Goal: Task Accomplishment & Management: Manage account settings

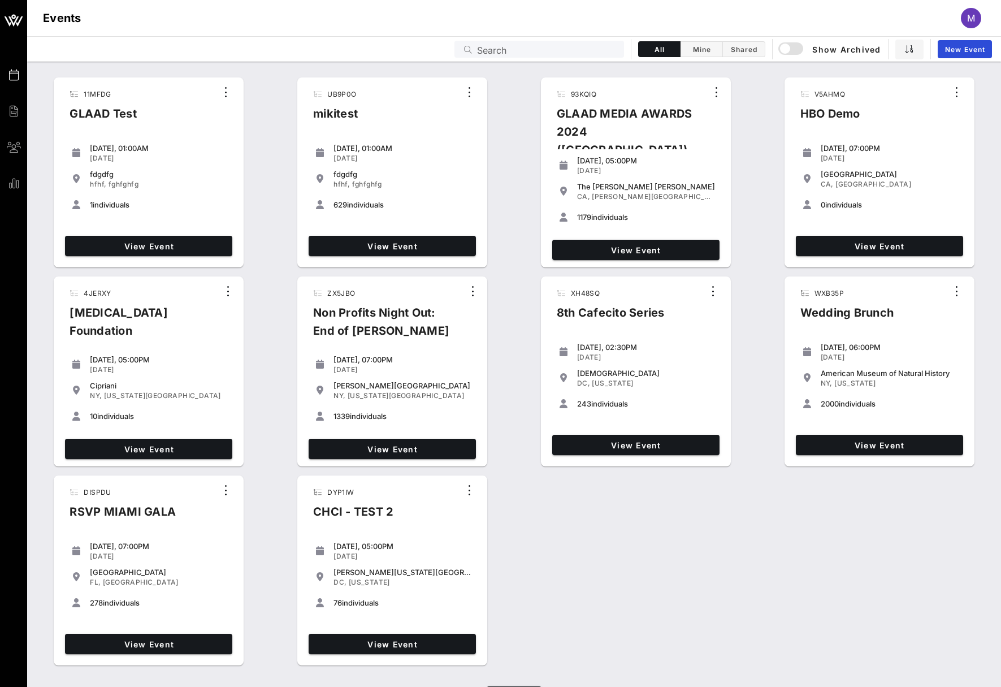
click at [383, 55] on div "Events Search All Mine Shared Show Archived New Event" at bounding box center [514, 48] width 974 height 25
click at [589, 48] on input "Search" at bounding box center [547, 49] width 140 height 15
paste input "QX7JOJ"
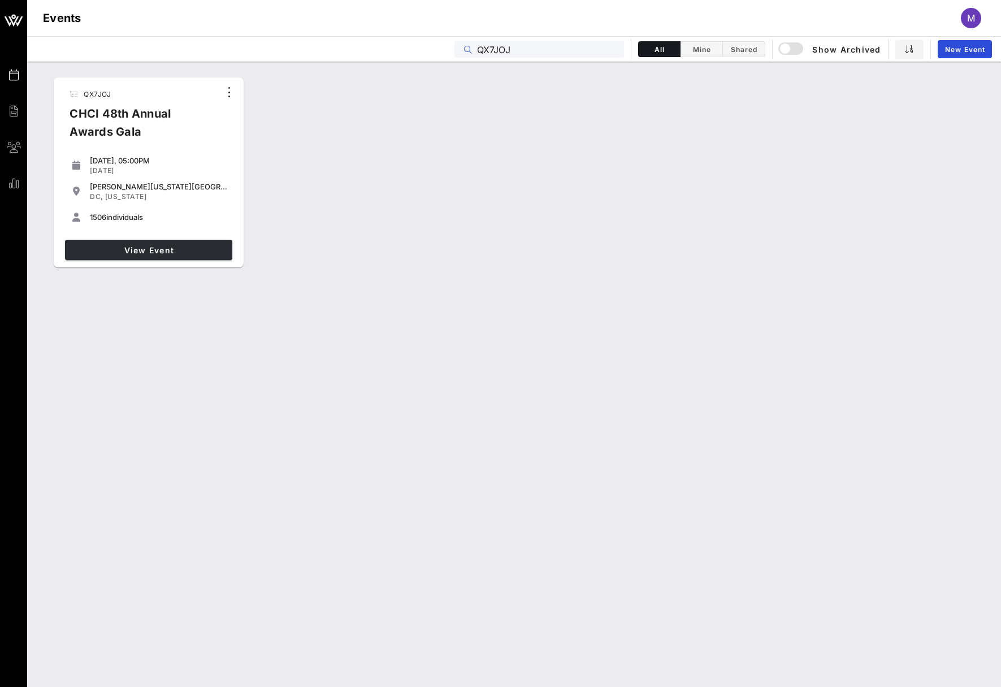
type input "QX7JOJ"
click at [198, 243] on link "View Event" at bounding box center [148, 250] width 167 height 20
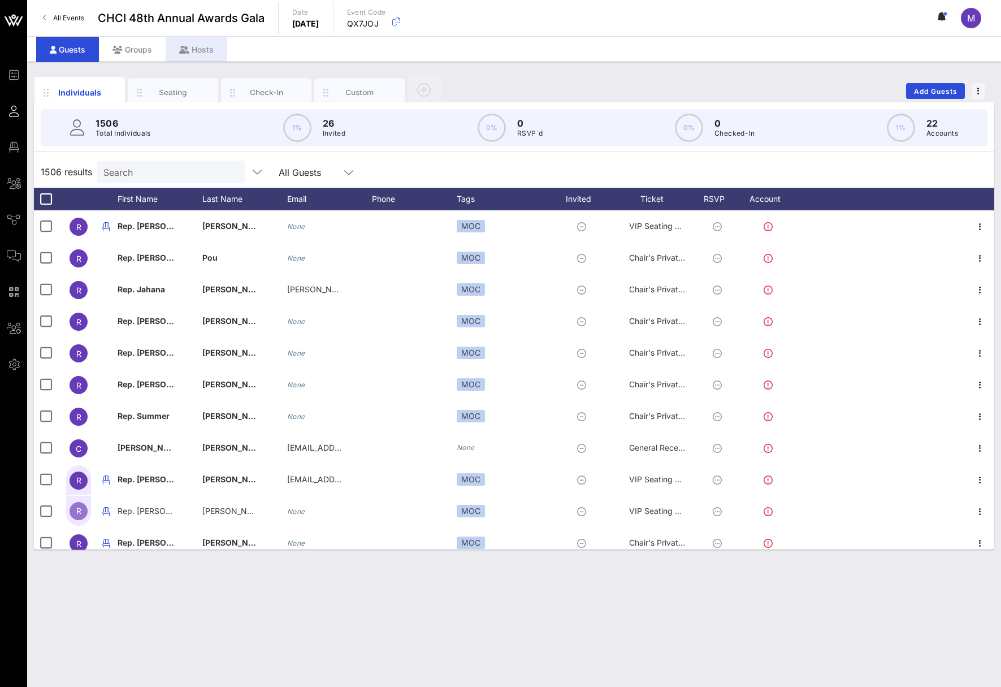
click at [200, 49] on div "Hosts" at bounding box center [197, 49] width 62 height 25
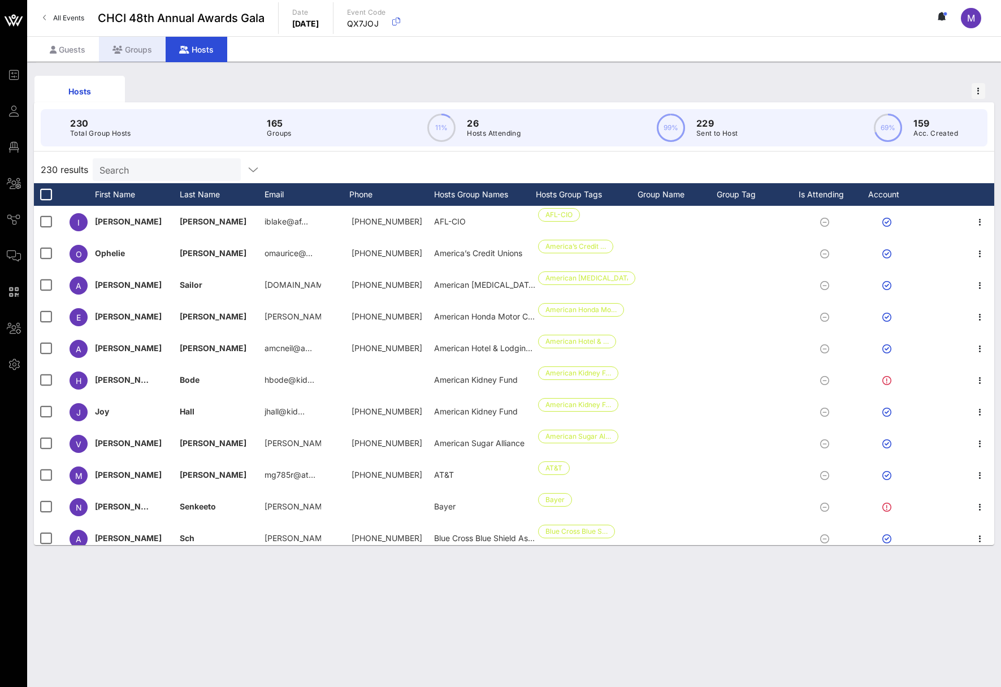
click at [134, 48] on div "Groups" at bounding box center [132, 49] width 67 height 25
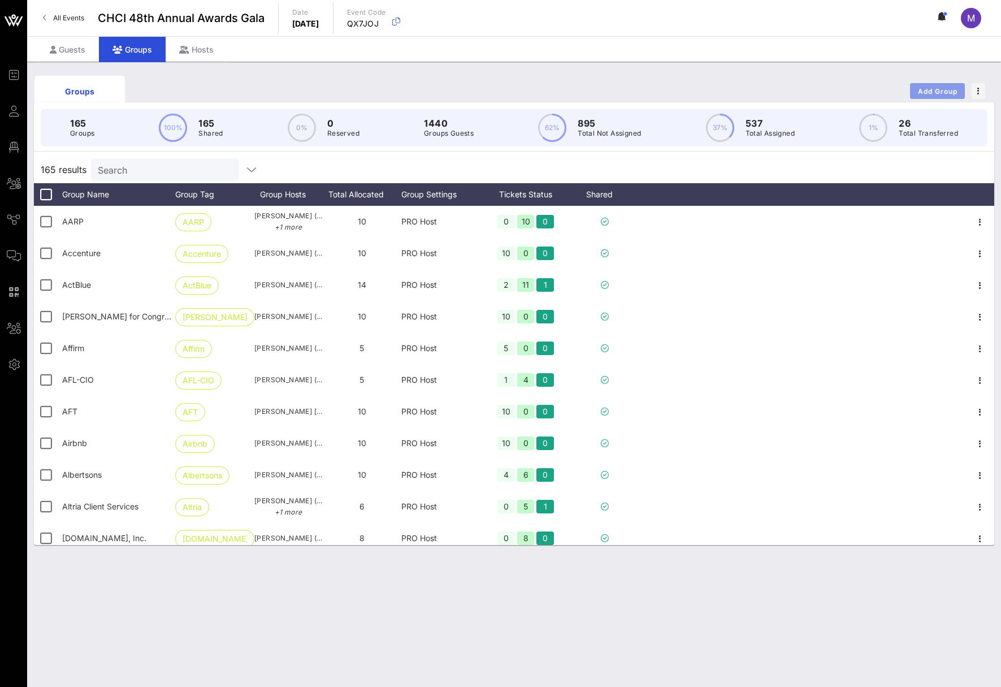
click at [929, 85] on button "Add Group" at bounding box center [937, 91] width 55 height 16
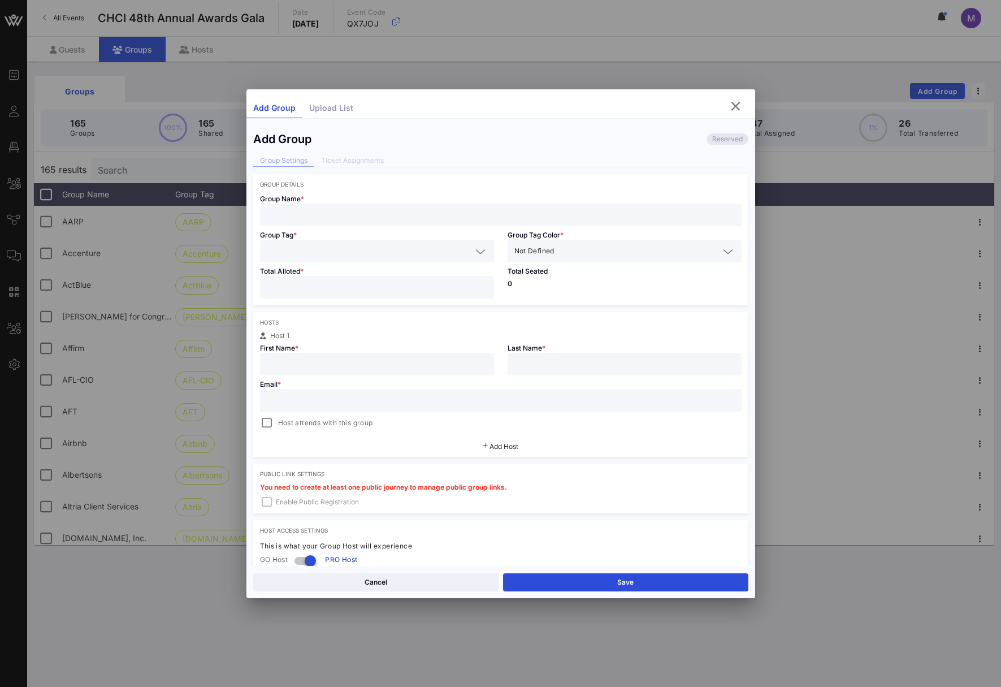
click at [338, 218] on input "text" at bounding box center [501, 215] width 468 height 15
type input "miki"
click at [339, 242] on div at bounding box center [377, 251] width 221 height 23
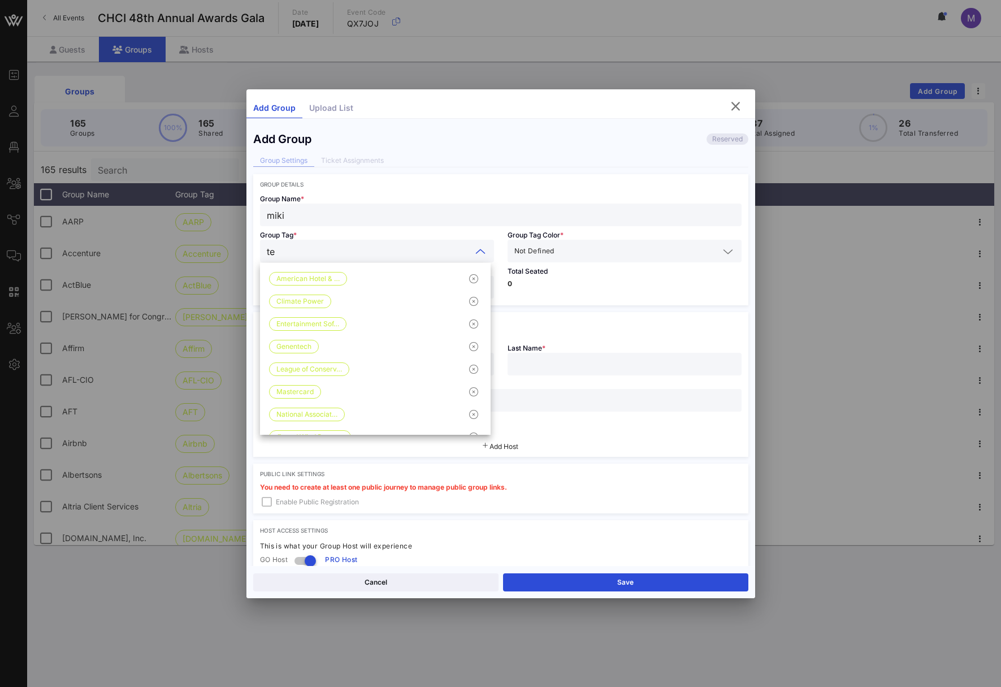
type input "t"
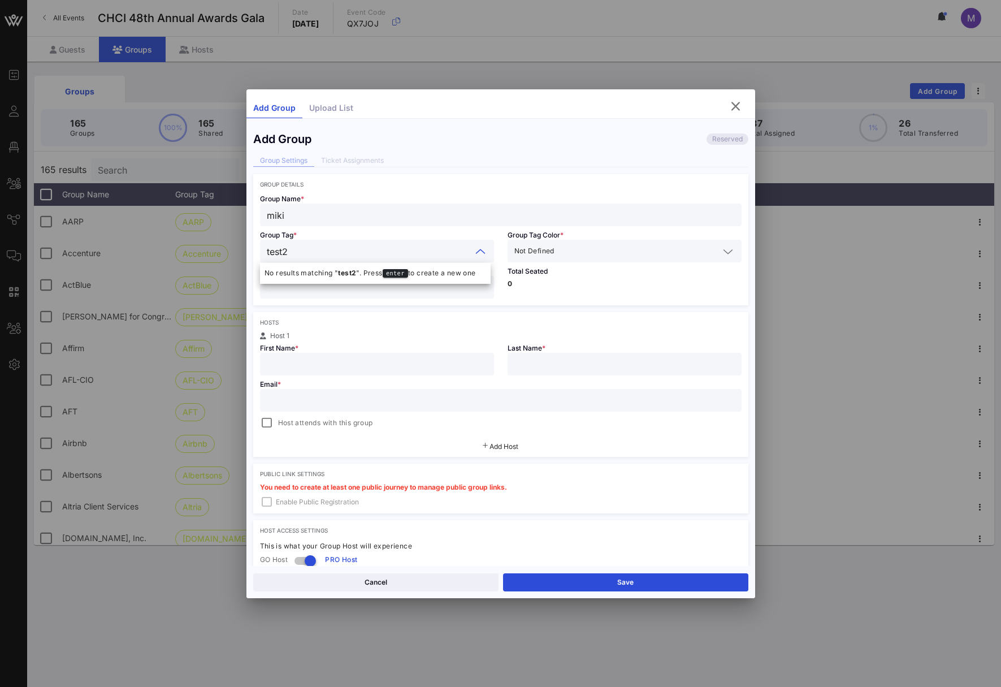
type input "test2"
click at [637, 247] on input "text" at bounding box center [638, 251] width 162 height 15
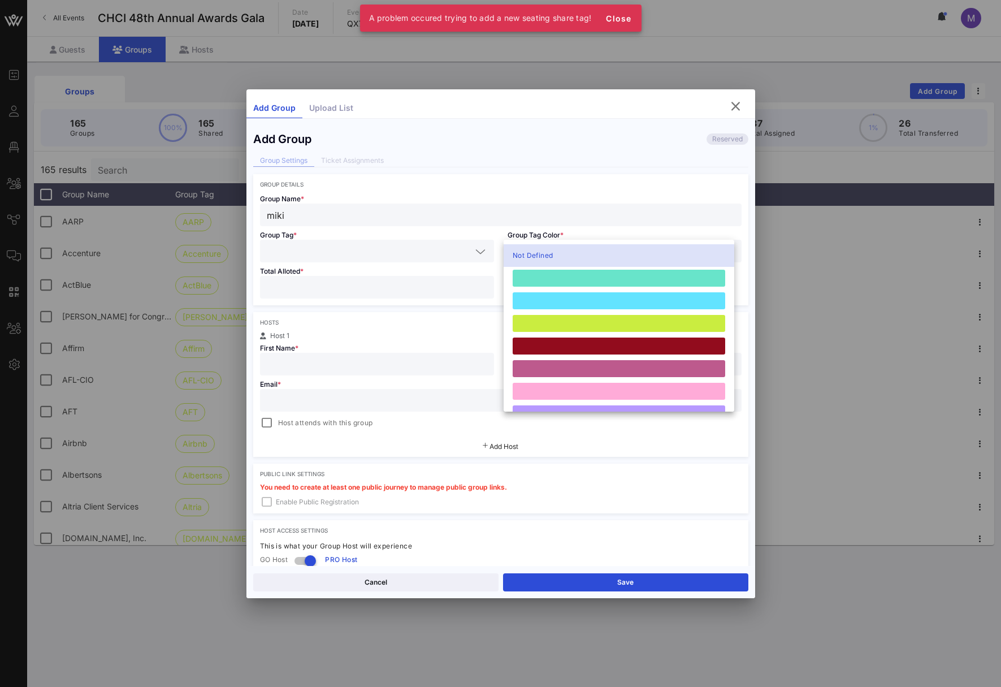
click at [394, 252] on input "text" at bounding box center [369, 251] width 205 height 15
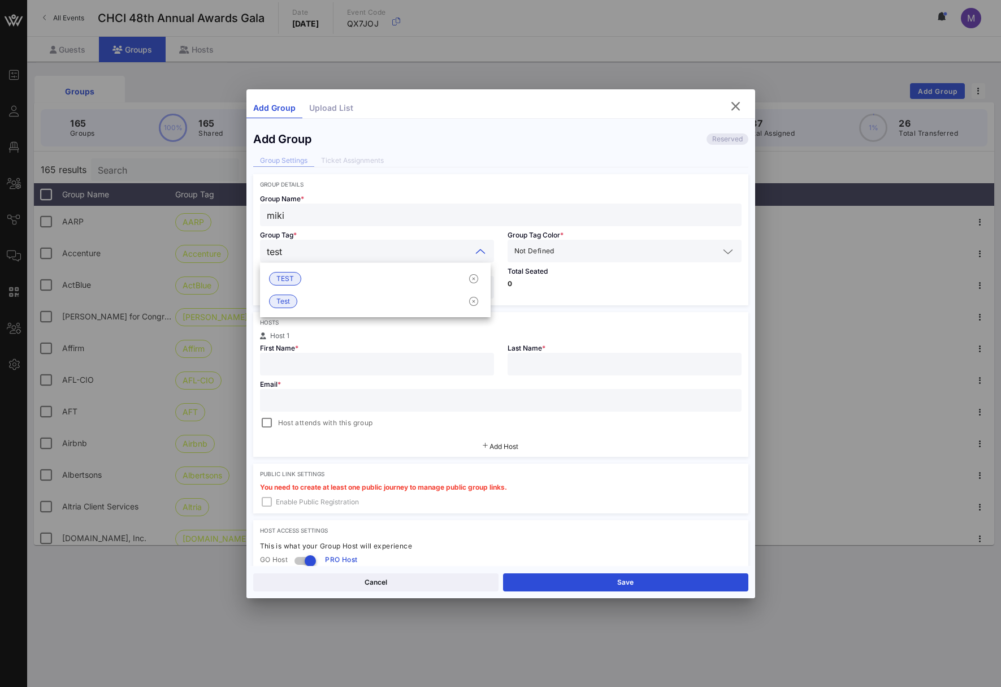
type input "test2"
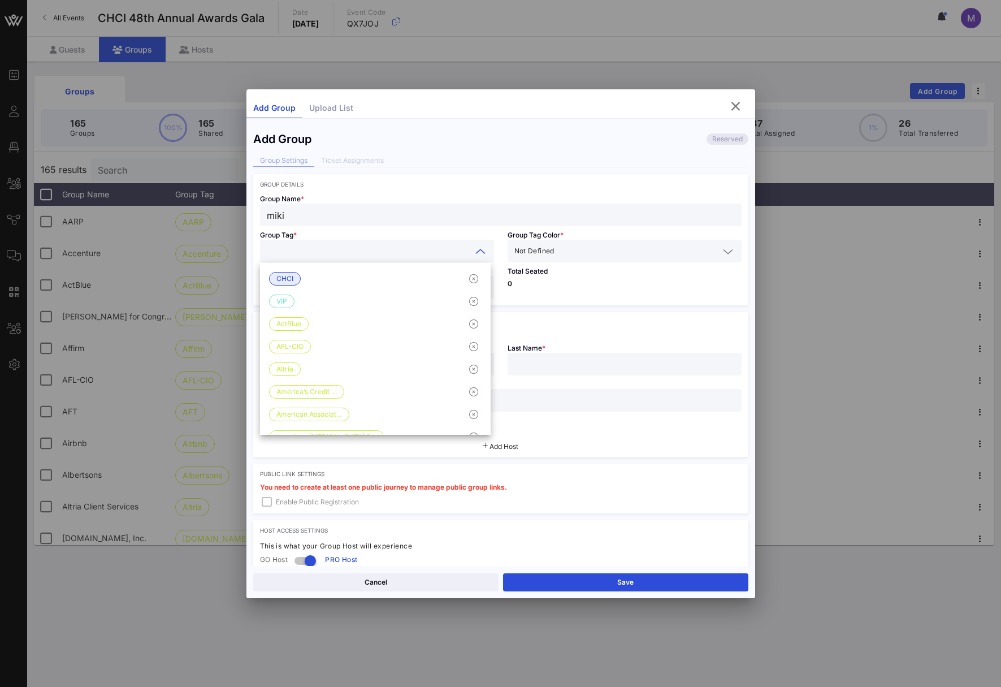
click at [419, 234] on div "Group Tag *" at bounding box center [377, 244] width 248 height 36
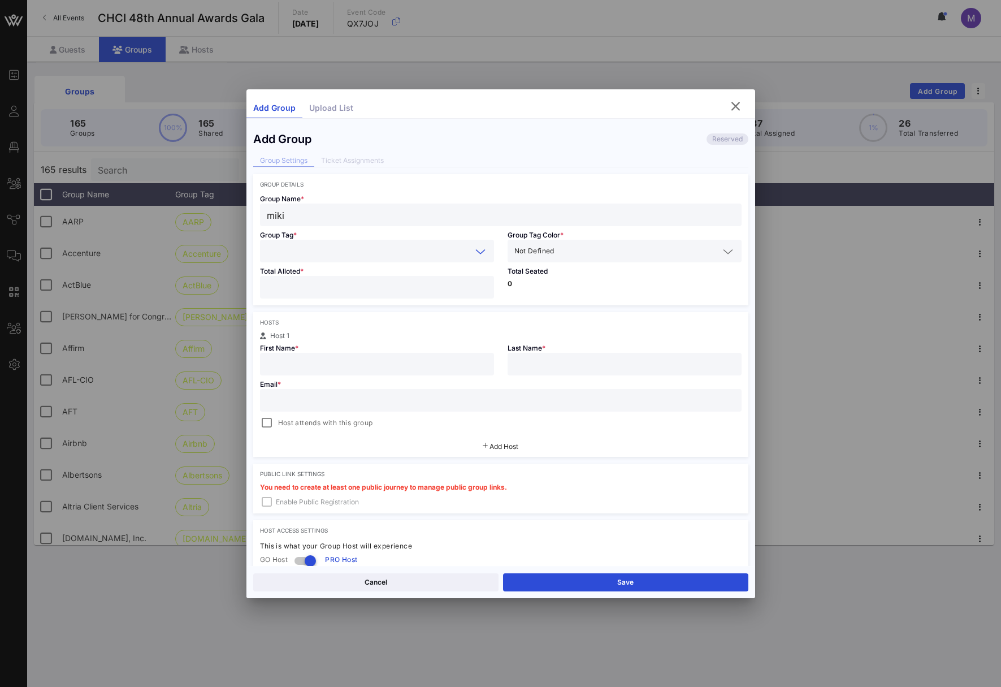
click at [381, 251] on input "text" at bounding box center [369, 251] width 205 height 15
type input "test2"
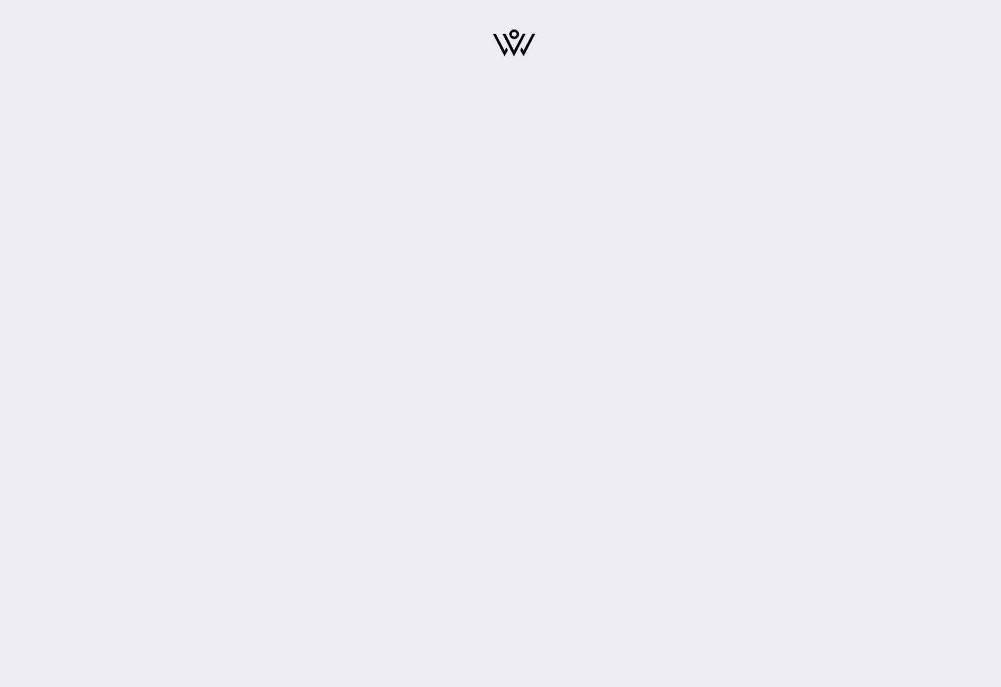
click at [438, 167] on div at bounding box center [514, 343] width 974 height 687
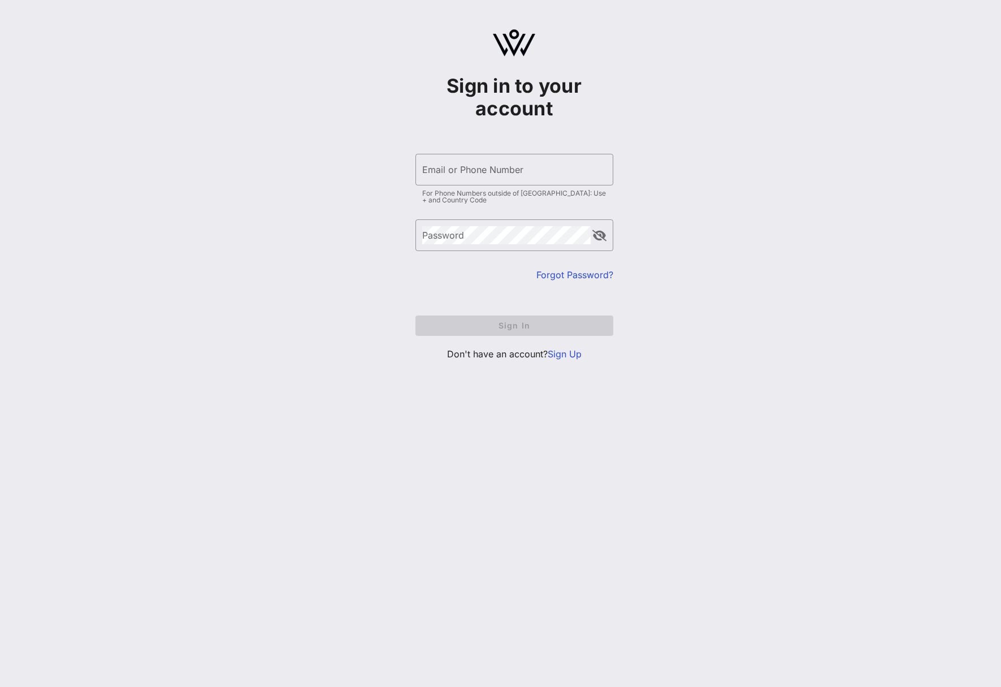
type input "[EMAIL_ADDRESS][DOMAIN_NAME]"
click at [550, 326] on form "​ Email or Phone Number szabomikierno@gmail.com For Phone Numbers outside of US…" at bounding box center [515, 245] width 198 height 205
click at [550, 326] on span "Sign In" at bounding box center [515, 326] width 180 height 10
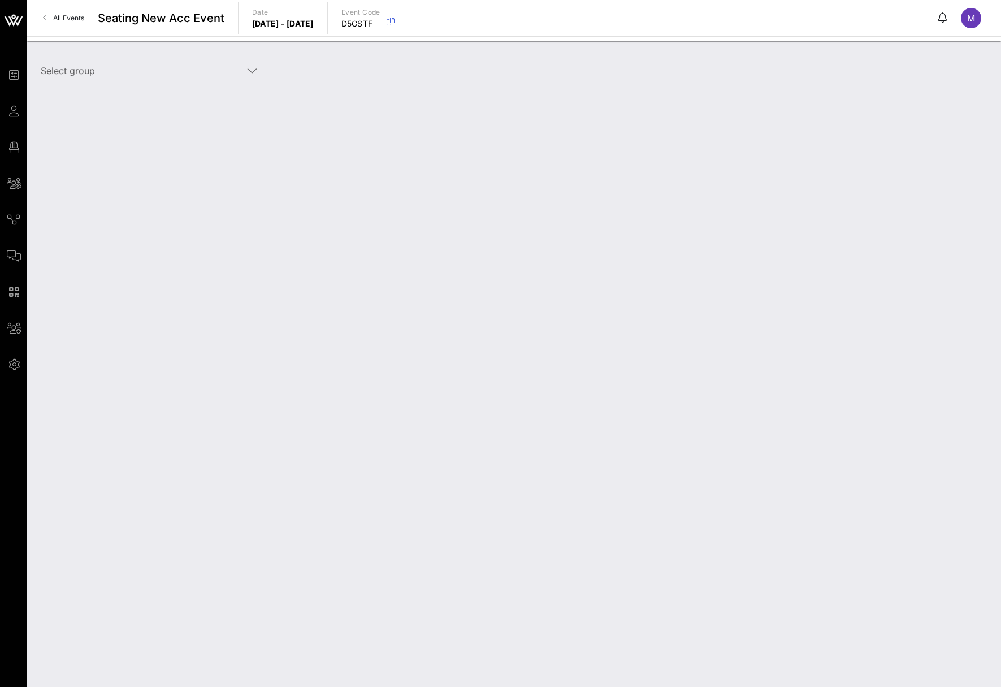
click at [973, 12] on span "M" at bounding box center [972, 17] width 8 height 11
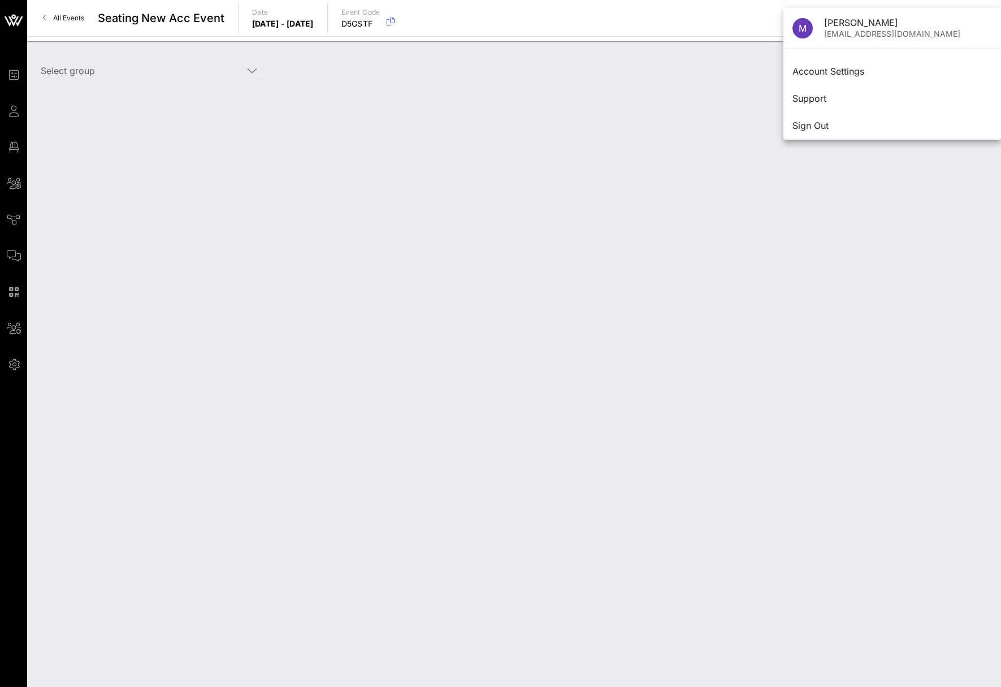
click at [796, 173] on div "Select group" at bounding box center [514, 364] width 974 height 646
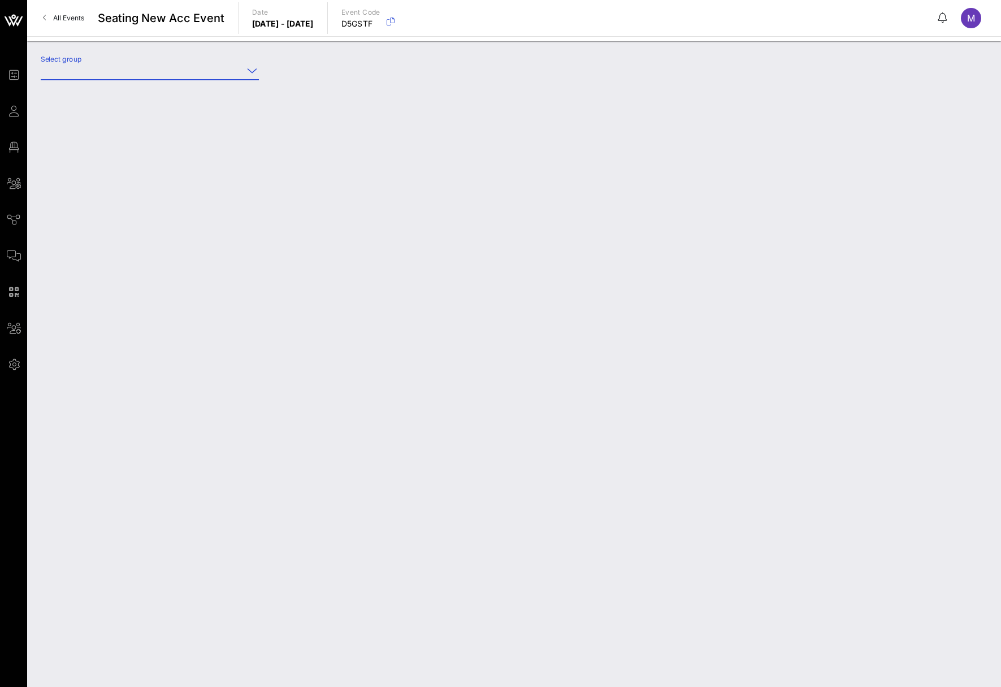
click at [152, 63] on input "Select group" at bounding box center [142, 71] width 202 height 18
click at [94, 160] on div "Select group" at bounding box center [514, 364] width 974 height 646
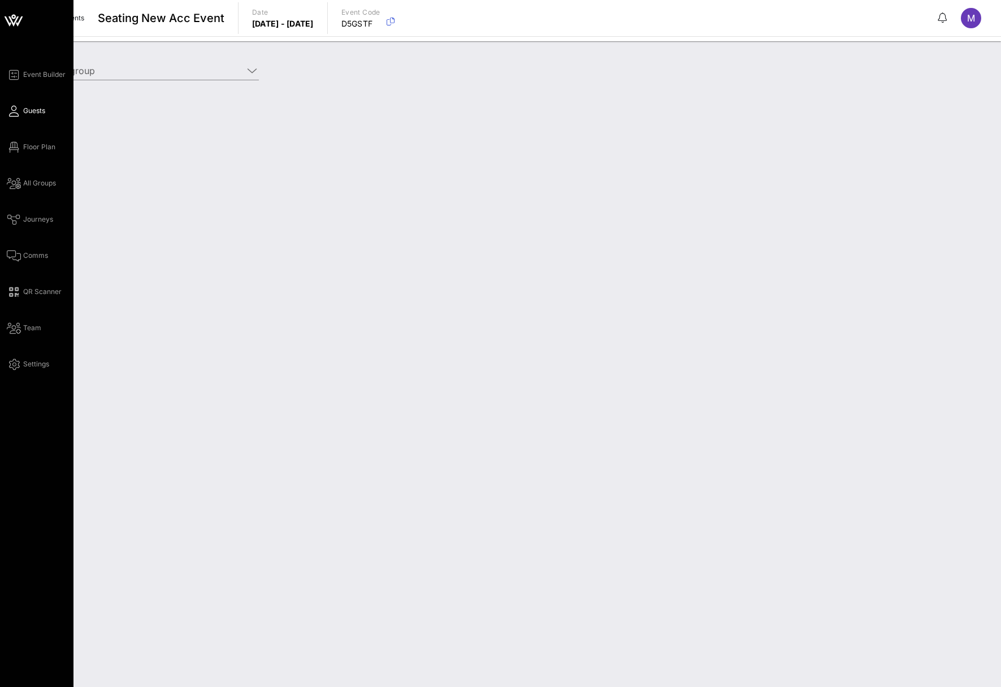
click at [38, 110] on span "Guests" at bounding box center [34, 111] width 22 height 10
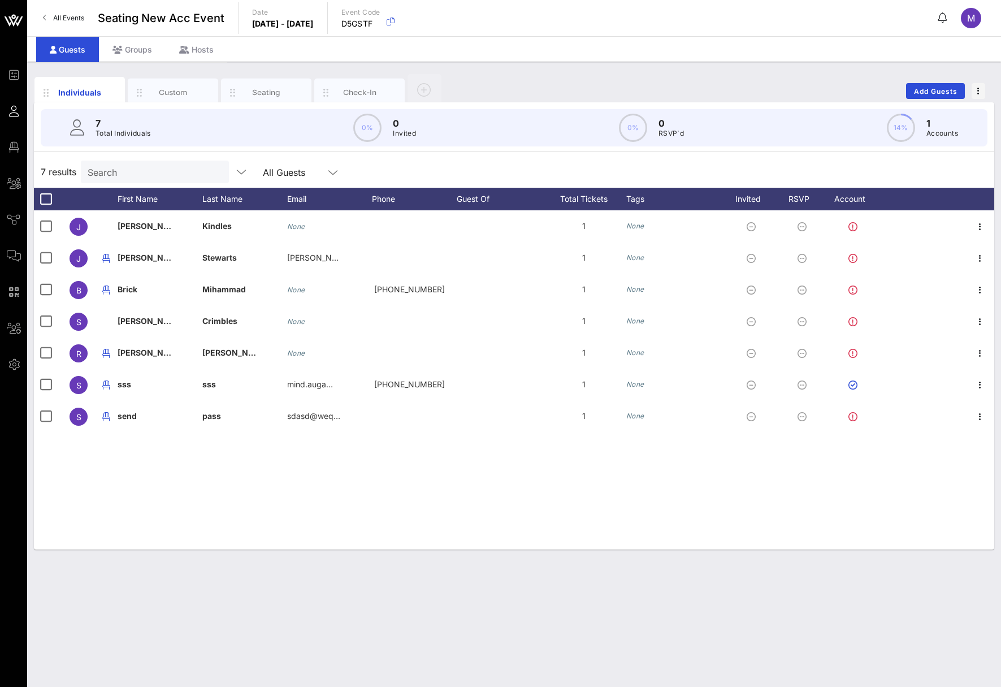
click at [55, 17] on span "All Events" at bounding box center [68, 18] width 31 height 8
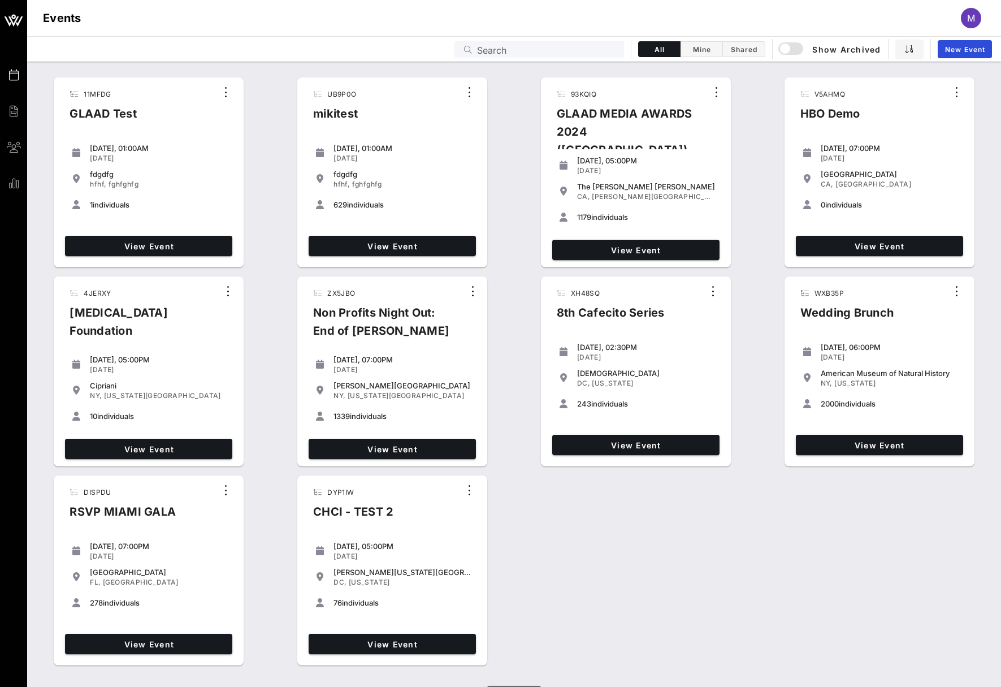
click at [362, 53] on div "Events Search All Mine Shared Show Archived New Event" at bounding box center [514, 48] width 974 height 25
click at [536, 51] on input "text" at bounding box center [547, 49] width 140 height 15
paste input "QX7JOJ"
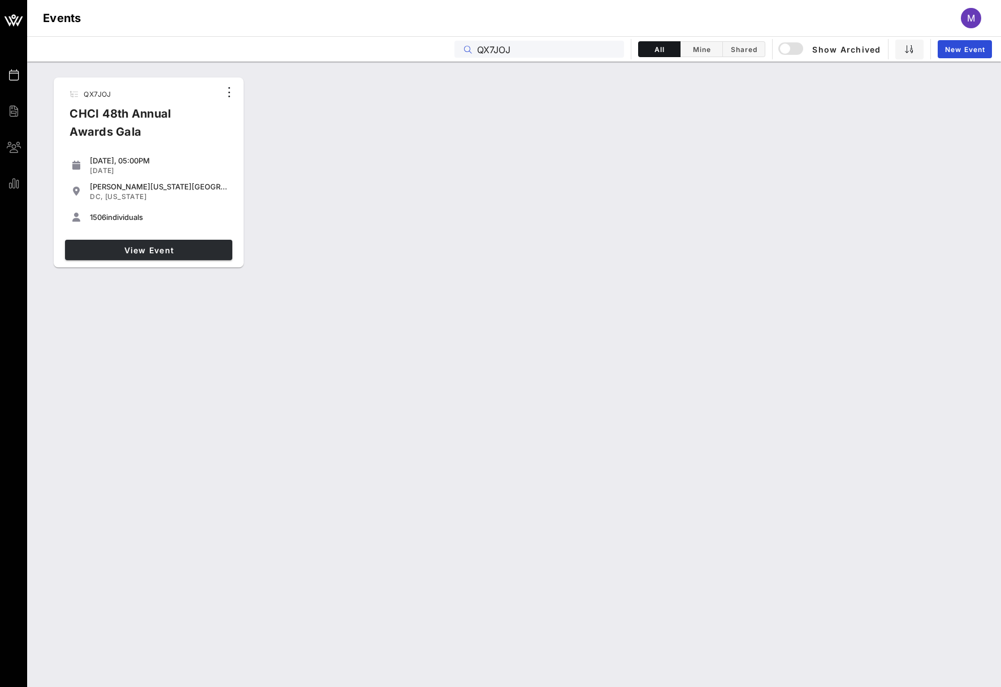
type input "QX7JOJ"
click at [153, 242] on link "View Event" at bounding box center [148, 250] width 167 height 20
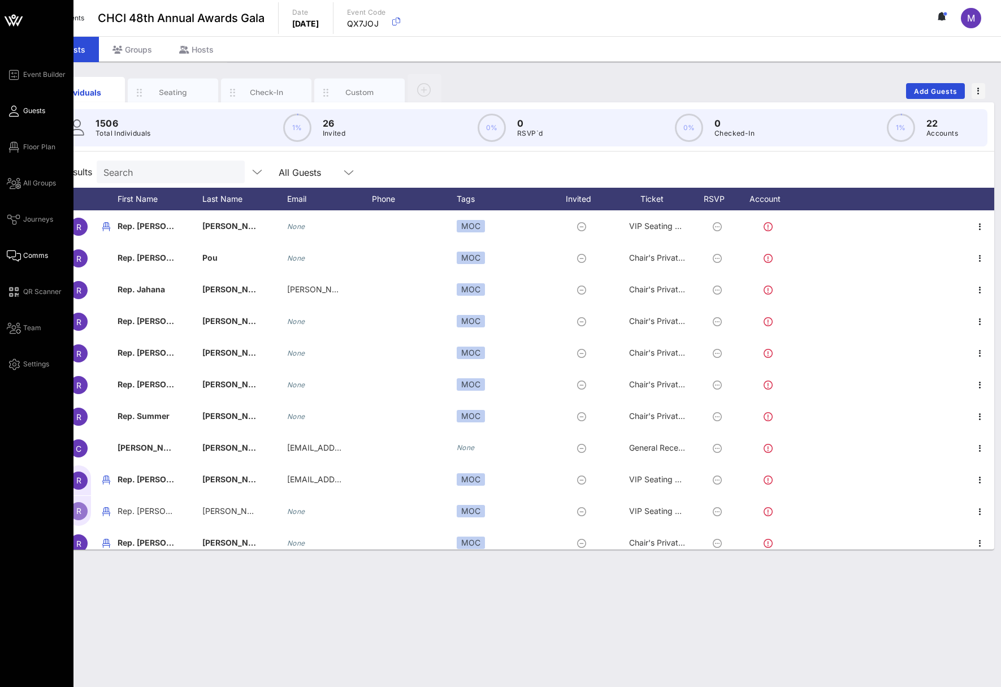
click at [36, 252] on span "Comms" at bounding box center [35, 256] width 25 height 10
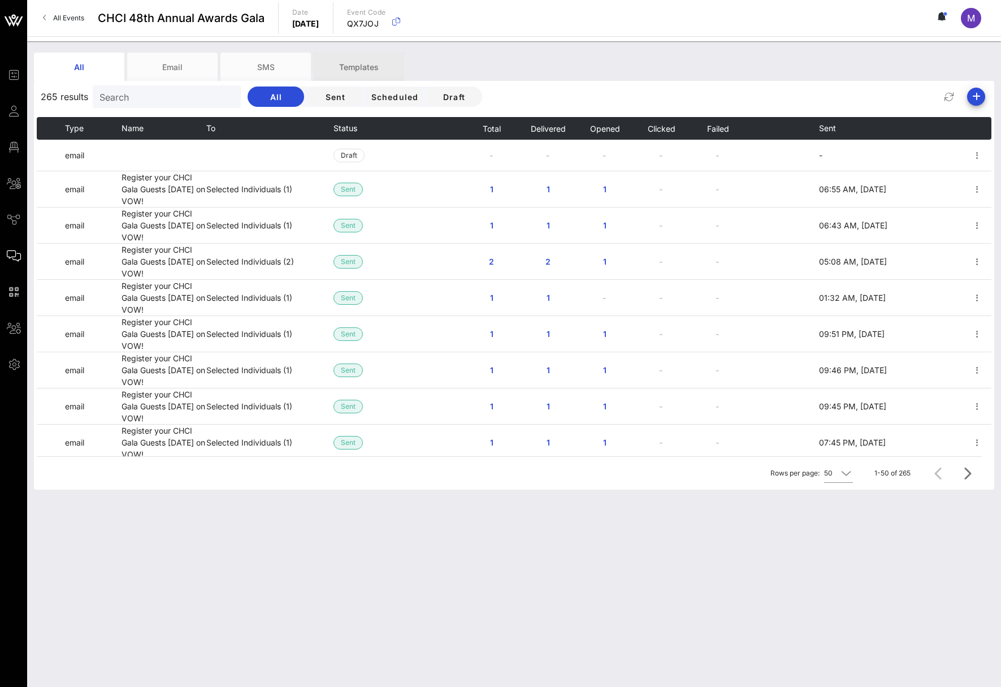
click at [379, 72] on div "Templates" at bounding box center [359, 67] width 90 height 28
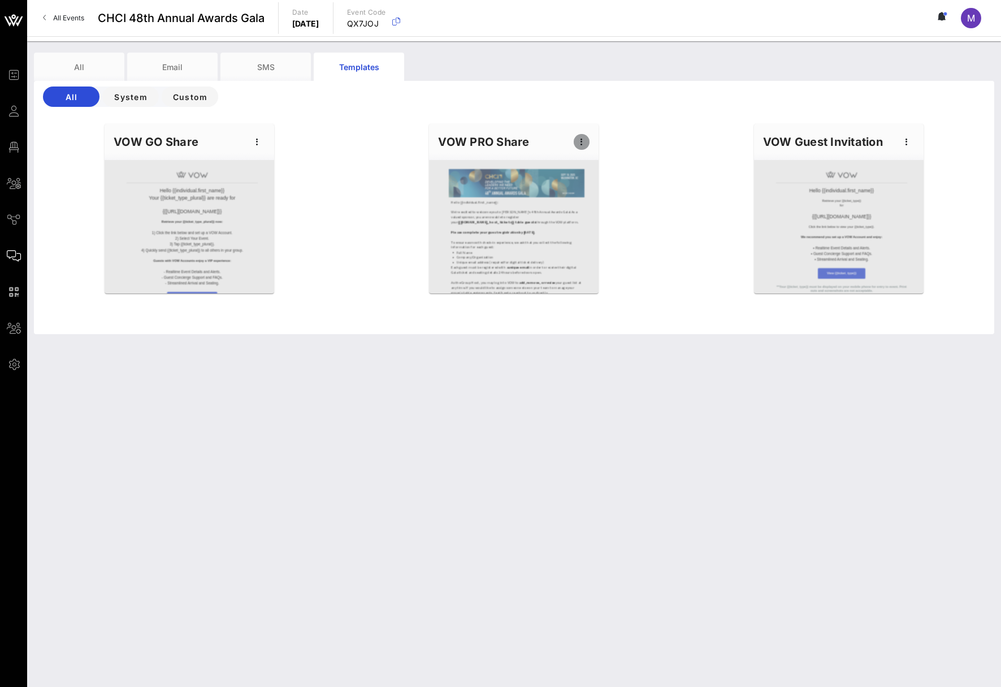
click at [585, 137] on icon "button" at bounding box center [582, 142] width 14 height 14
click at [593, 155] on div "Edit" at bounding box center [599, 161] width 28 height 18
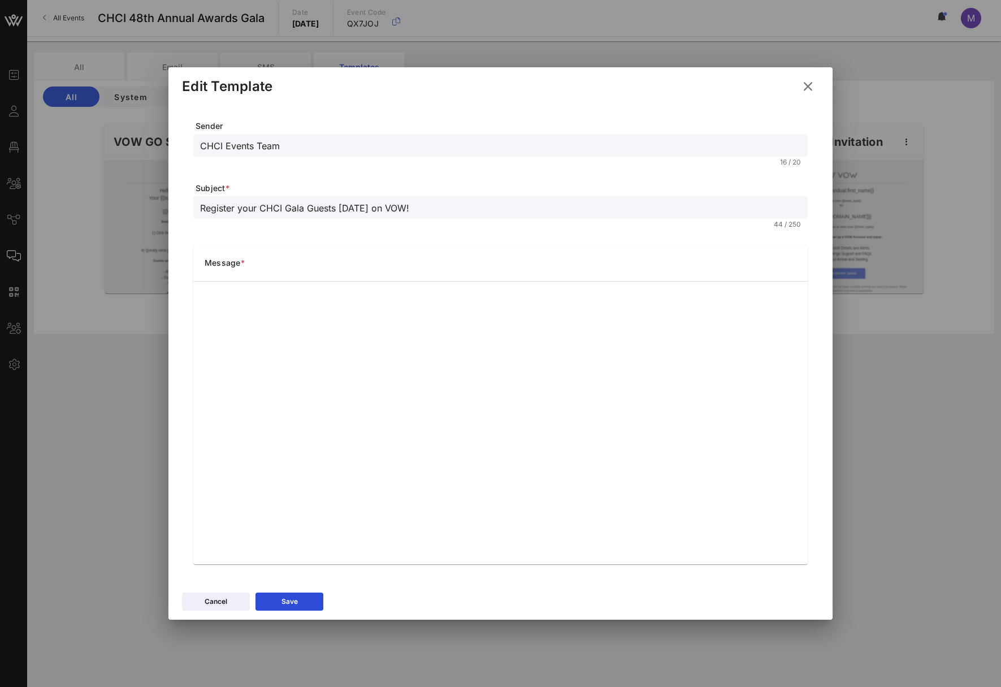
click at [808, 89] on icon at bounding box center [808, 87] width 15 height 14
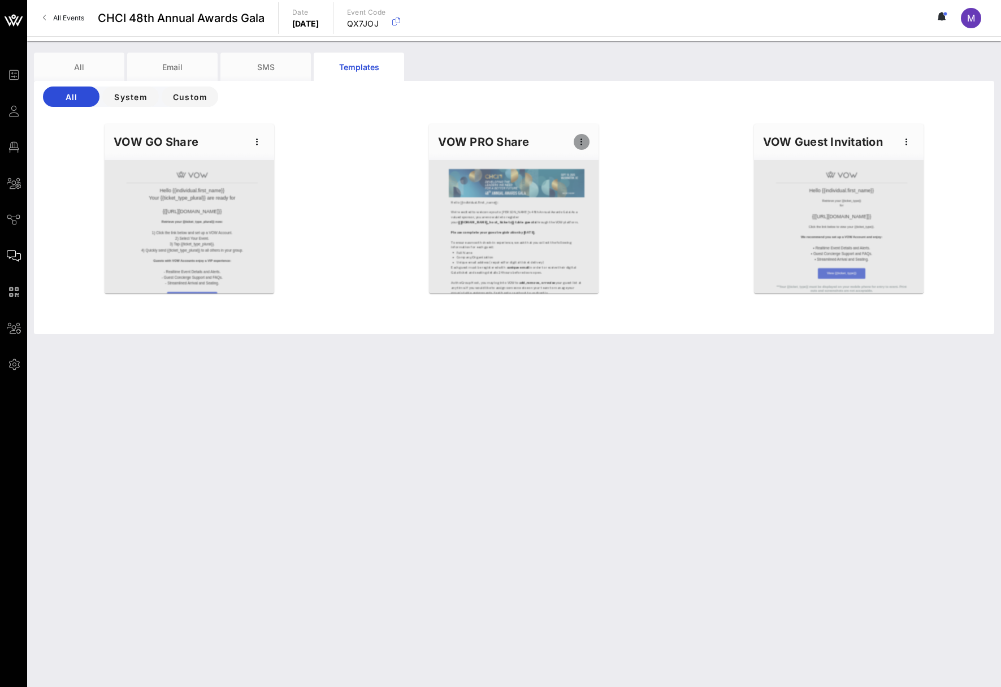
click at [583, 143] on icon "button" at bounding box center [582, 142] width 14 height 14
click at [601, 187] on div "Preview" at bounding box center [599, 183] width 28 height 9
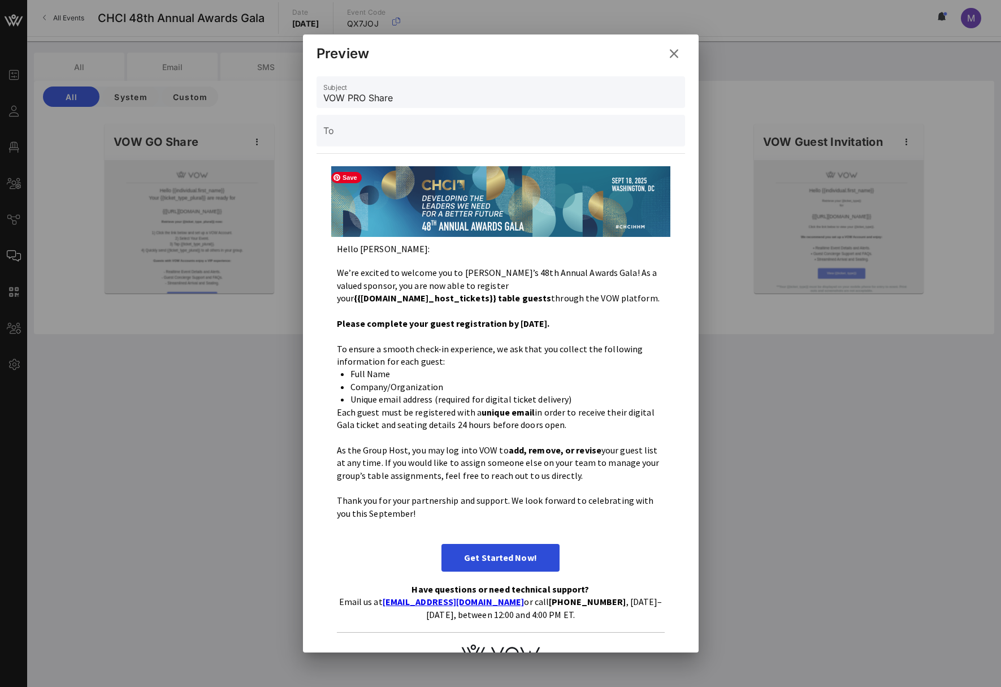
drag, startPoint x: 485, startPoint y: 231, endPoint x: 453, endPoint y: 549, distance: 318.8
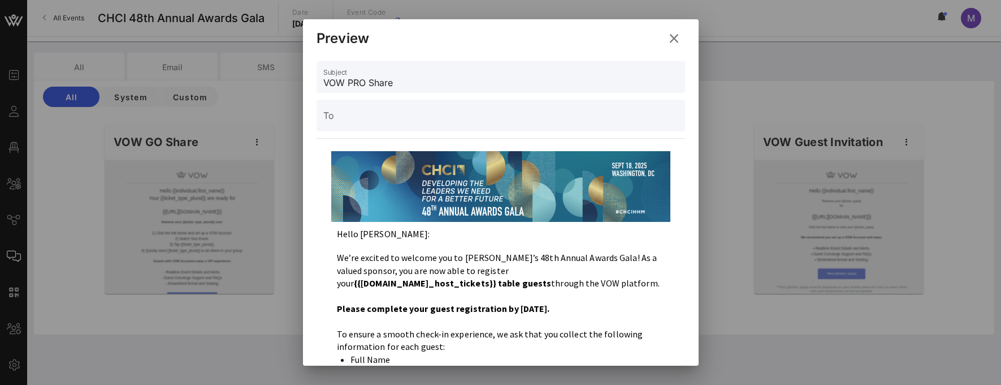
click at [675, 36] on icon at bounding box center [674, 38] width 16 height 14
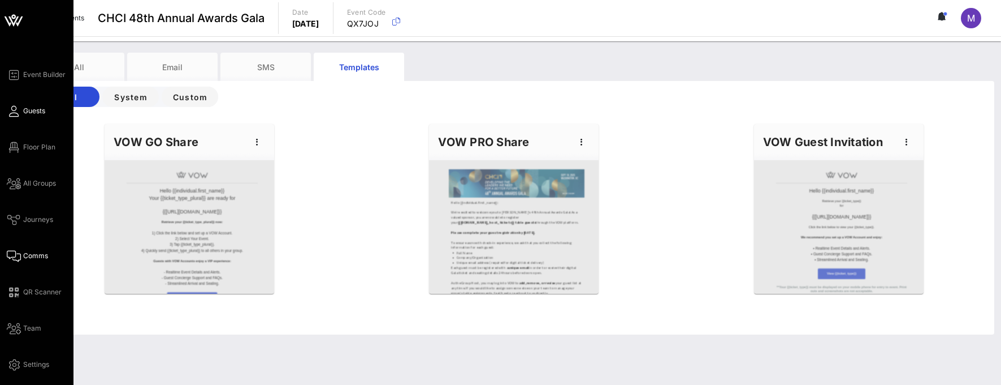
click at [11, 112] on icon at bounding box center [14, 111] width 14 height 2
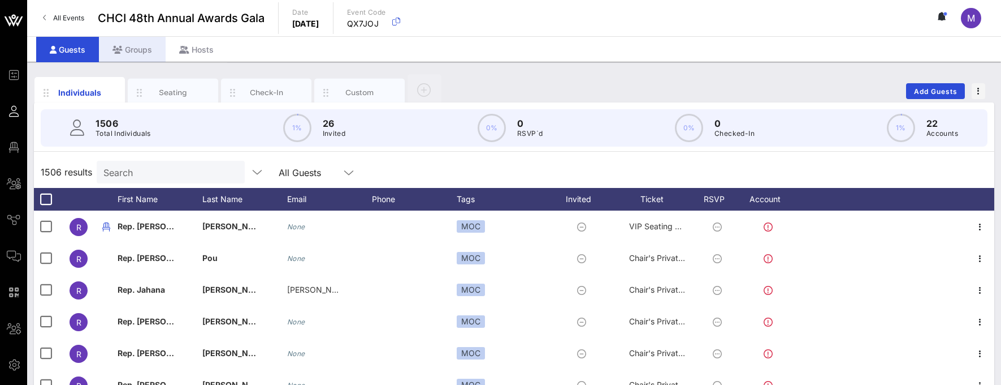
click at [132, 42] on div "Groups" at bounding box center [132, 49] width 67 height 25
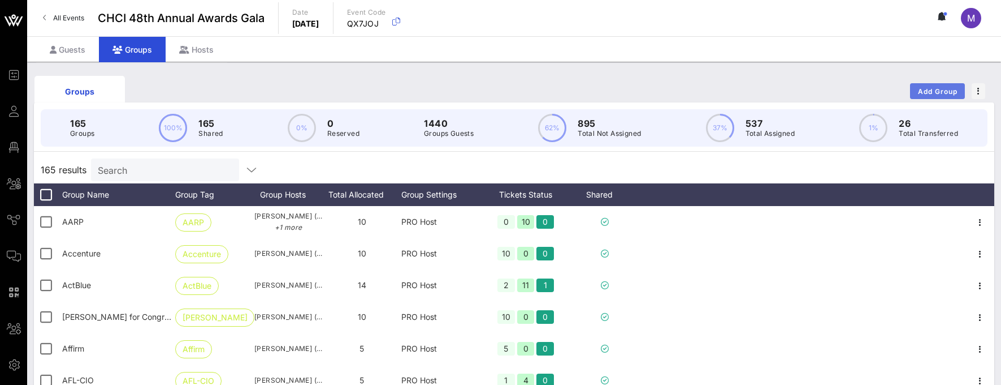
click at [947, 87] on span "Add Group" at bounding box center [938, 91] width 41 height 8
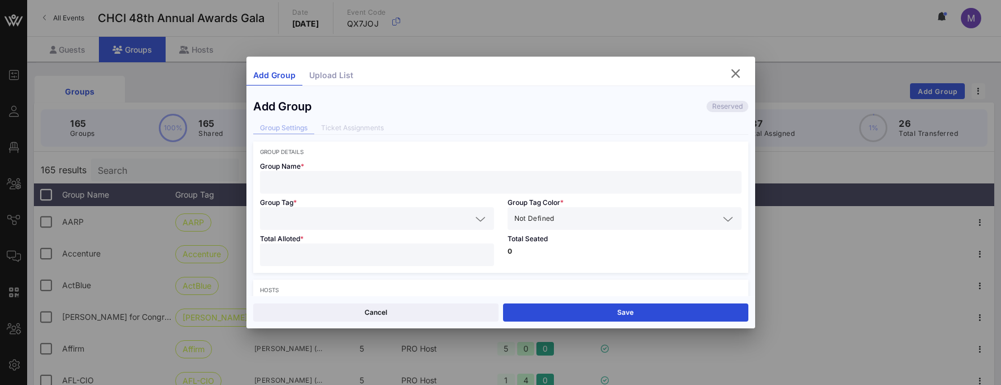
click at [331, 178] on input "text" at bounding box center [501, 182] width 468 height 15
type input "miki"
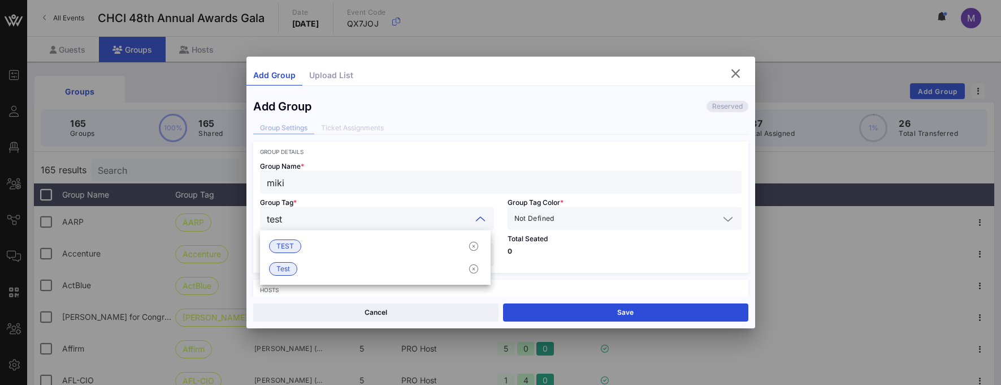
type input "test2"
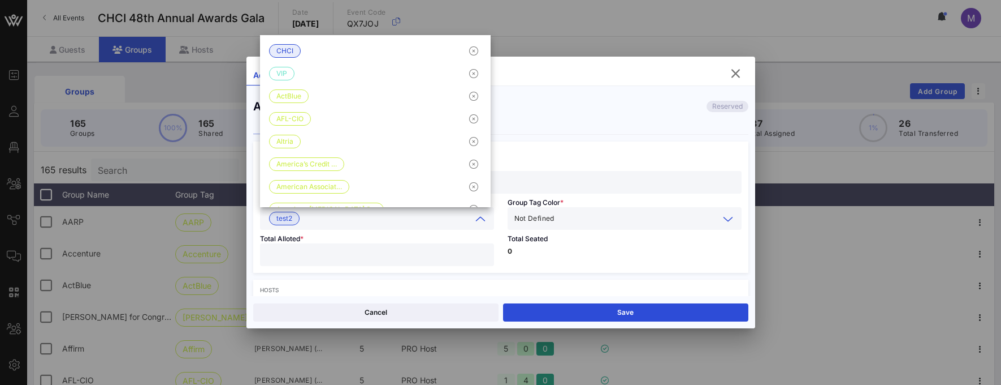
click at [587, 220] on input "text" at bounding box center [638, 218] width 162 height 15
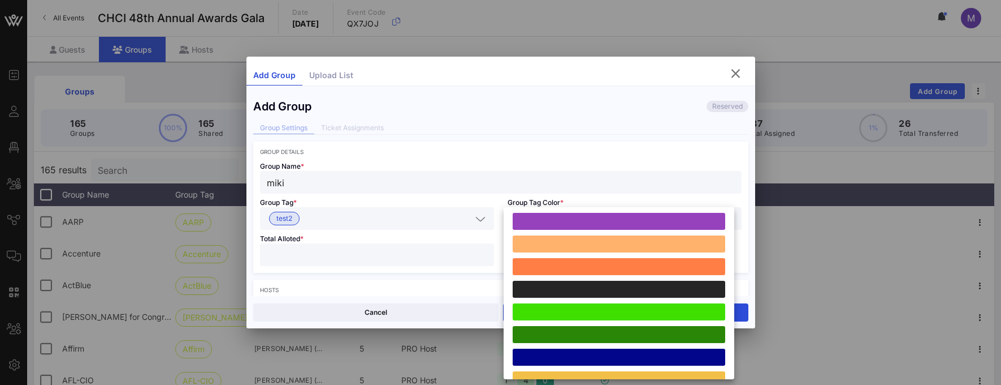
scroll to position [171, 0]
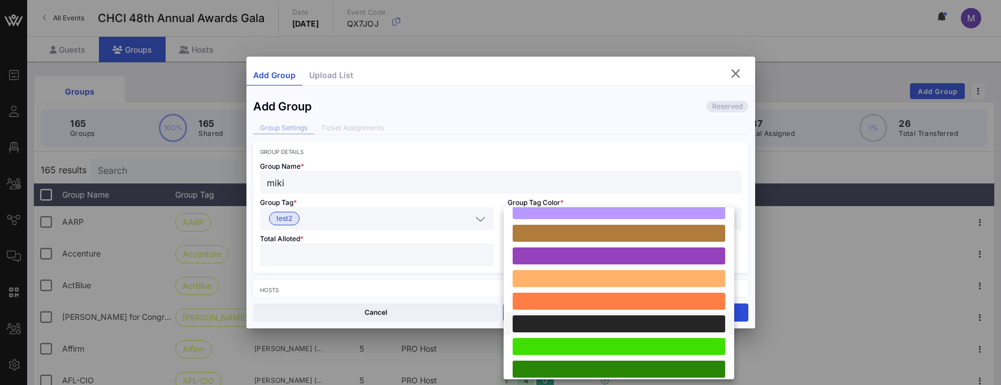
click at [605, 327] on div at bounding box center [619, 323] width 213 height 17
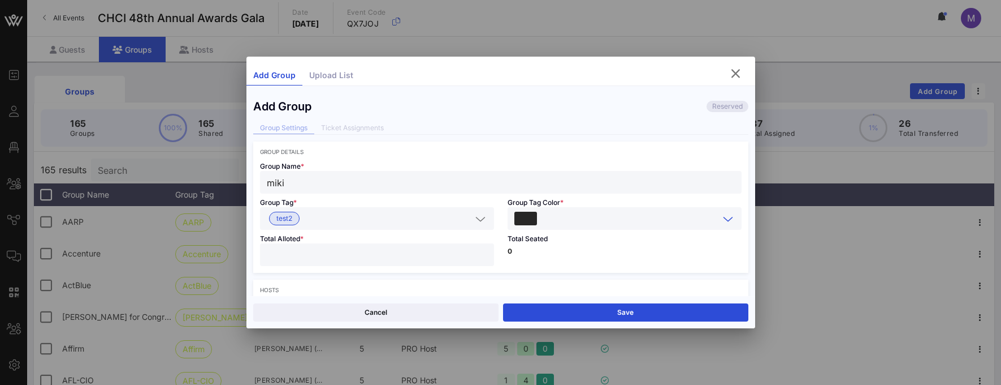
click at [381, 265] on div at bounding box center [377, 254] width 221 height 23
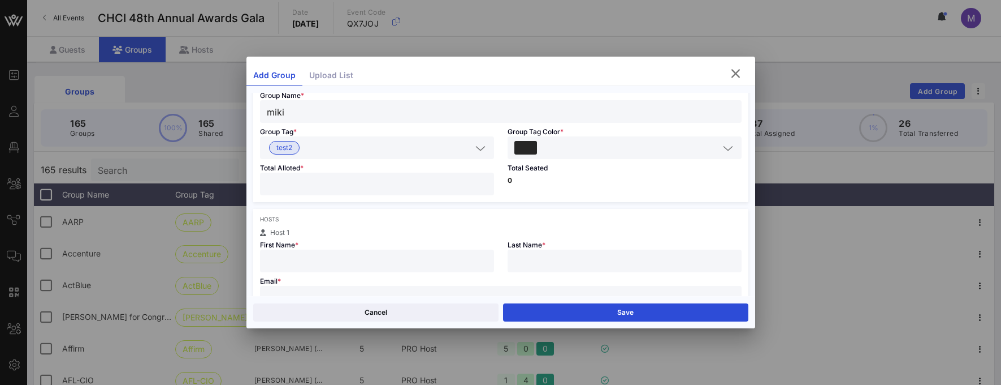
scroll to position [141, 0]
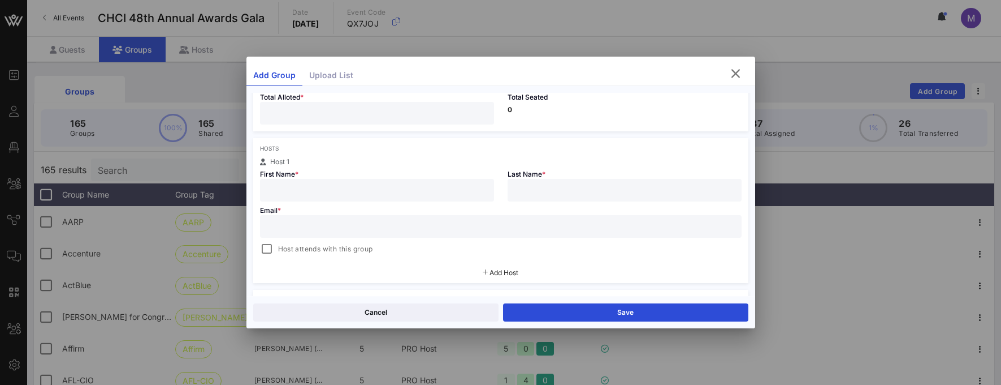
type input "*"
click at [370, 195] on input "text" at bounding box center [377, 190] width 221 height 15
type input "Miklos Erno"
type input "[PERSON_NAME]"
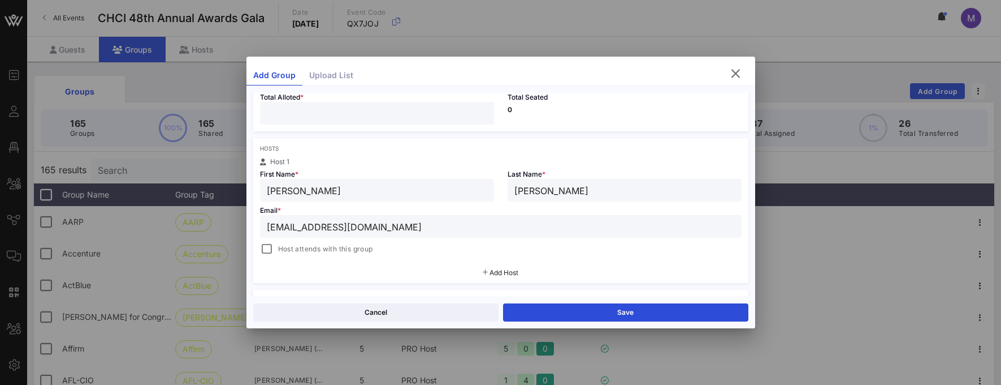
click at [431, 247] on div "Host attends with this group" at bounding box center [501, 249] width 482 height 14
click at [433, 228] on input "[EMAIL_ADDRESS][DOMAIN_NAME]" at bounding box center [501, 226] width 468 height 15
click at [537, 245] on div "Host attends with this group" at bounding box center [501, 249] width 482 height 14
click at [443, 222] on input "[EMAIL_ADDRESS][DOMAIN_NAME]" at bounding box center [501, 226] width 468 height 15
type input "[EMAIL_ADDRESS][DOMAIN_NAME]"
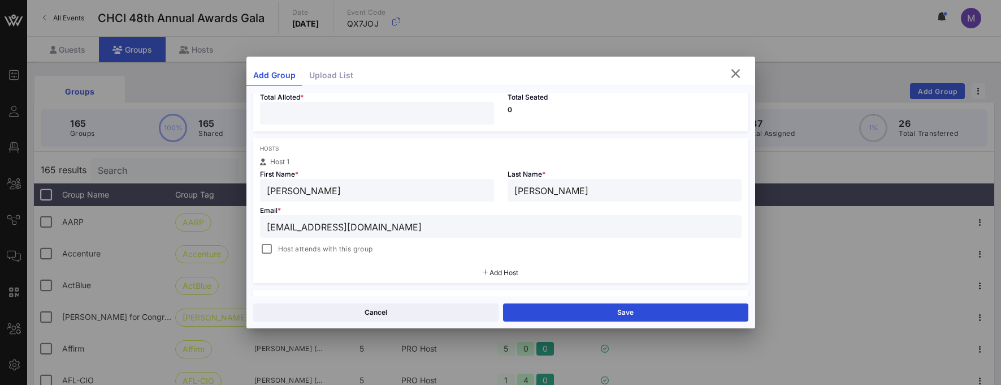
click at [565, 244] on div "Host attends with this group" at bounding box center [501, 249] width 482 height 14
click at [329, 244] on span "Host attends with this group" at bounding box center [325, 248] width 95 height 11
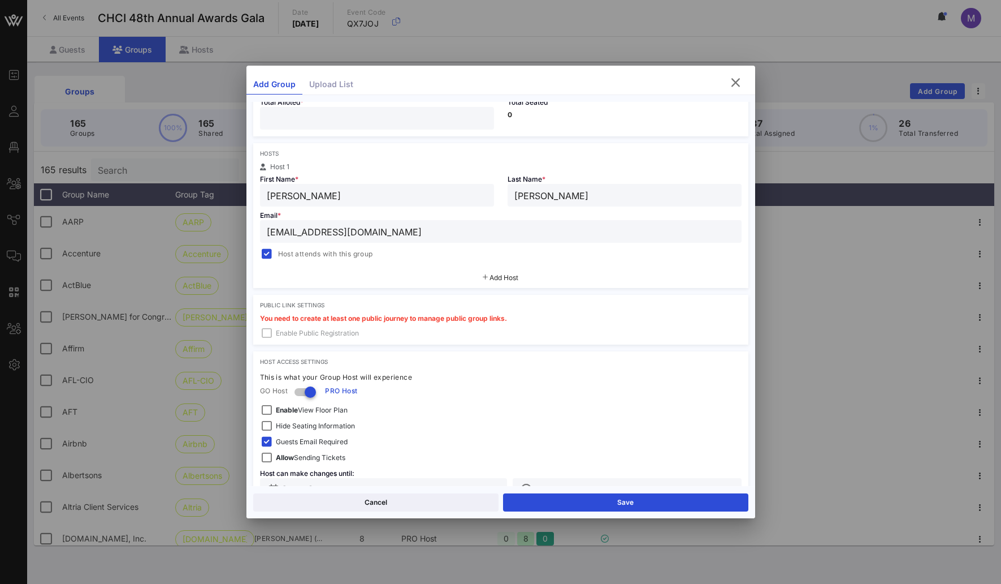
scroll to position [178, 0]
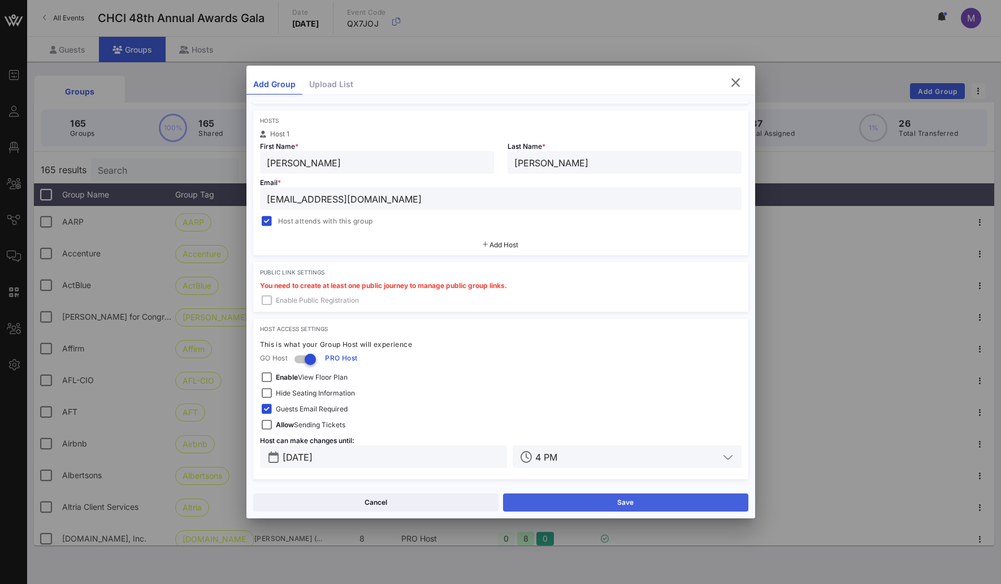
click at [621, 507] on button "Save" at bounding box center [625, 502] width 245 height 18
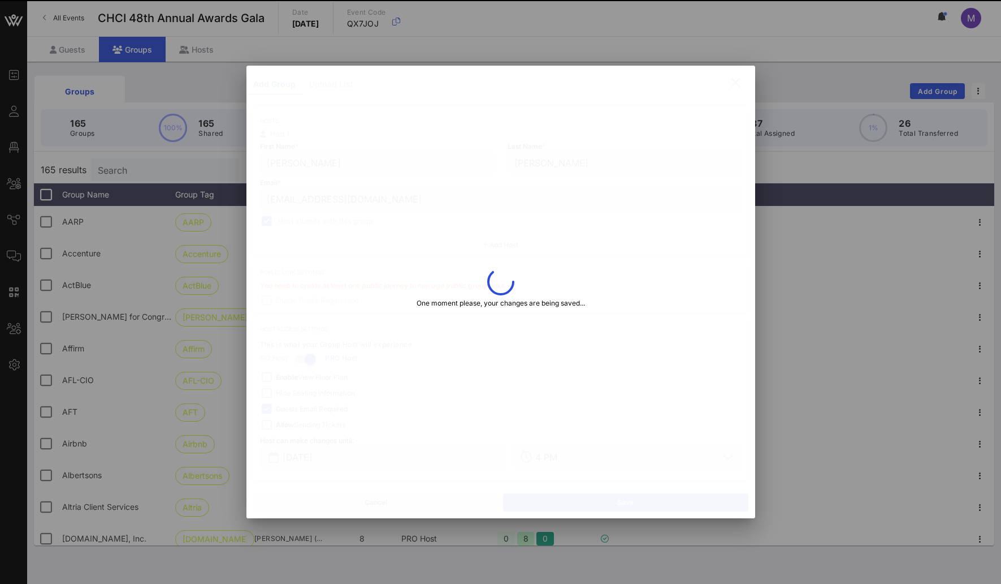
type input "[PERSON_NAME]"
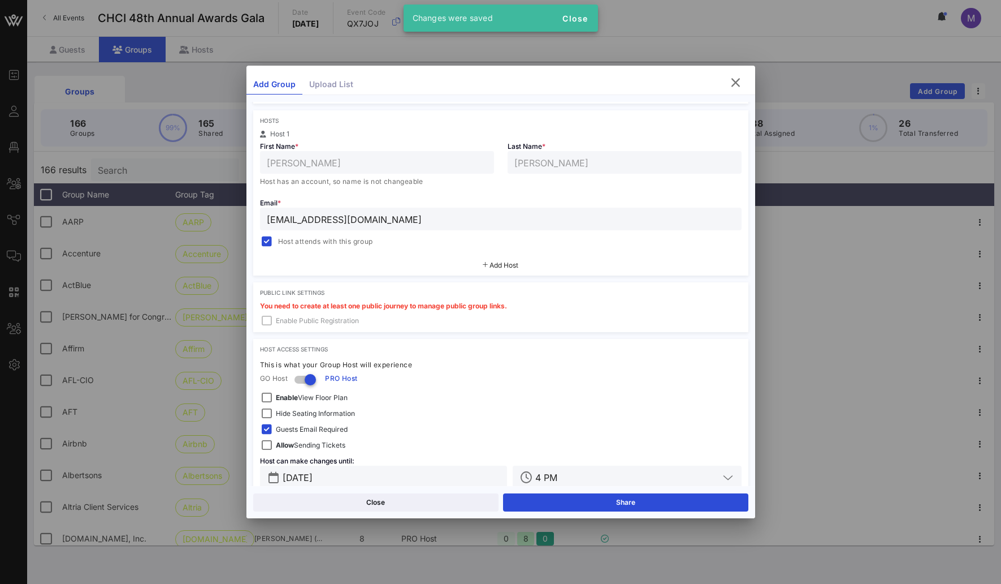
scroll to position [198, 0]
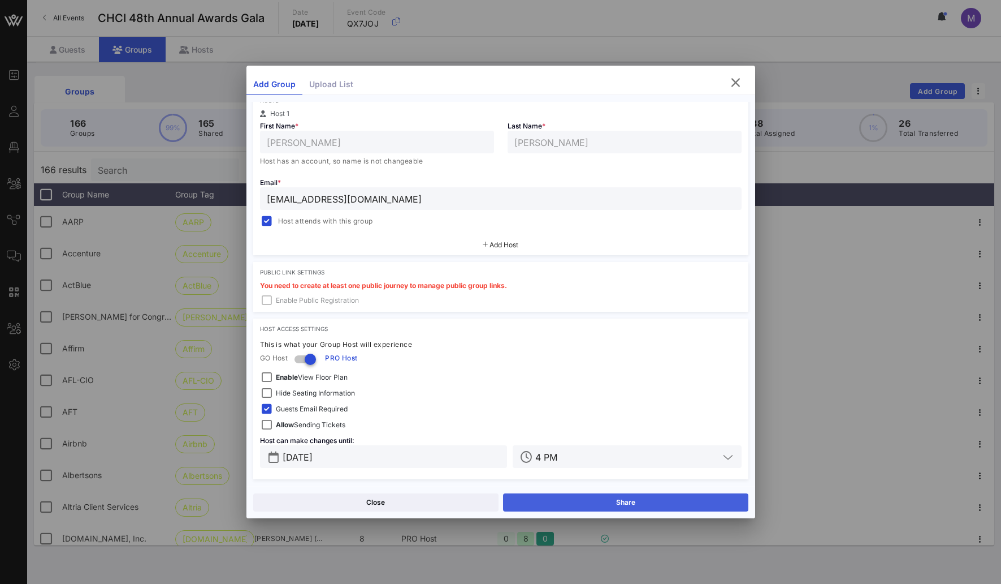
click at [570, 496] on button "Share" at bounding box center [625, 502] width 245 height 18
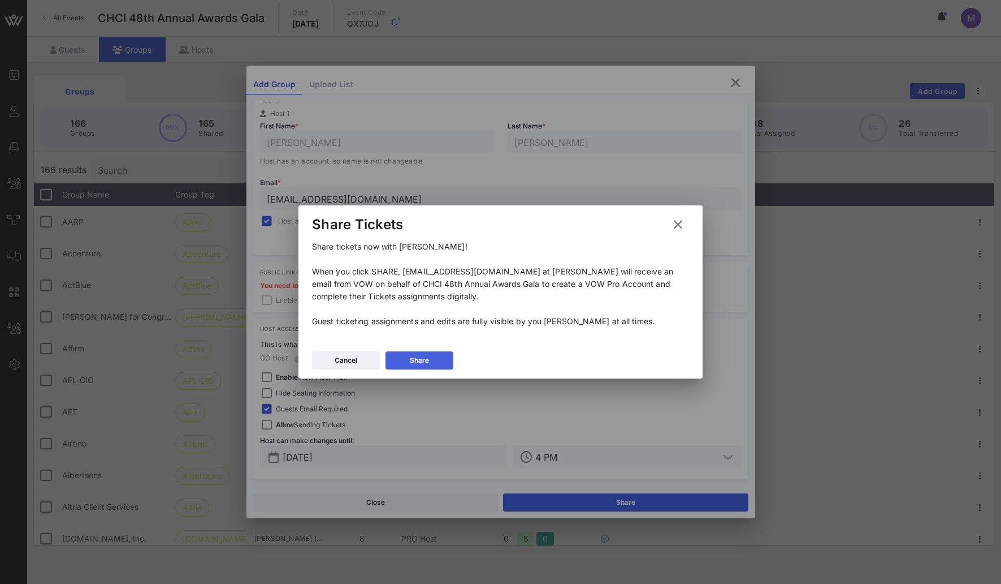
click at [428, 355] on div "Share" at bounding box center [419, 360] width 19 height 11
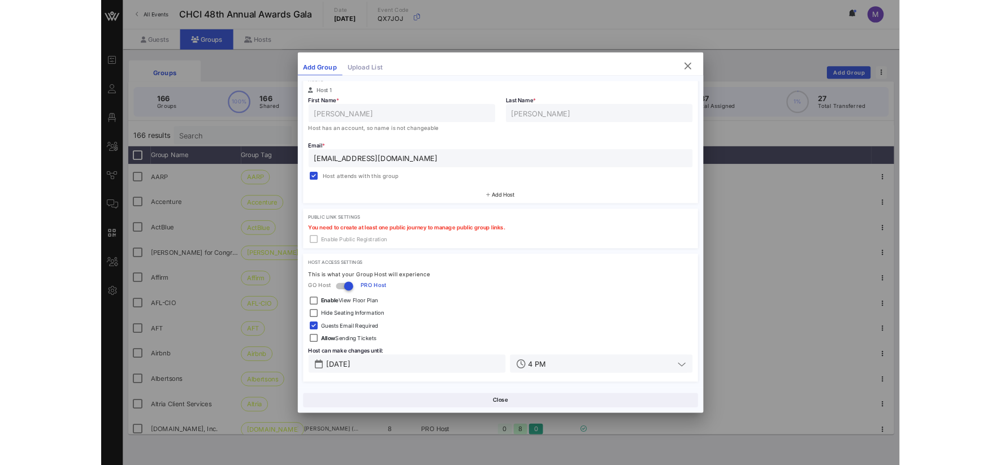
scroll to position [0, 0]
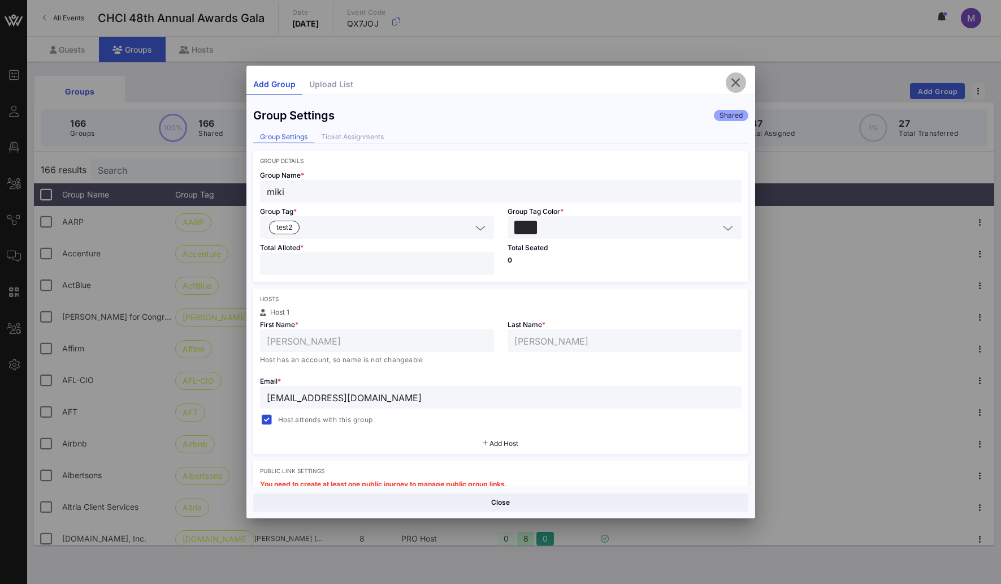
click at [742, 82] on span "button" at bounding box center [736, 83] width 20 height 14
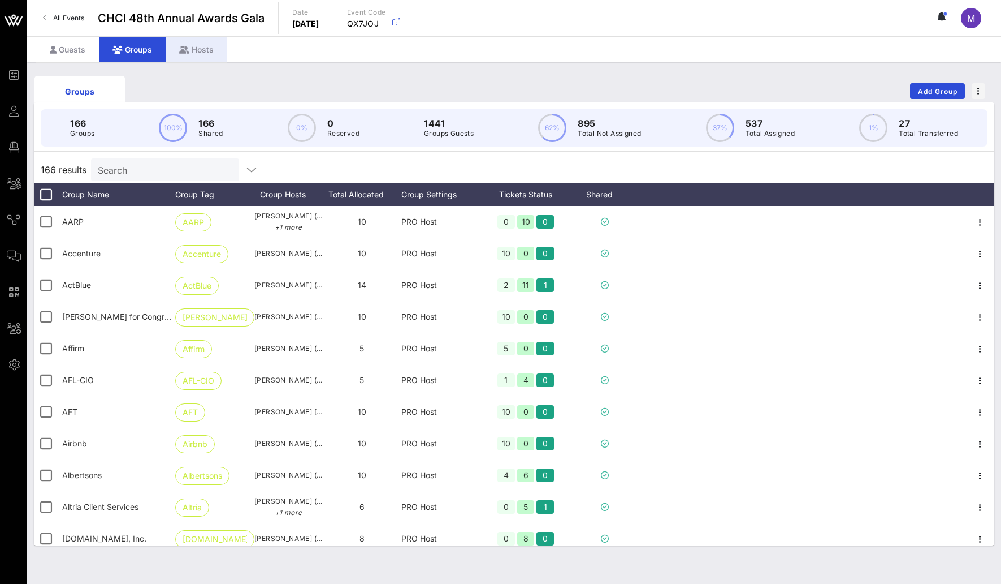
click at [187, 56] on div "Hosts" at bounding box center [197, 49] width 62 height 25
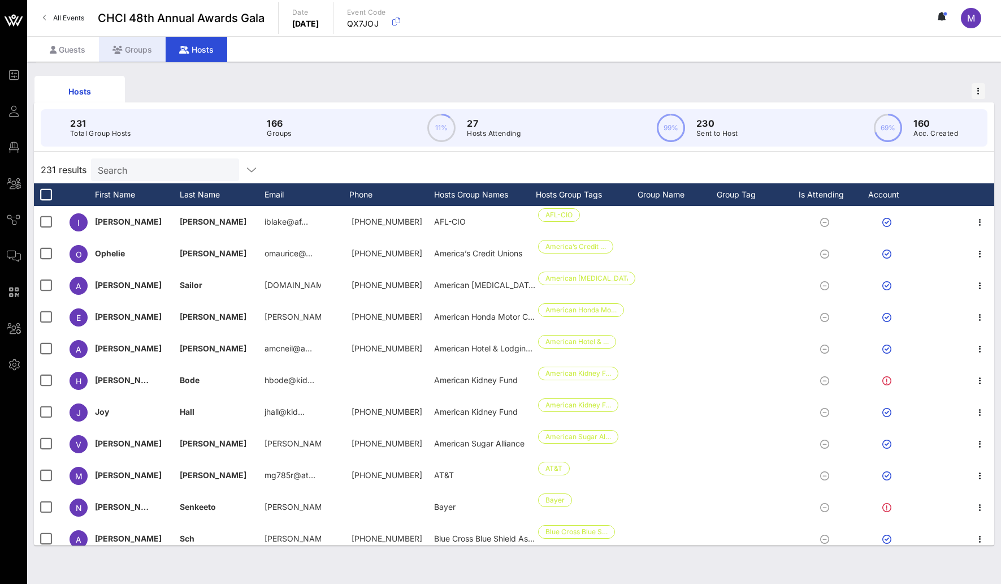
click at [131, 52] on div "Groups" at bounding box center [132, 49] width 67 height 25
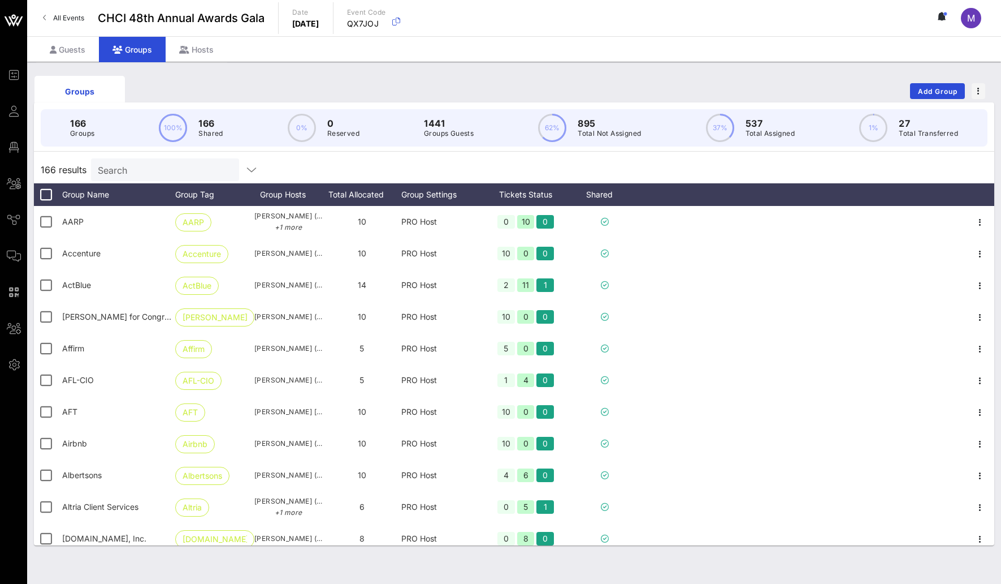
click at [132, 171] on input "Search" at bounding box center [164, 169] width 132 height 15
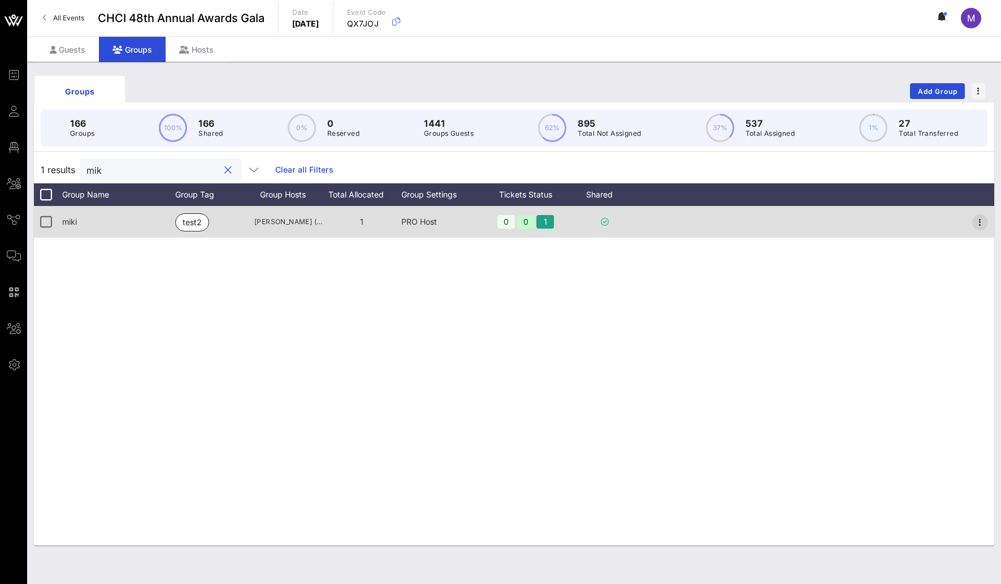
type input "mik"
click at [981, 223] on icon "button" at bounding box center [981, 222] width 14 height 14
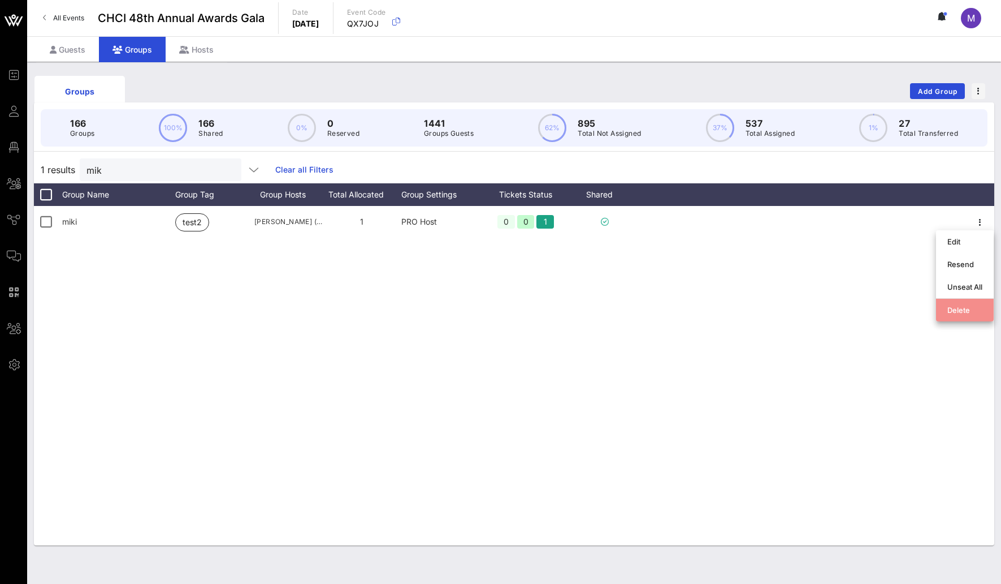
click at [957, 310] on div "Delete" at bounding box center [965, 309] width 35 height 9
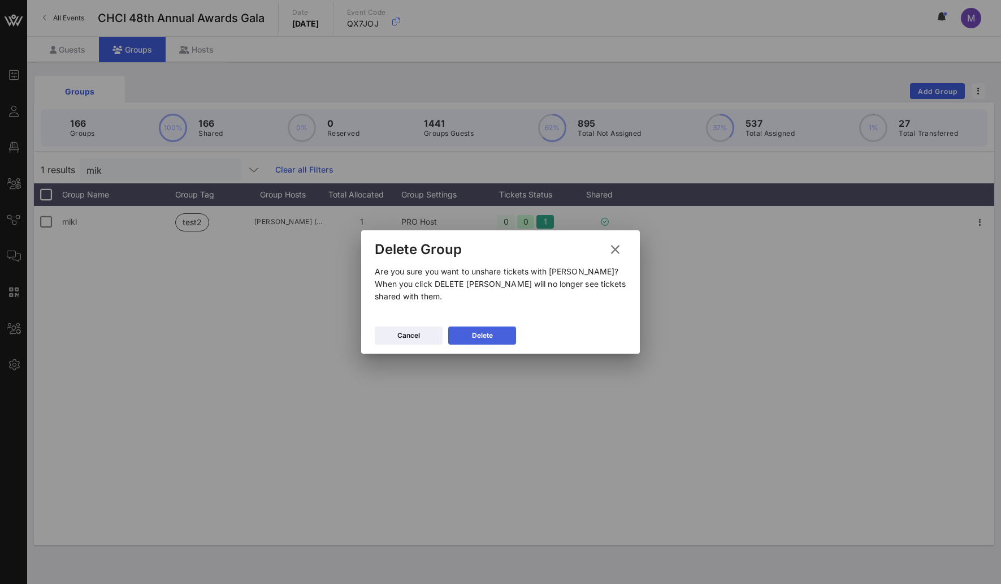
click at [516, 327] on button "Delete" at bounding box center [482, 335] width 68 height 18
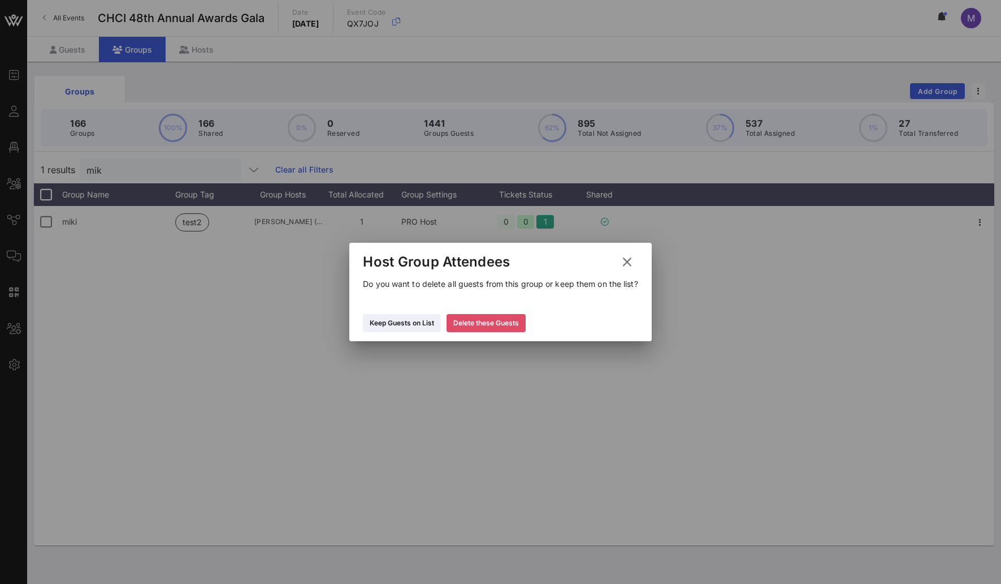
click at [508, 326] on div "Delete these Guests" at bounding box center [487, 322] width 66 height 11
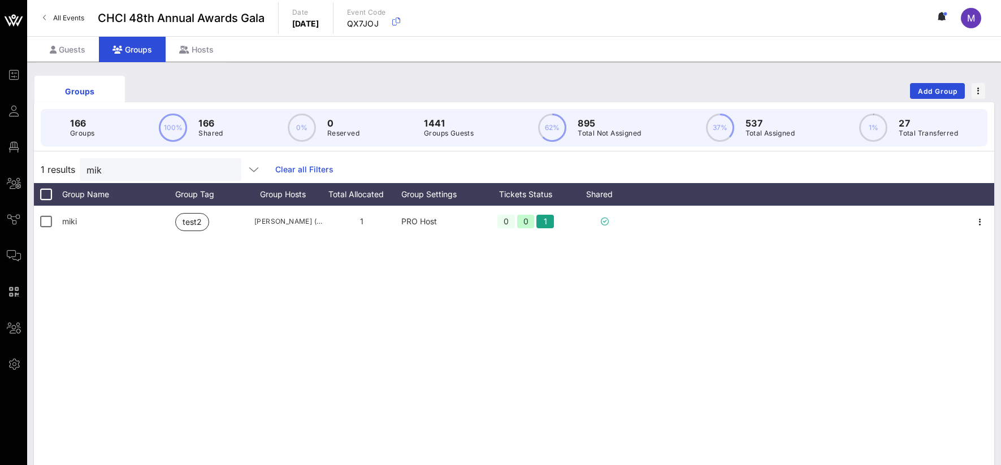
click at [745, 306] on div "miki test2 Miki Szabo (szabomikierno@gmail.com) 1 PRO Host 0 0 1" at bounding box center [514, 375] width 961 height 339
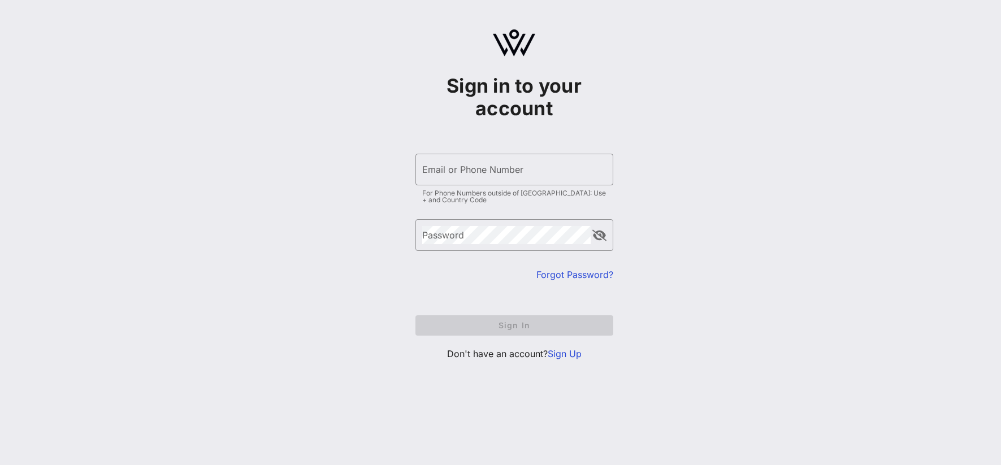
type input "[EMAIL_ADDRESS][DOMAIN_NAME]"
click at [499, 320] on form "​ Email or Phone Number [EMAIL_ADDRESS][DOMAIN_NAME] For Phone Numbers outside …" at bounding box center [515, 245] width 198 height 205
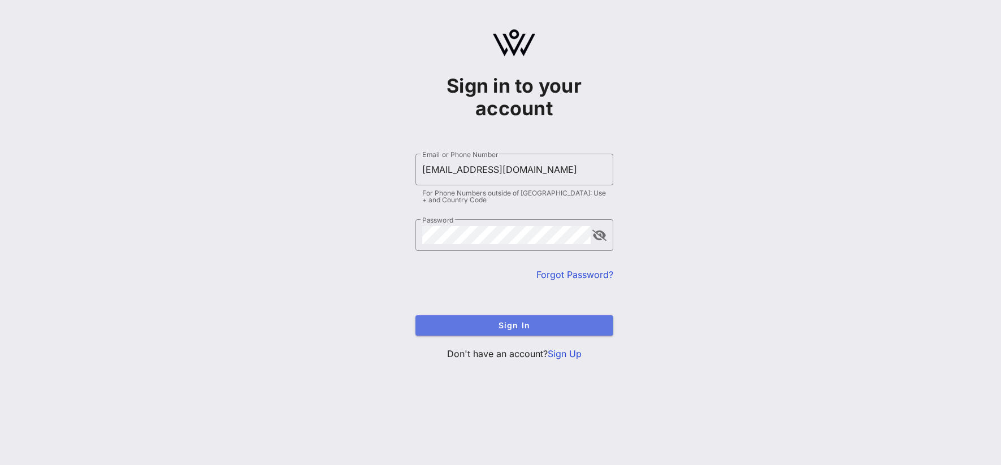
click at [499, 321] on span "Sign In" at bounding box center [515, 326] width 180 height 10
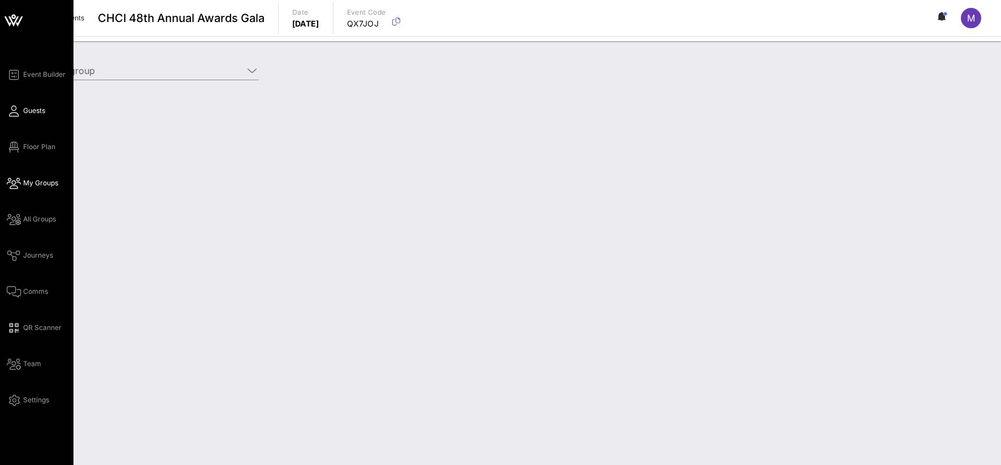
type input "[PERSON_NAME] (test2) [[PERSON_NAME], [EMAIL_ADDRESS][DOMAIN_NAME]]"
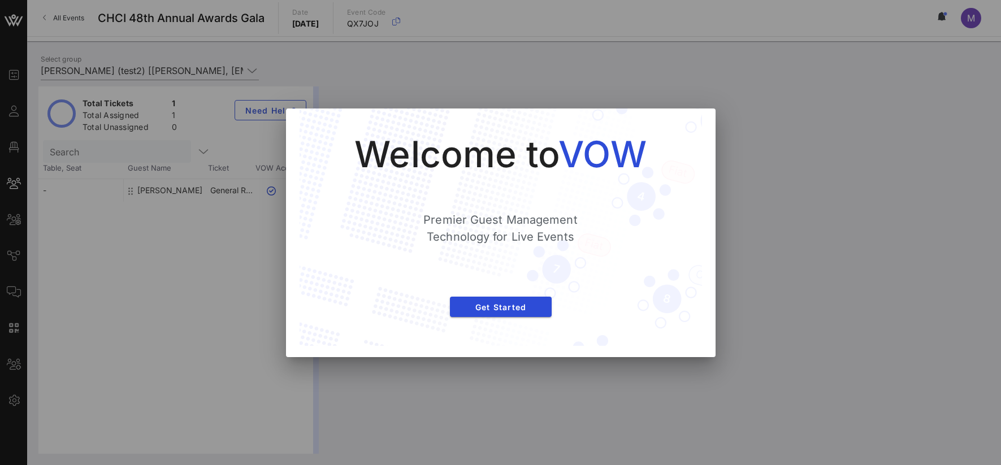
click at [30, 107] on div at bounding box center [500, 232] width 1001 height 465
click at [507, 309] on span "Get Started" at bounding box center [501, 308] width 84 height 10
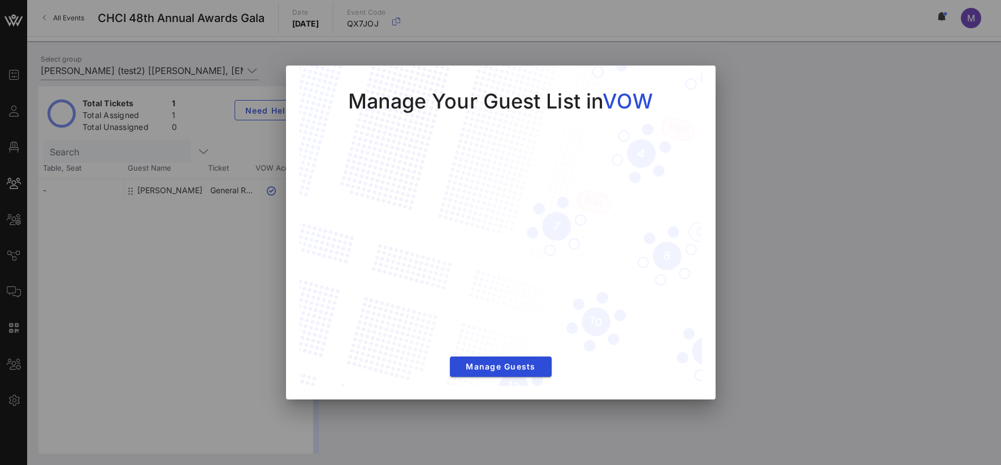
click at [498, 352] on div "Manage Your Guest List in VOW Manage Guests" at bounding box center [500, 226] width 357 height 277
click at [493, 353] on div "Manage Your Guest List in VOW Manage Guests" at bounding box center [500, 226] width 357 height 277
click at [484, 355] on div "Manage Your Guest List in VOW Manage Guests" at bounding box center [500, 226] width 357 height 277
click at [477, 366] on span "Manage Guests" at bounding box center [501, 367] width 84 height 10
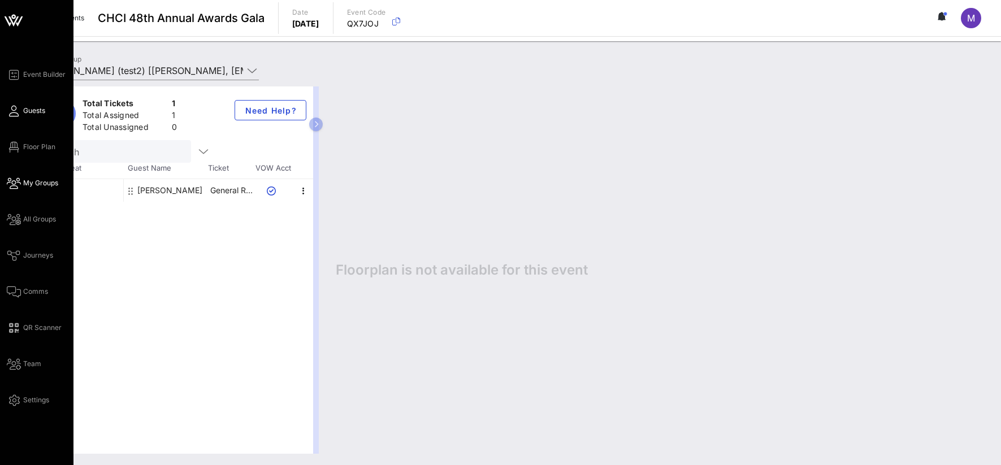
click at [19, 115] on link "Guests" at bounding box center [26, 111] width 38 height 14
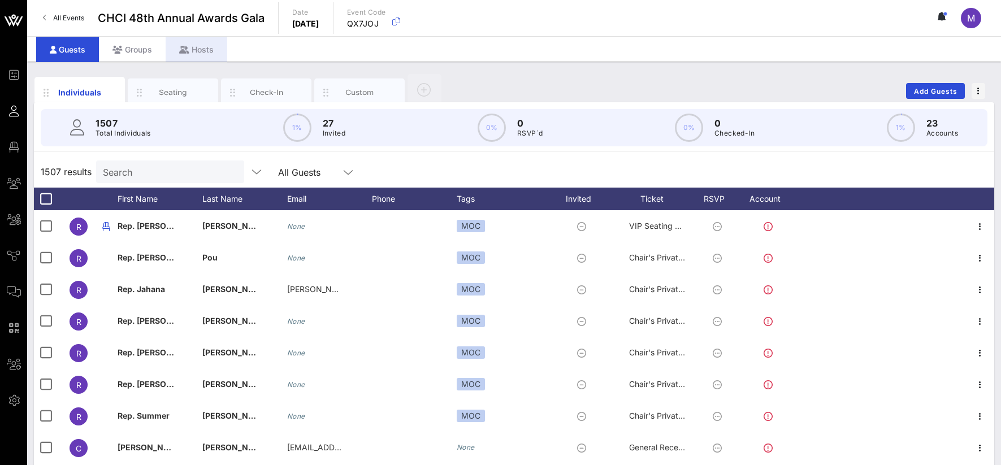
click at [185, 56] on div "Hosts" at bounding box center [197, 49] width 62 height 25
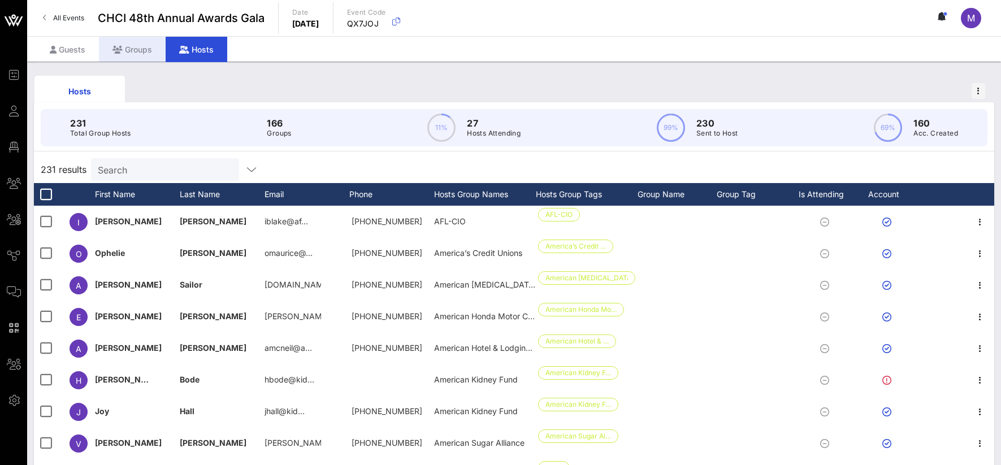
click at [111, 52] on div "Groups" at bounding box center [132, 49] width 67 height 25
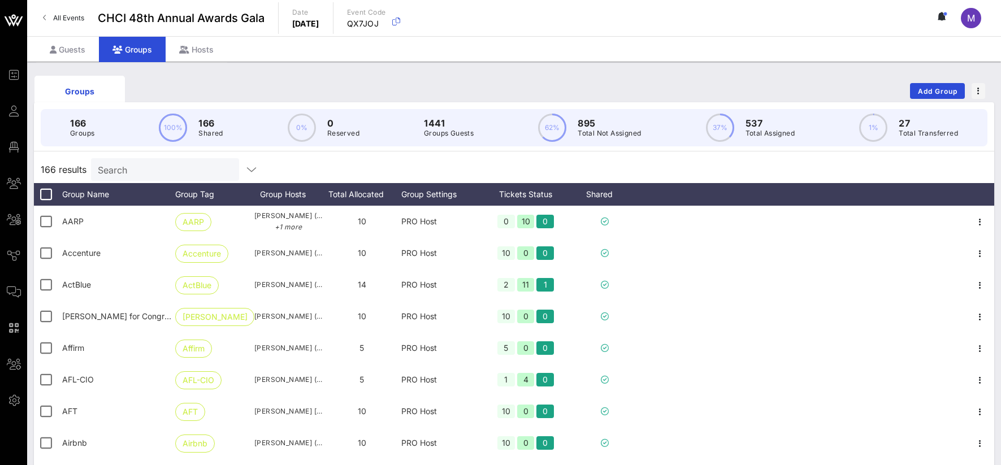
click at [166, 152] on div "166 Groups 100% 166 Shared 0% 0 Reserved 1441 Groups Guests 62% 895 Total Not A…" at bounding box center [514, 127] width 974 height 51
click at [156, 159] on div "Search" at bounding box center [164, 169] width 132 height 23
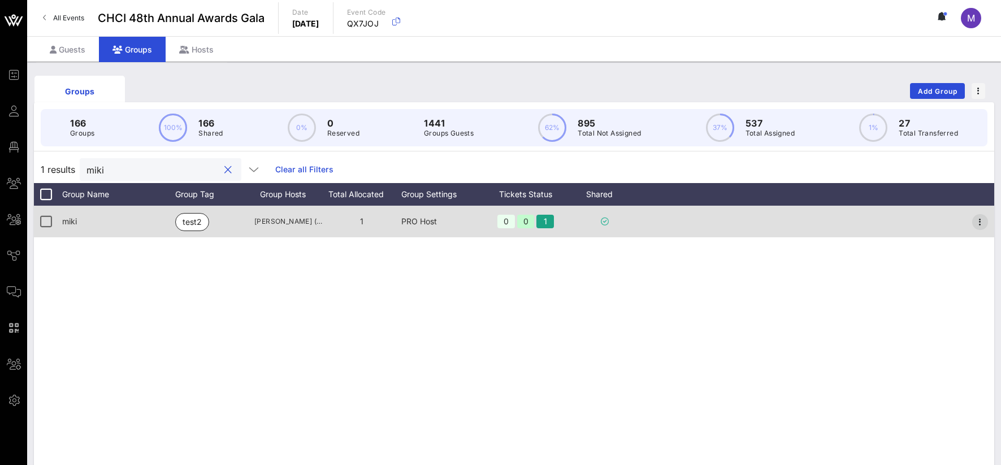
type input "miki"
click at [980, 222] on icon "button" at bounding box center [981, 222] width 14 height 14
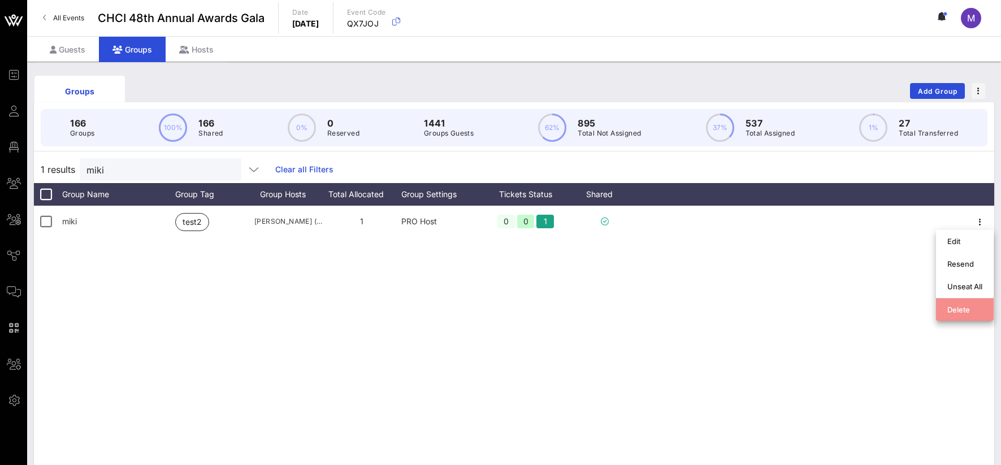
click at [957, 309] on div "Delete" at bounding box center [965, 309] width 35 height 9
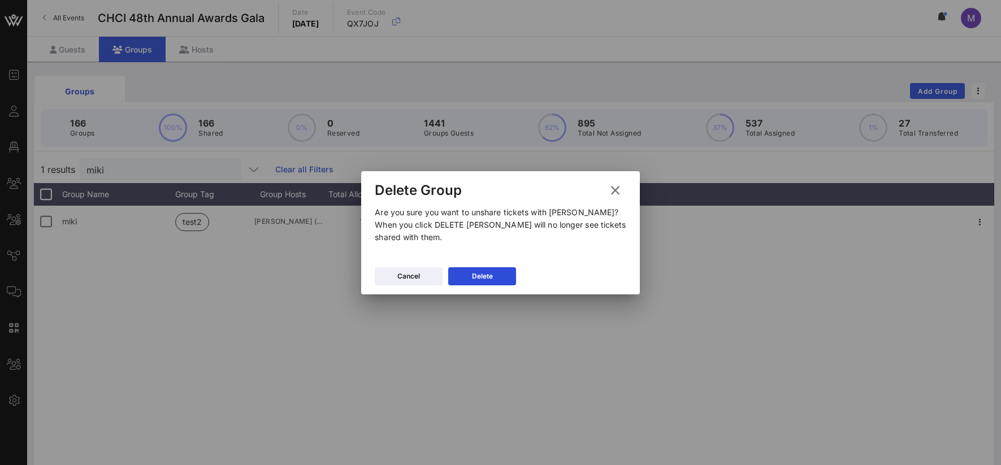
click at [516, 273] on button "Delete" at bounding box center [482, 276] width 68 height 18
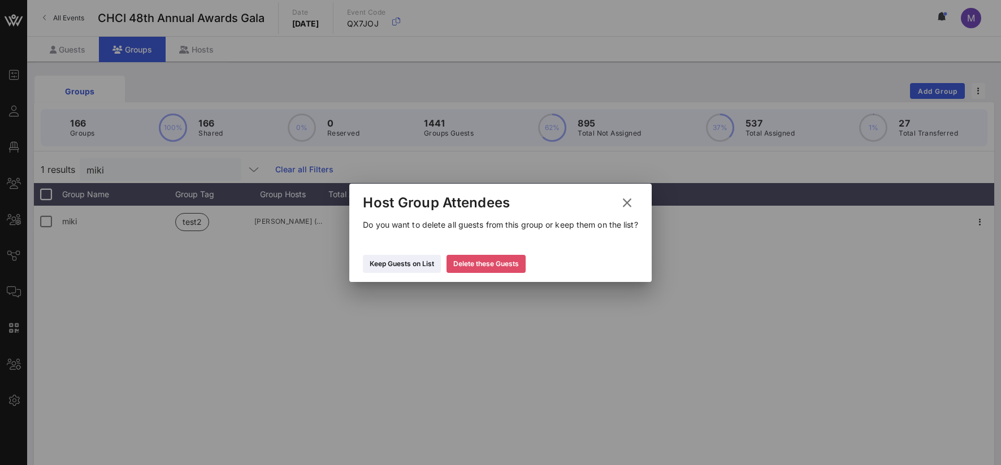
click at [503, 264] on div "Delete these Guests" at bounding box center [487, 263] width 66 height 11
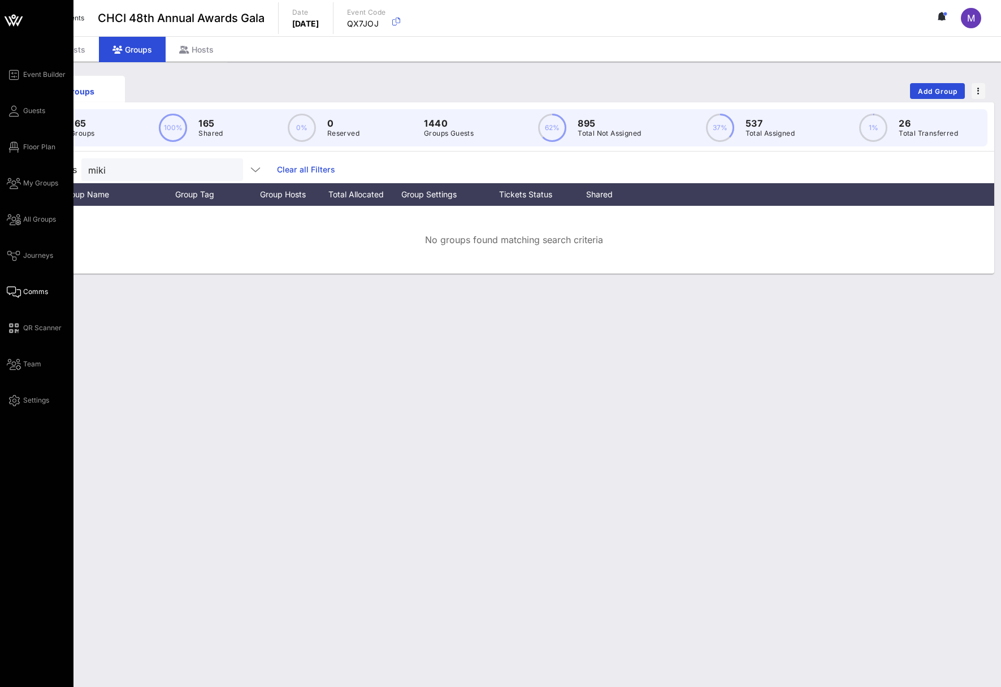
click at [33, 289] on span "Comms" at bounding box center [35, 292] width 25 height 10
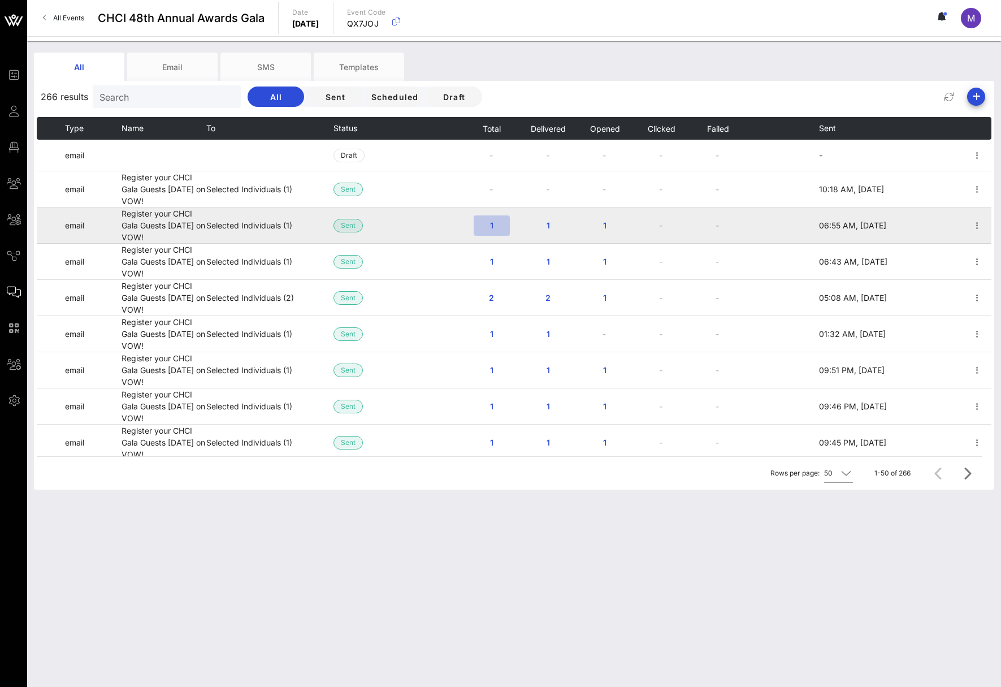
click at [487, 227] on span "1" at bounding box center [492, 226] width 18 height 10
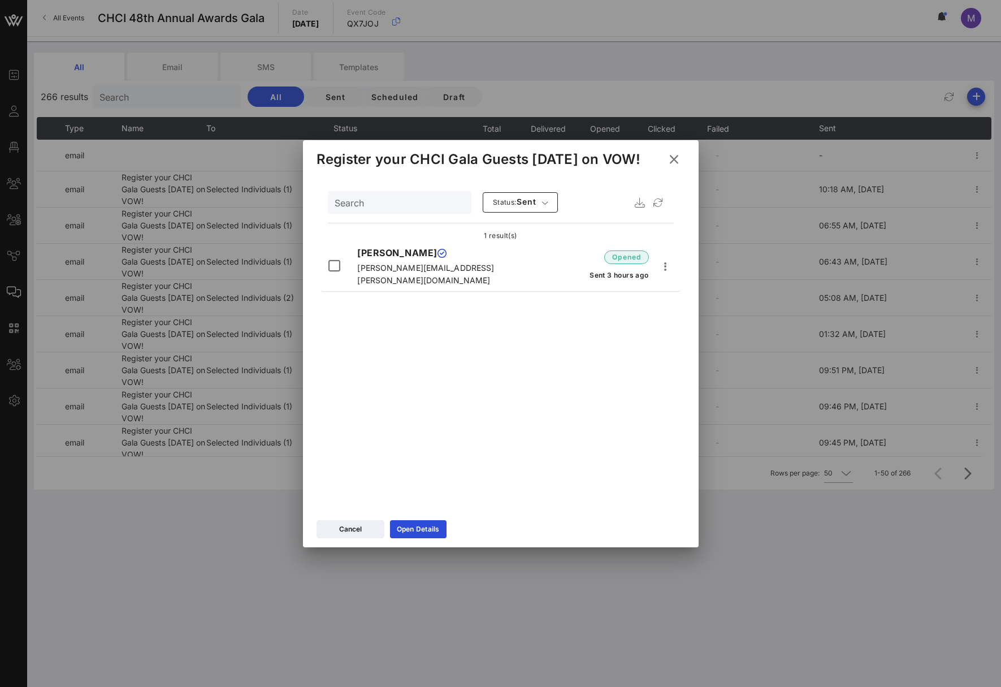
click at [680, 160] on icon at bounding box center [674, 160] width 17 height 16
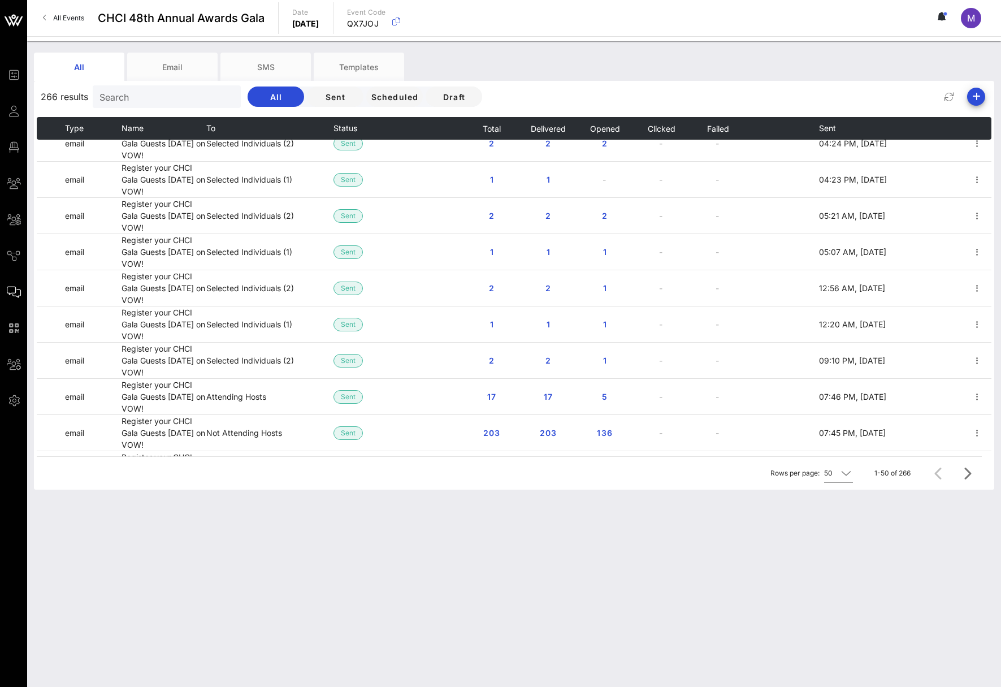
scroll to position [1064, 0]
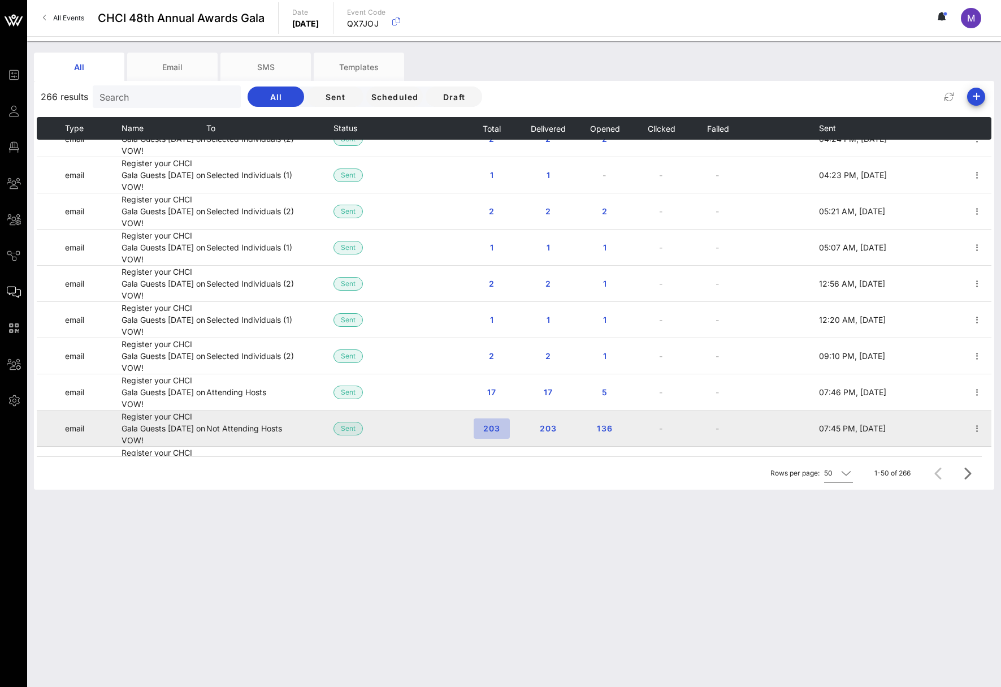
click at [485, 427] on span "203" at bounding box center [492, 429] width 18 height 10
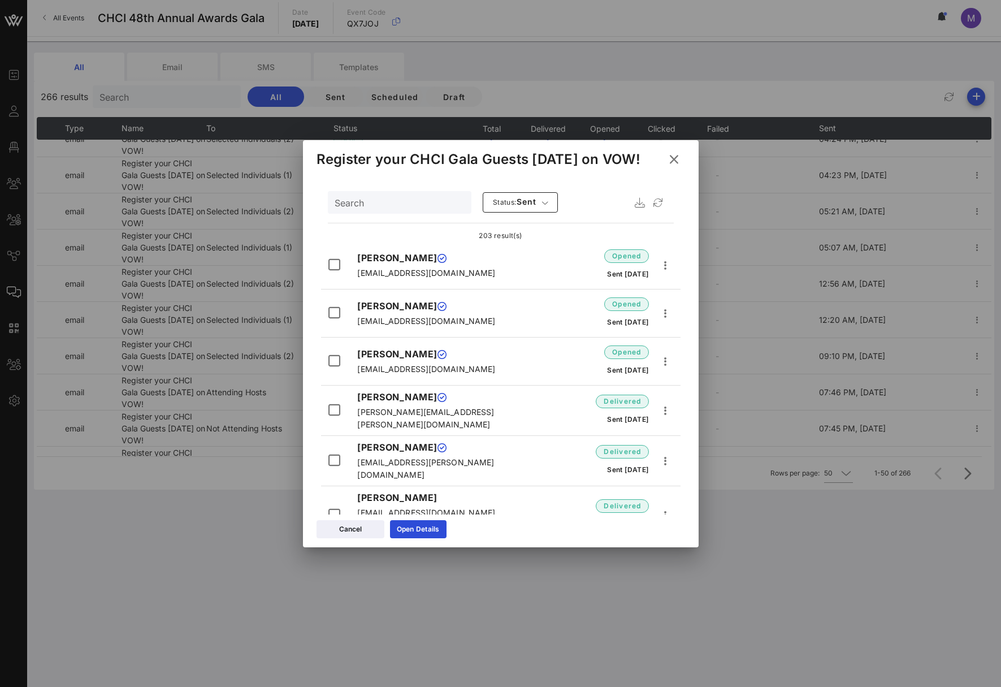
click at [414, 204] on input "Search" at bounding box center [399, 202] width 128 height 15
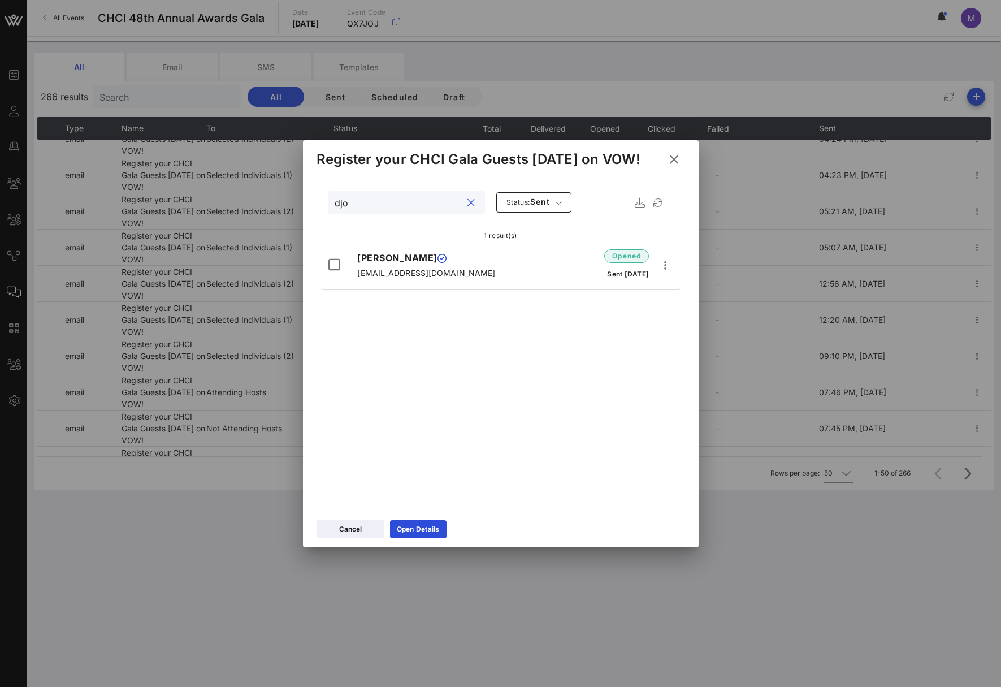
type input "djo"
click at [675, 163] on icon at bounding box center [674, 159] width 20 height 20
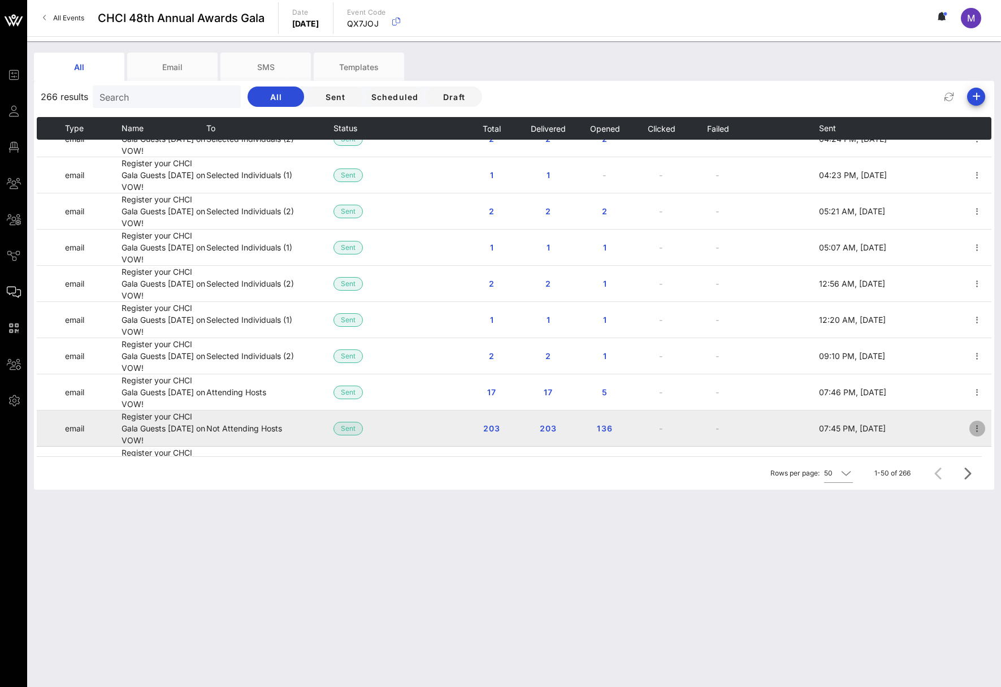
click at [971, 424] on icon "button" at bounding box center [978, 429] width 14 height 14
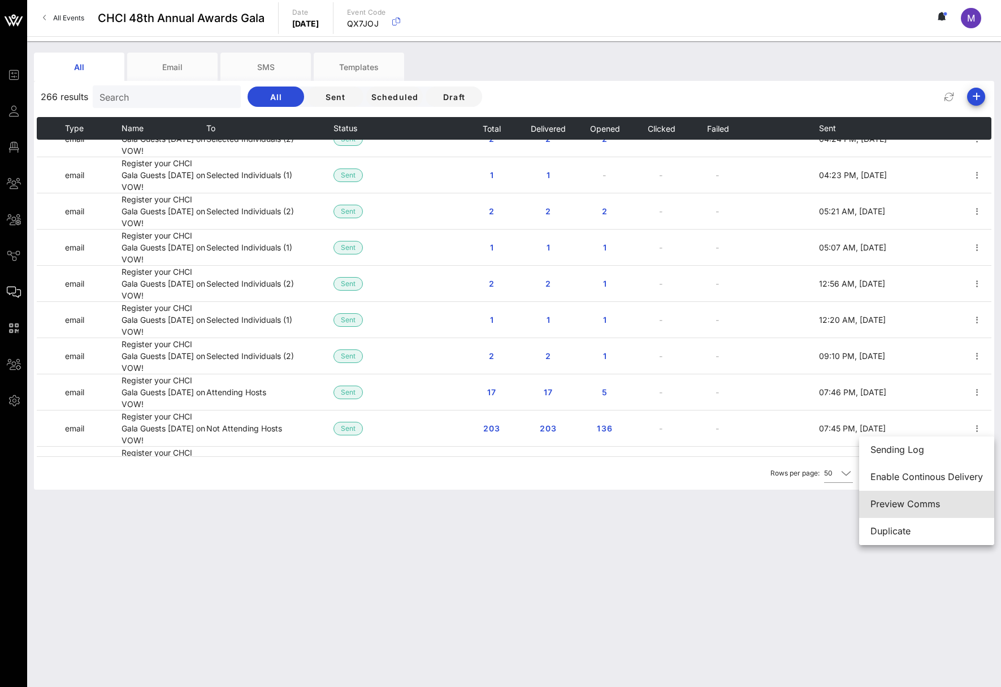
click at [933, 465] on div "Preview Comms" at bounding box center [927, 504] width 113 height 11
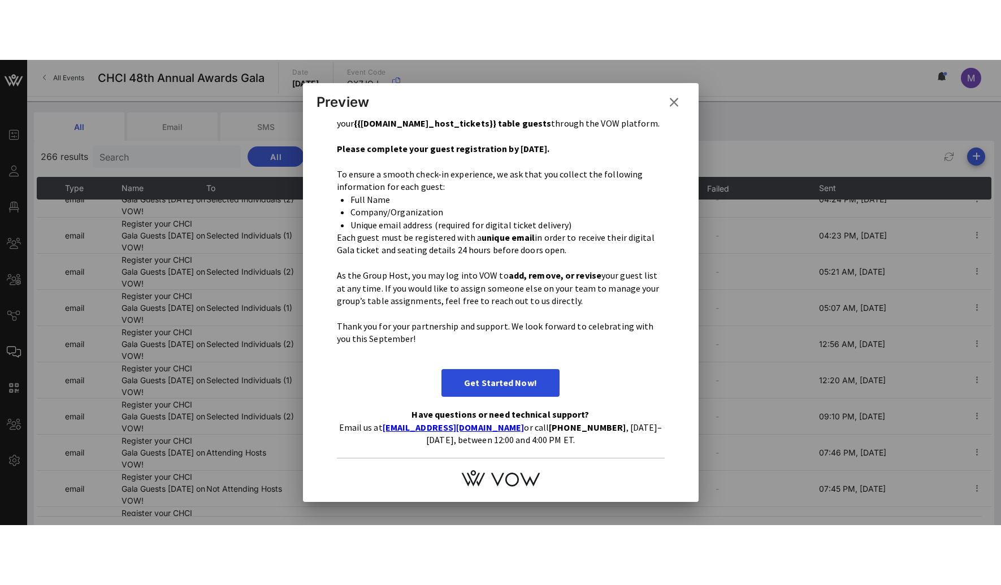
scroll to position [237, 0]
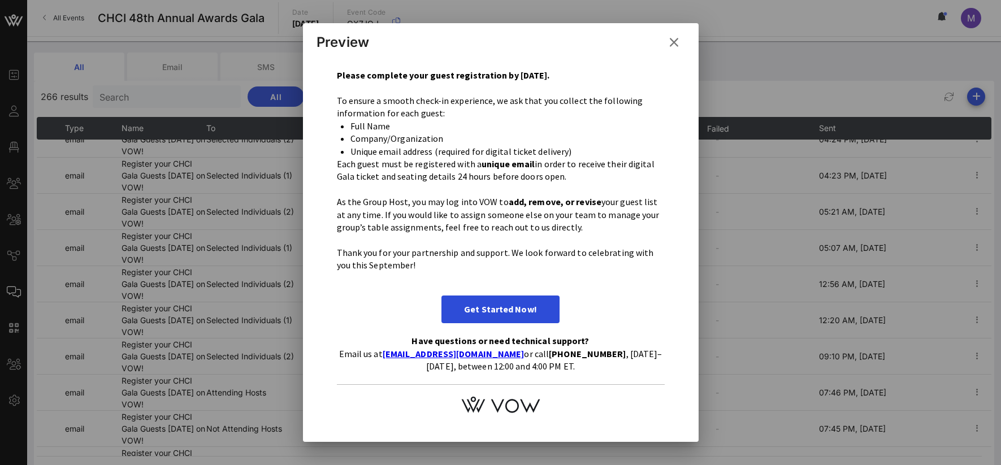
click at [123, 291] on div at bounding box center [500, 232] width 1001 height 465
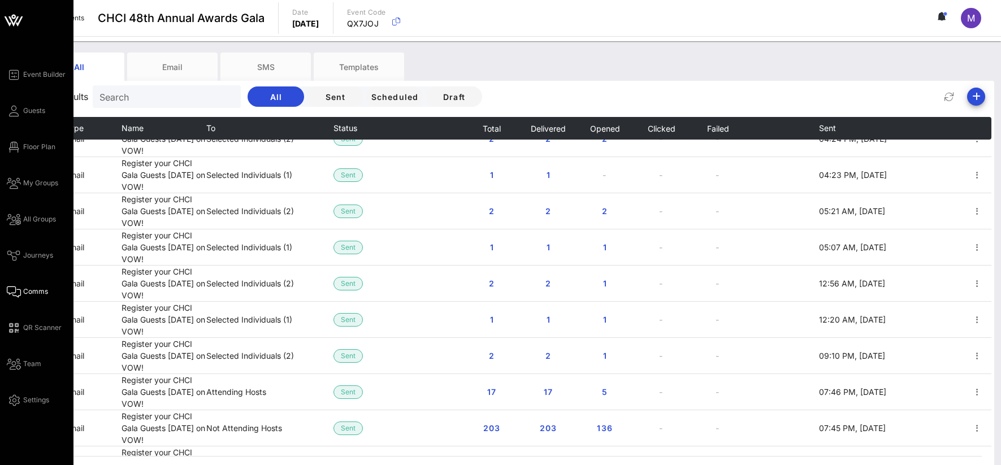
click at [40, 392] on div "Event Builder Guests Floor Plan My Groups All Groups Journeys Comms QR Scanner …" at bounding box center [40, 237] width 67 height 339
click at [37, 401] on span "Settings" at bounding box center [36, 400] width 26 height 10
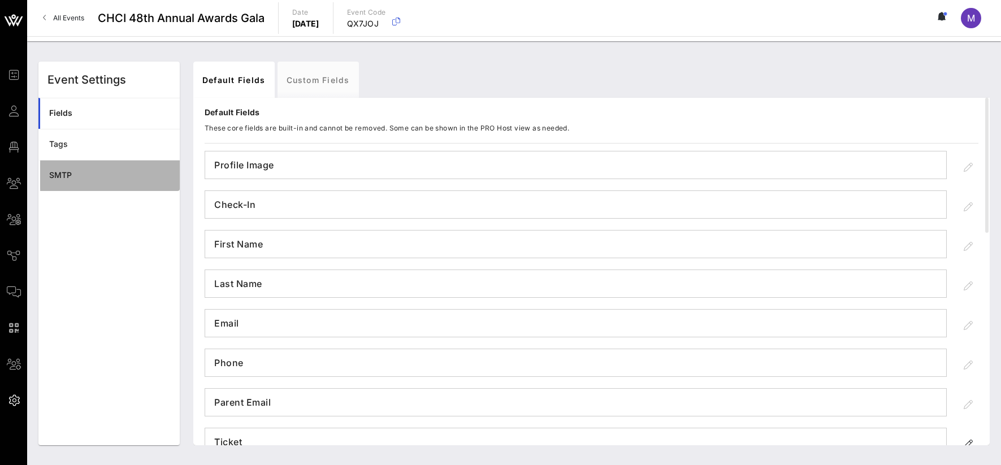
click at [64, 175] on div "SMTP" at bounding box center [110, 176] width 122 height 10
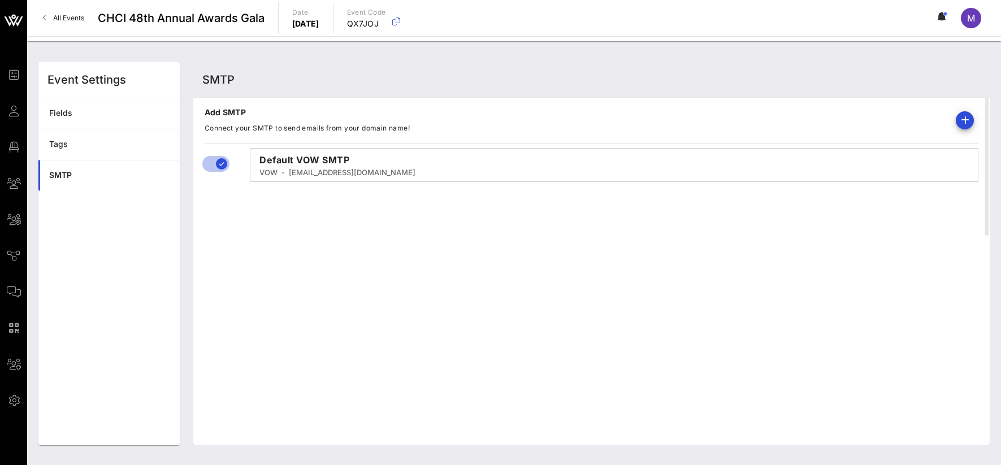
click at [82, 9] on link "All Events" at bounding box center [63, 18] width 55 height 18
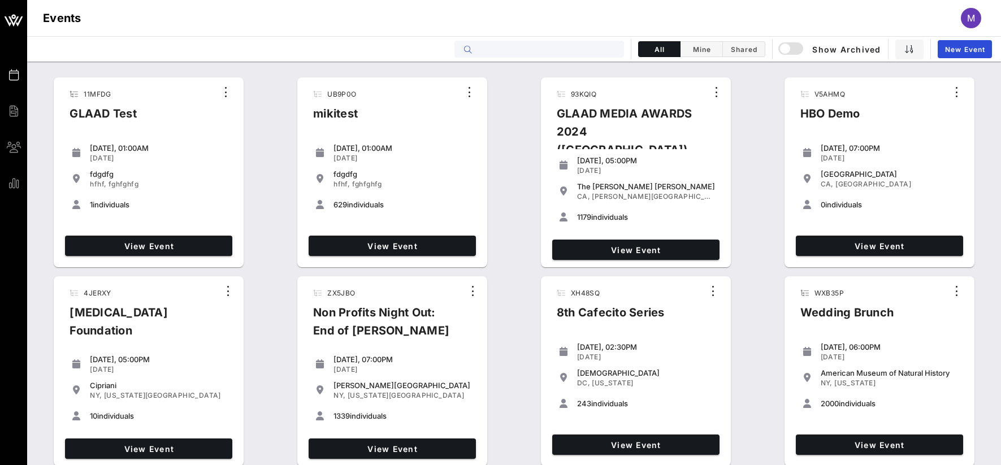
click at [550, 43] on input "text" at bounding box center [547, 49] width 140 height 15
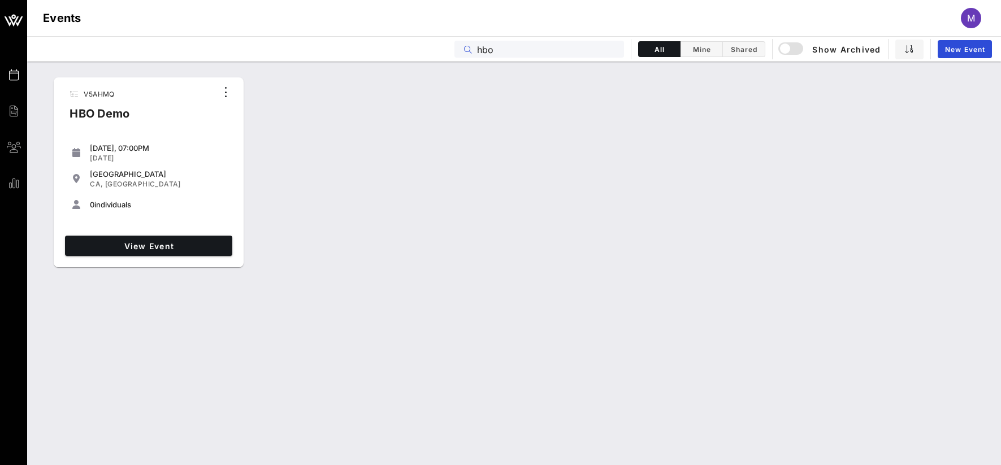
click at [548, 50] on input "hbo" at bounding box center [547, 49] width 140 height 15
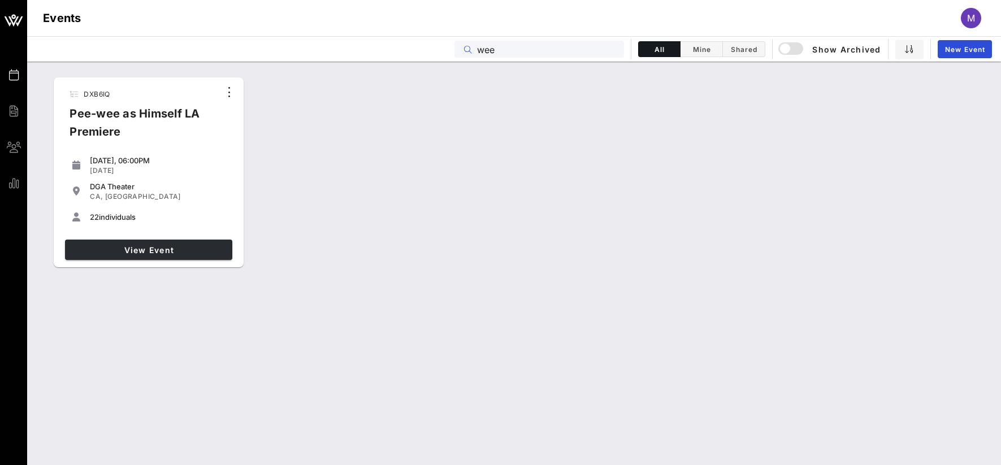
type input "wee"
click at [193, 243] on link "View Event" at bounding box center [148, 250] width 167 height 20
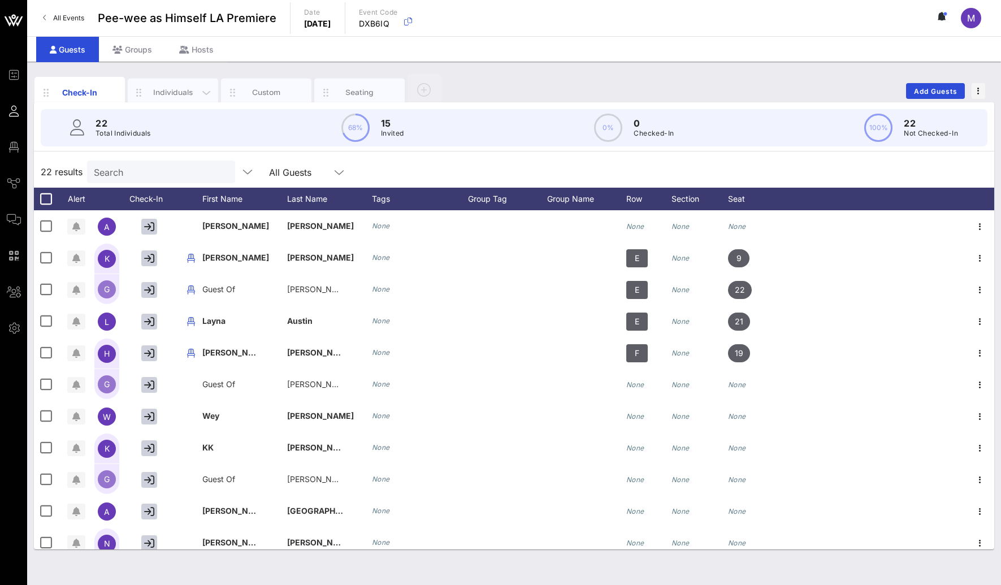
click at [167, 92] on div "Individuals" at bounding box center [173, 92] width 50 height 11
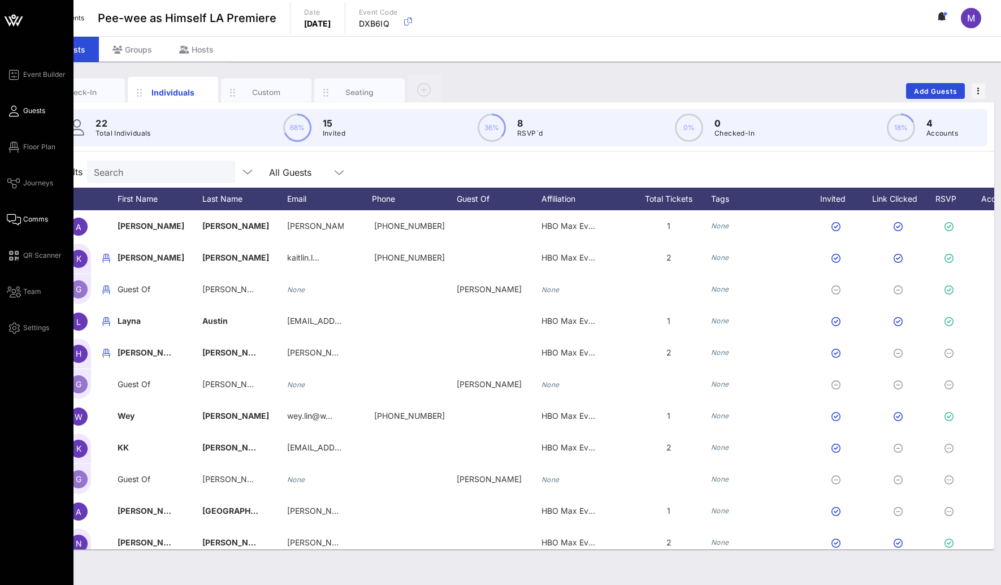
click at [14, 221] on icon at bounding box center [14, 220] width 14 height 2
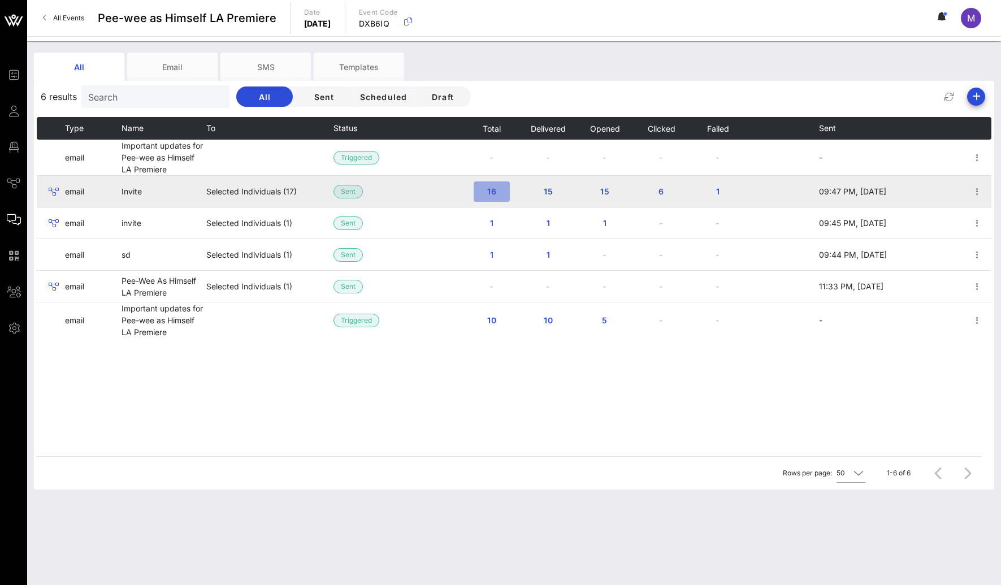
click at [497, 191] on span "16" at bounding box center [492, 192] width 18 height 10
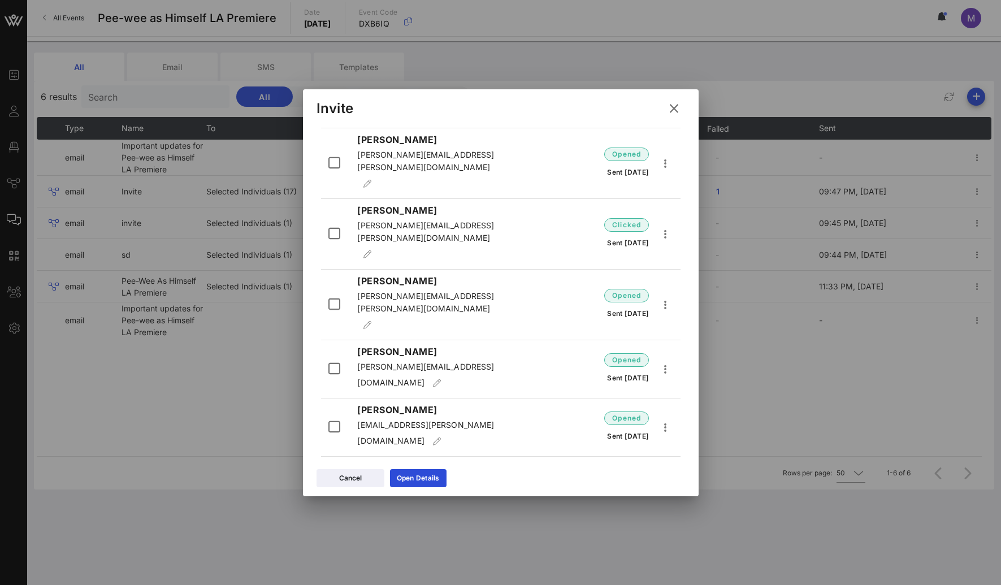
scroll to position [424, 0]
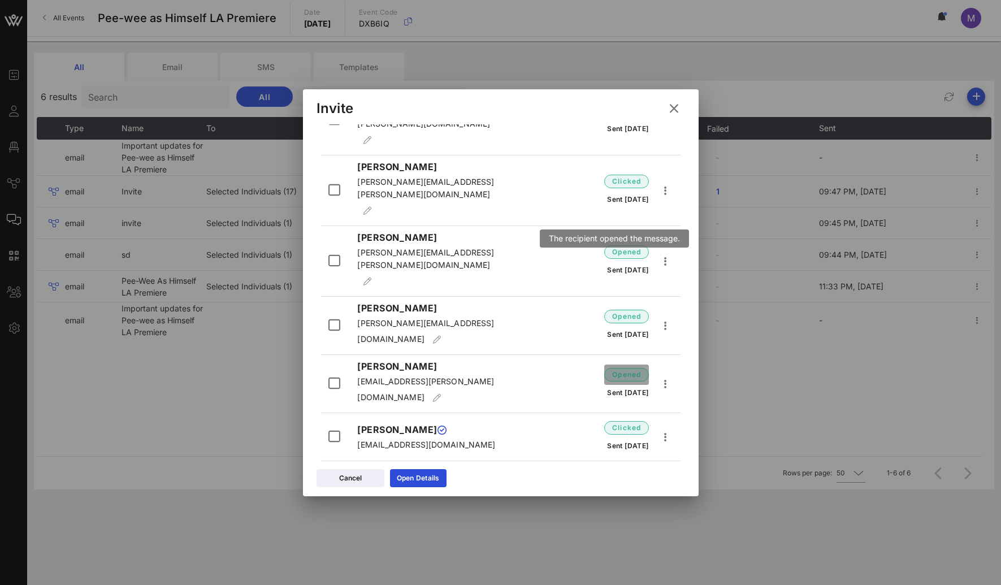
click at [623, 369] on span "opened" at bounding box center [627, 374] width 30 height 11
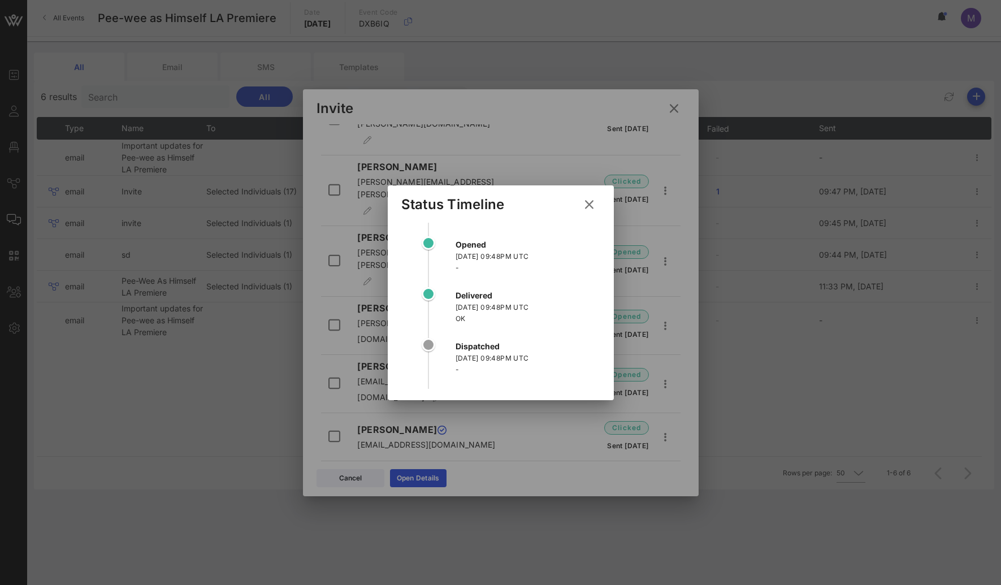
click at [591, 201] on icon at bounding box center [588, 204] width 15 height 14
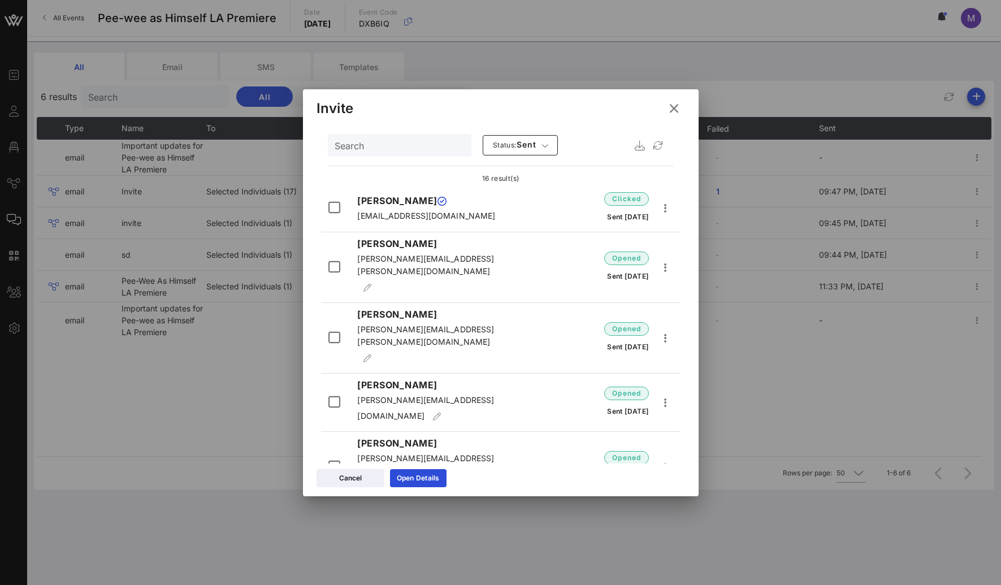
scroll to position [0, 0]
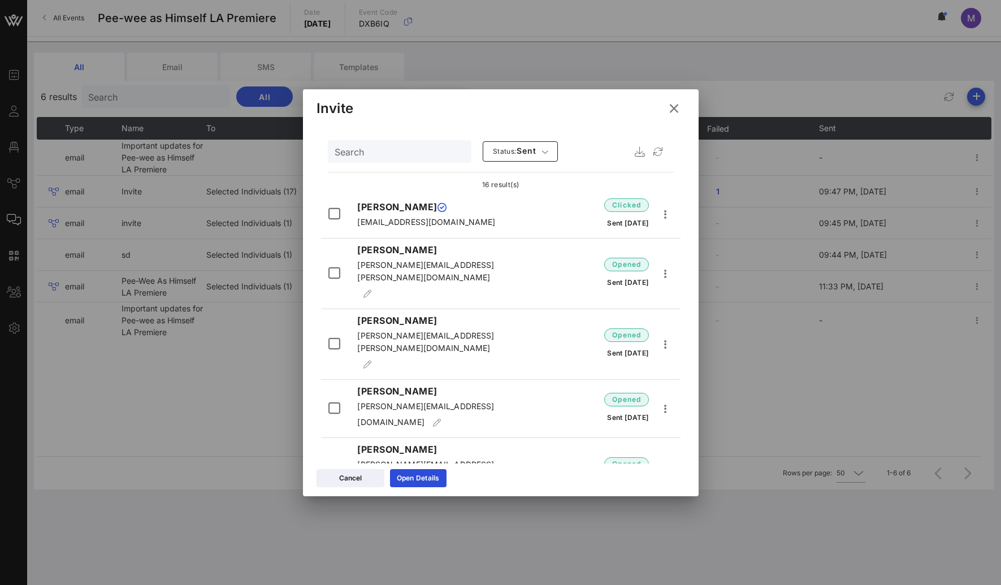
click at [678, 110] on icon at bounding box center [674, 108] width 18 height 16
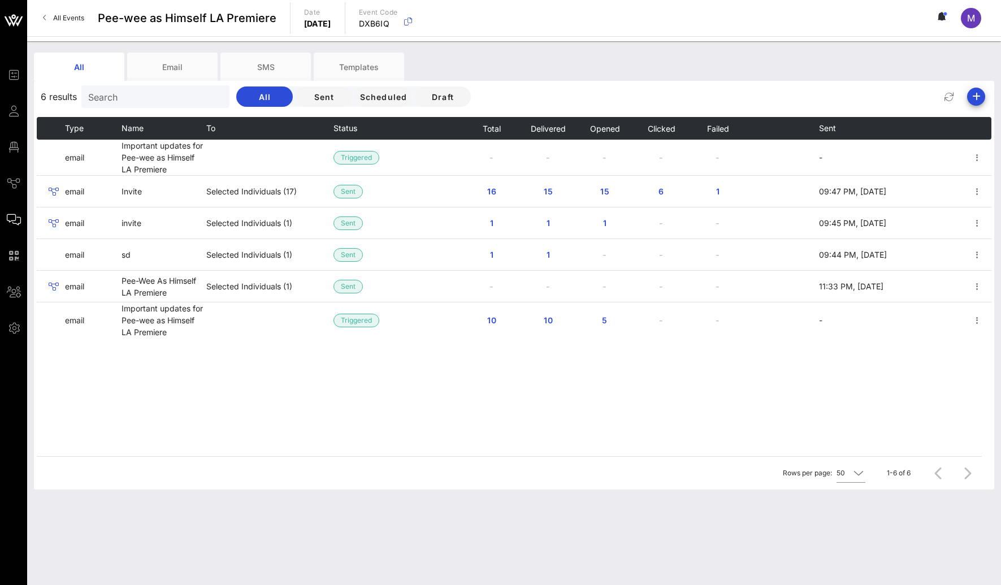
click at [76, 11] on link "All Events" at bounding box center [63, 18] width 55 height 18
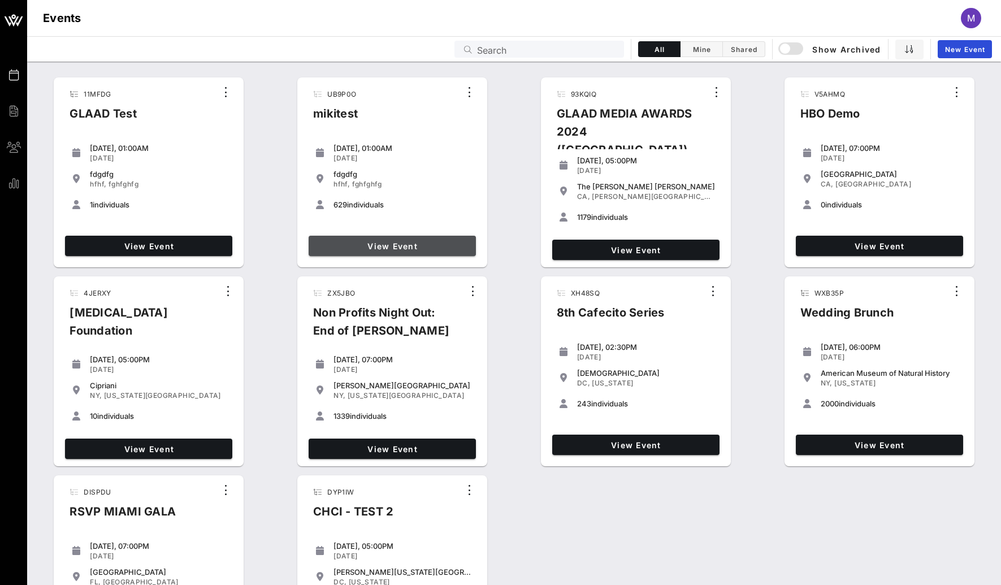
click at [415, 249] on span "View Event" at bounding box center [392, 246] width 158 height 10
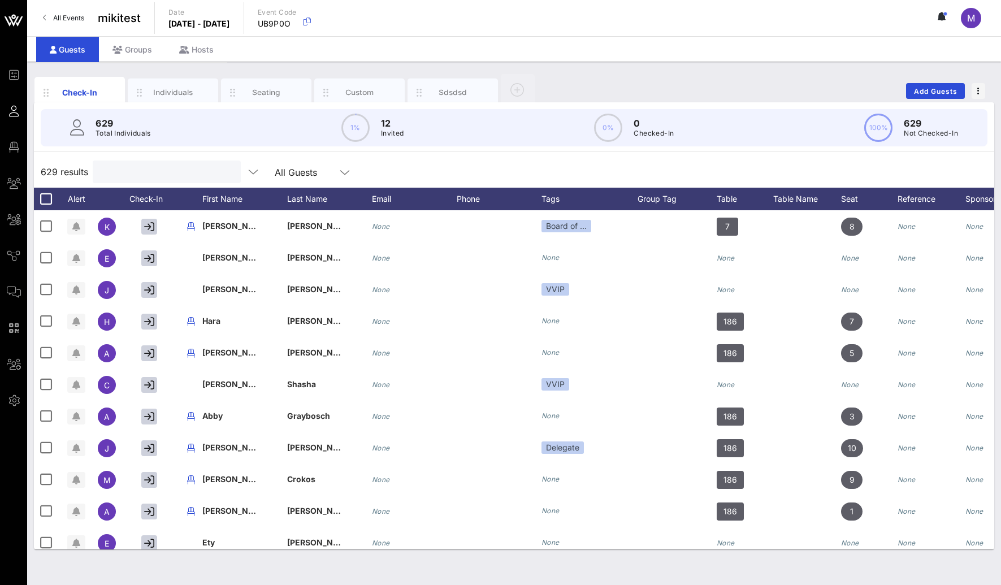
click at [191, 172] on input "text" at bounding box center [166, 172] width 132 height 15
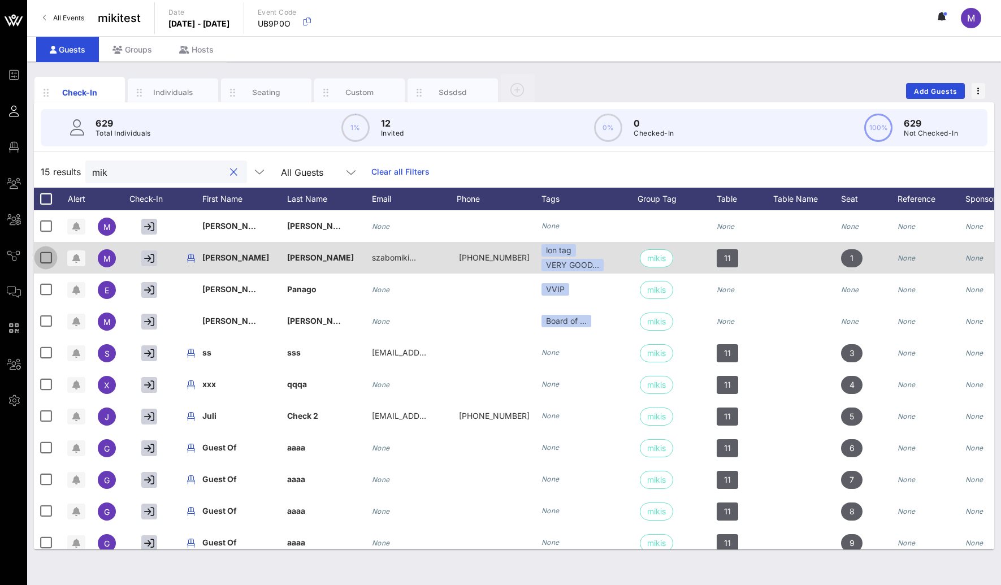
type input "mik"
click at [49, 257] on div at bounding box center [45, 257] width 19 height 19
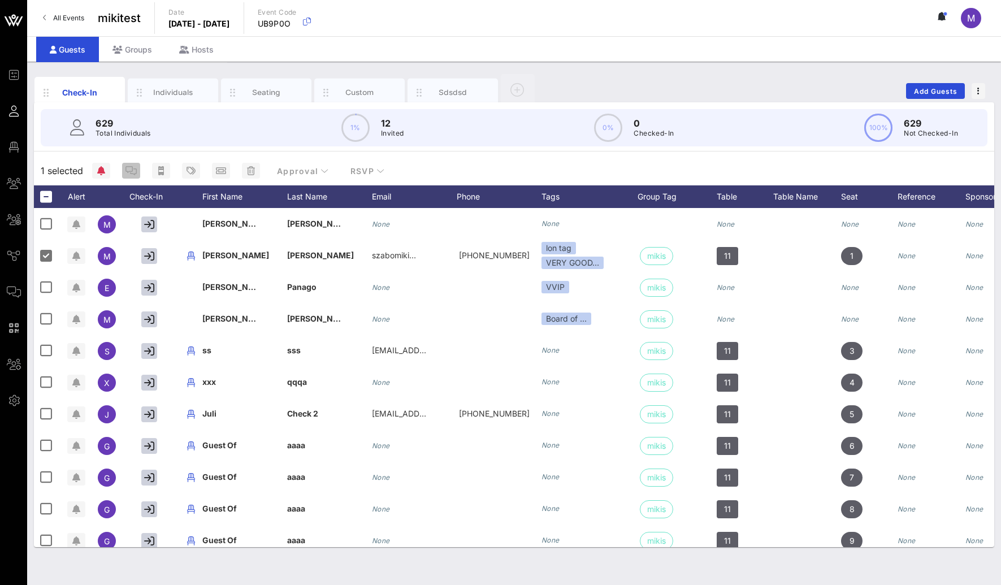
click at [135, 168] on icon "button" at bounding box center [131, 170] width 11 height 9
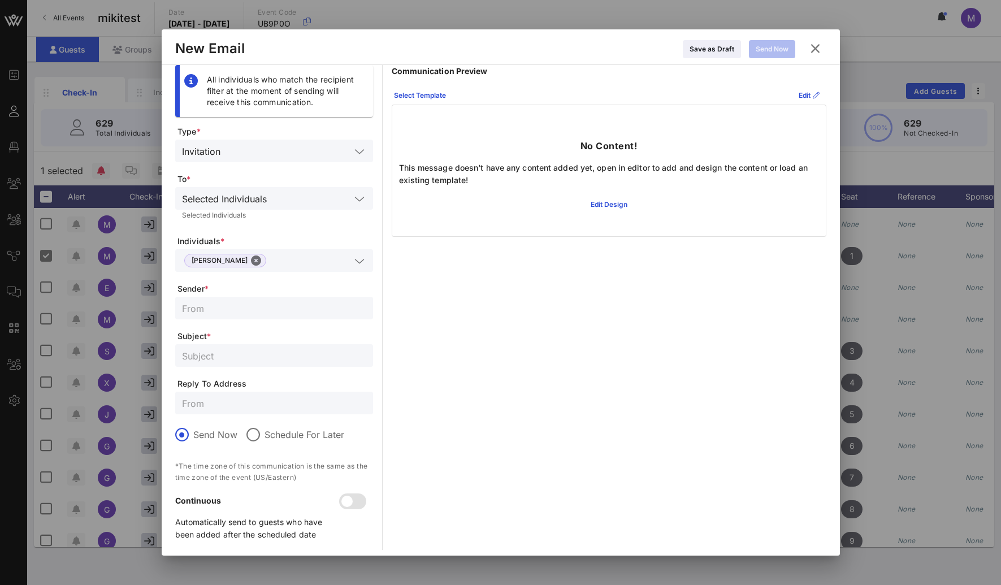
click at [267, 313] on input "text" at bounding box center [274, 308] width 184 height 15
type input "fdsfs"
click at [210, 351] on input "text" at bounding box center [274, 355] width 184 height 15
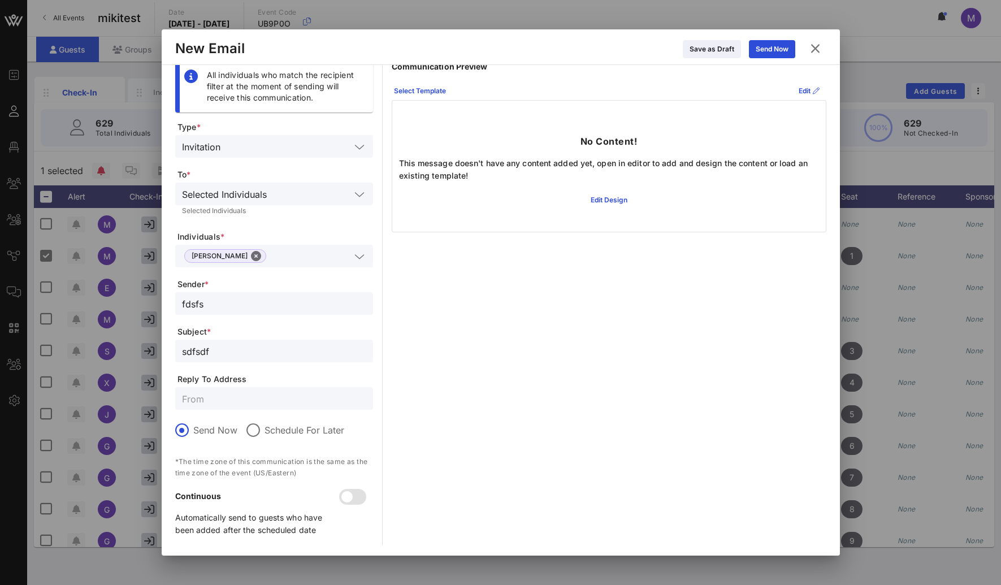
scroll to position [5, 0]
type input "sdfsdf"
click at [254, 428] on div at bounding box center [253, 429] width 19 height 19
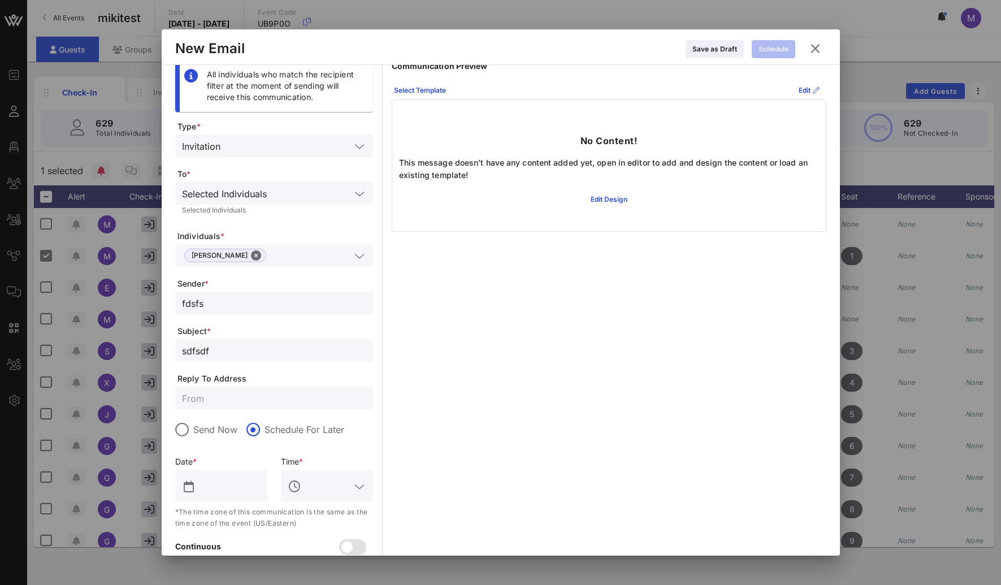
click at [192, 465] on div at bounding box center [189, 487] width 14 height 14
click at [226, 465] on input "text" at bounding box center [229, 486] width 63 height 18
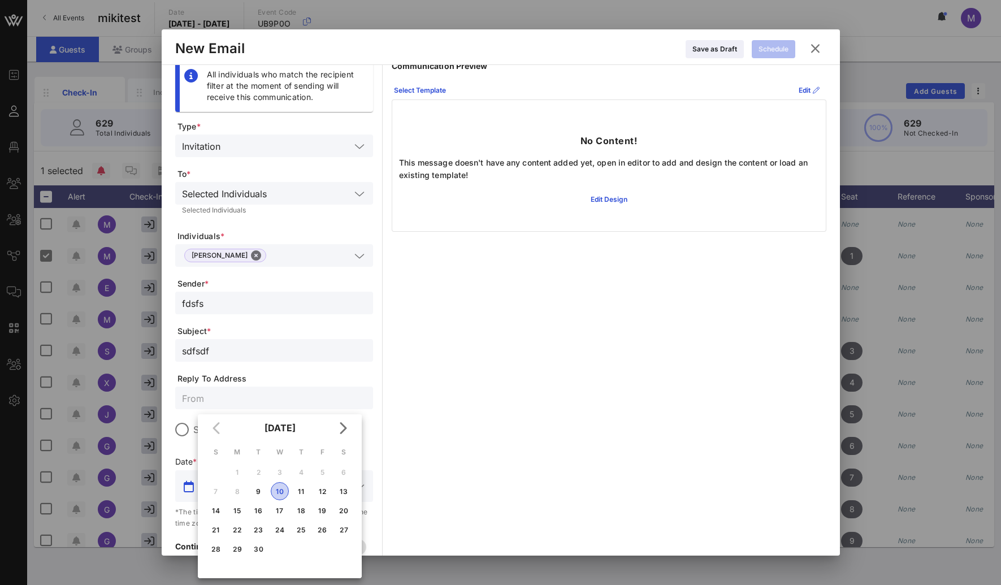
click at [278, 465] on div "10" at bounding box center [279, 491] width 17 height 8
type input "Sep 10, 2025"
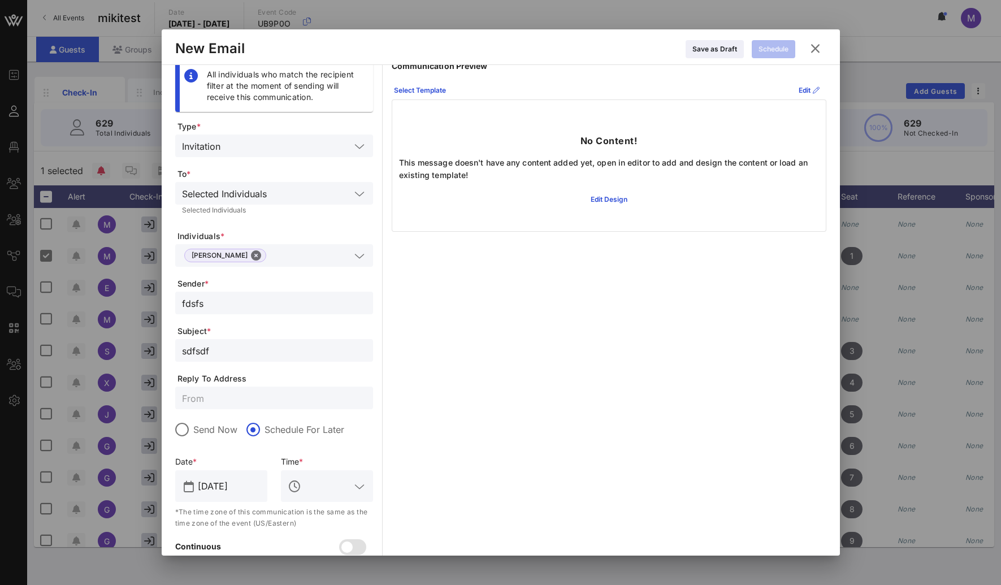
click at [320, 465] on input "text" at bounding box center [327, 486] width 47 height 18
click at [316, 424] on div "4 AM" at bounding box center [327, 425] width 74 height 11
click at [310, 465] on div "4:44 AM" at bounding box center [327, 520] width 74 height 24
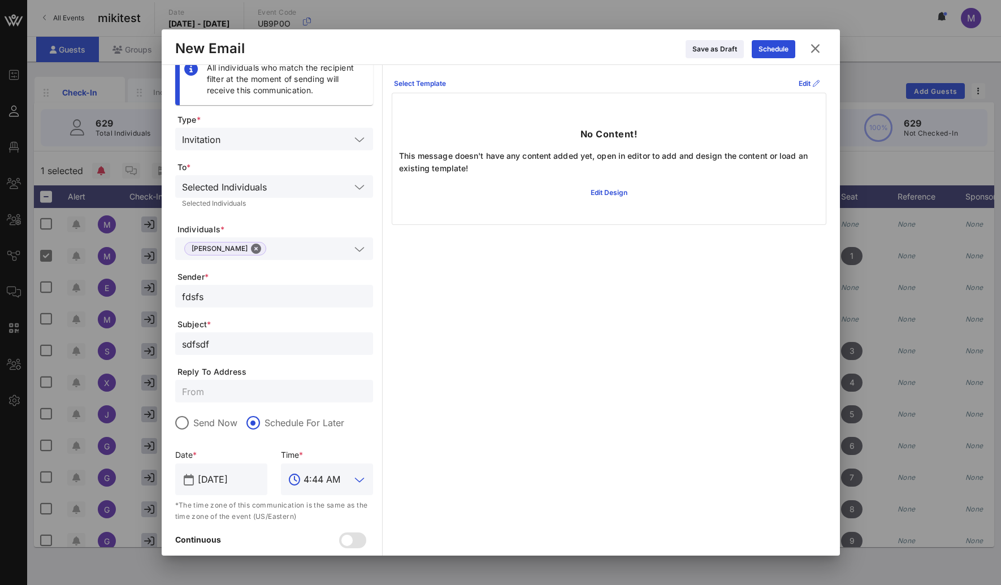
scroll to position [0, 0]
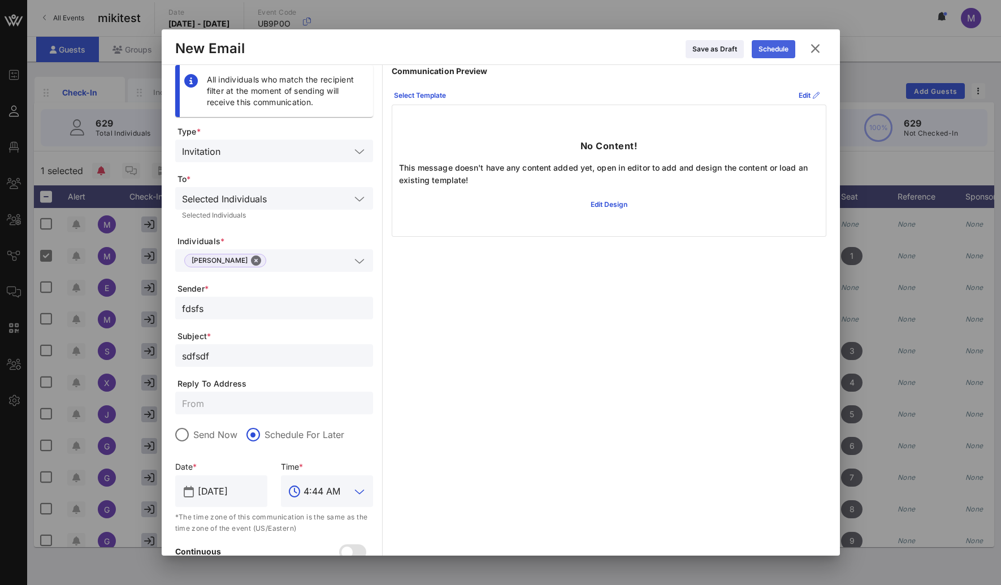
type input "4:44 AM"
click at [777, 48] on icon at bounding box center [774, 50] width 10 height 10
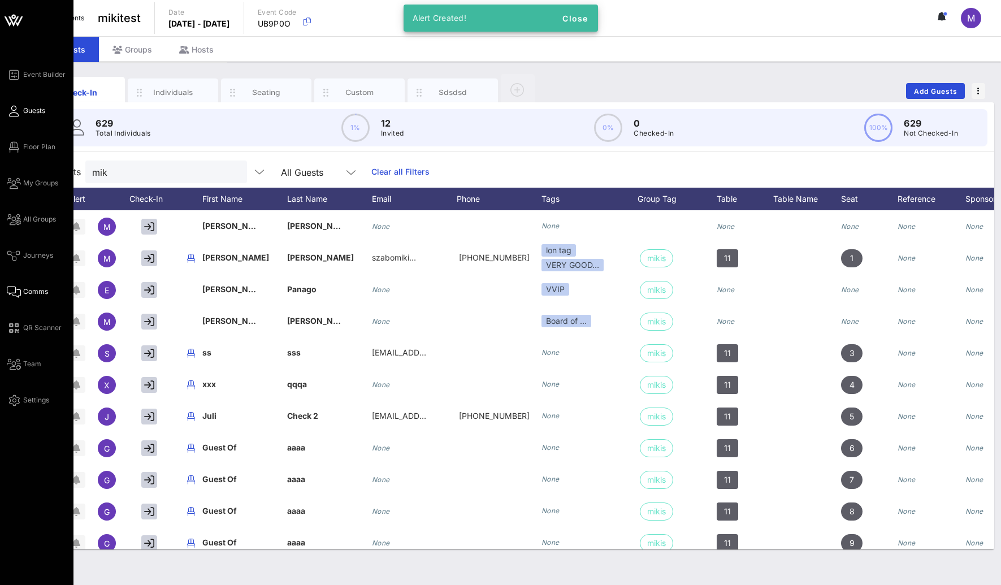
click at [27, 293] on span "Comms" at bounding box center [35, 292] width 25 height 10
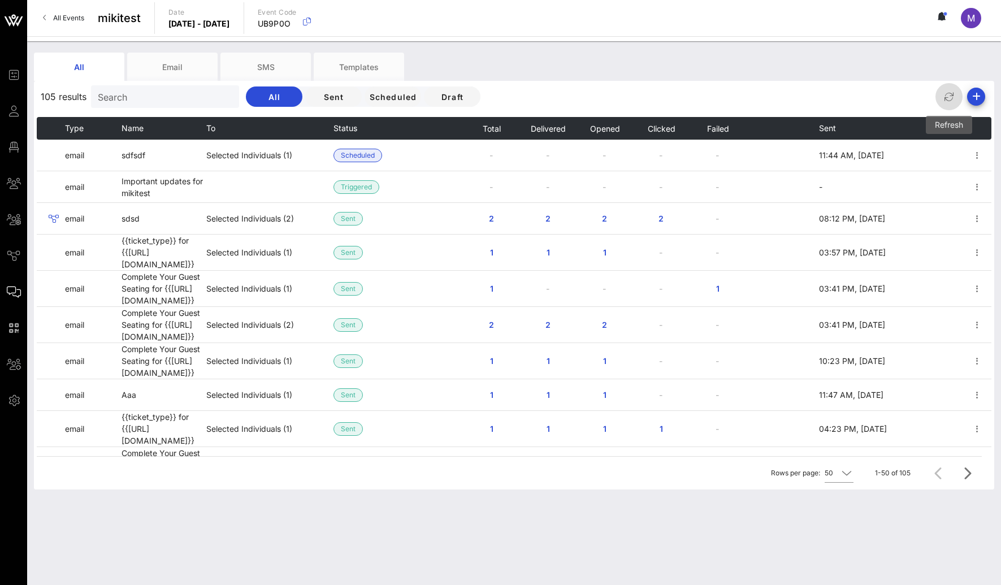
click at [948, 105] on button "button" at bounding box center [949, 96] width 27 height 27
click at [948, 96] on icon "button" at bounding box center [950, 97] width 14 height 14
click at [948, 100] on icon "button" at bounding box center [950, 97] width 14 height 14
click at [948, 101] on icon "button" at bounding box center [950, 97] width 14 height 14
click at [949, 101] on icon "button" at bounding box center [950, 97] width 14 height 14
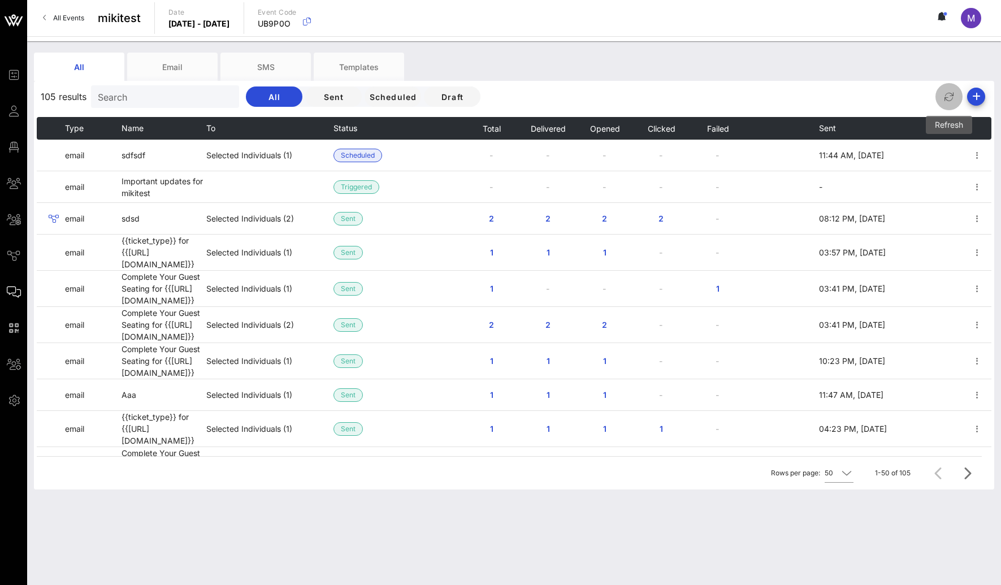
click at [949, 101] on icon "button" at bounding box center [950, 97] width 14 height 14
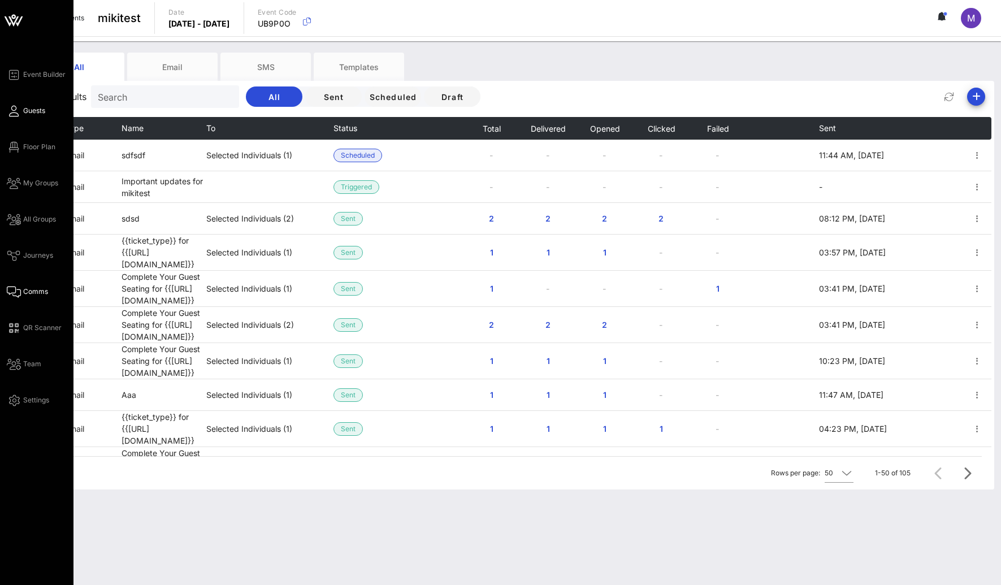
click at [22, 106] on link "Guests" at bounding box center [26, 111] width 38 height 14
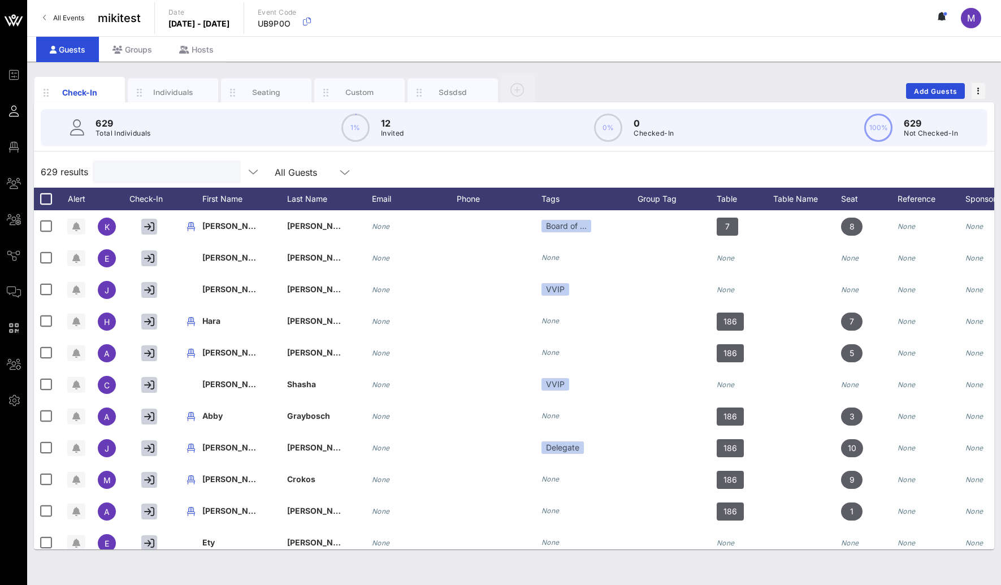
click at [133, 169] on input "text" at bounding box center [166, 172] width 132 height 15
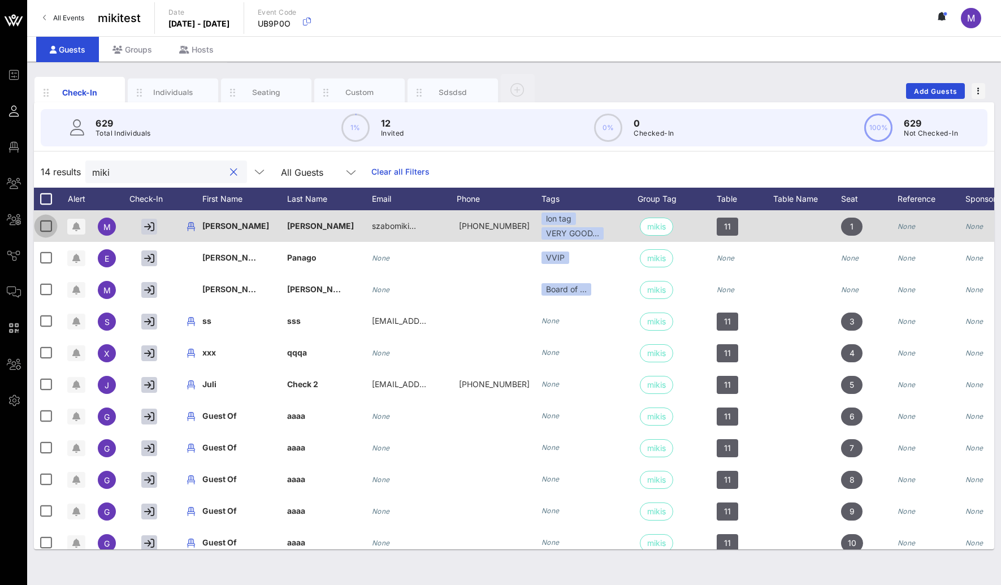
type input "miki"
click at [43, 224] on div at bounding box center [45, 226] width 19 height 19
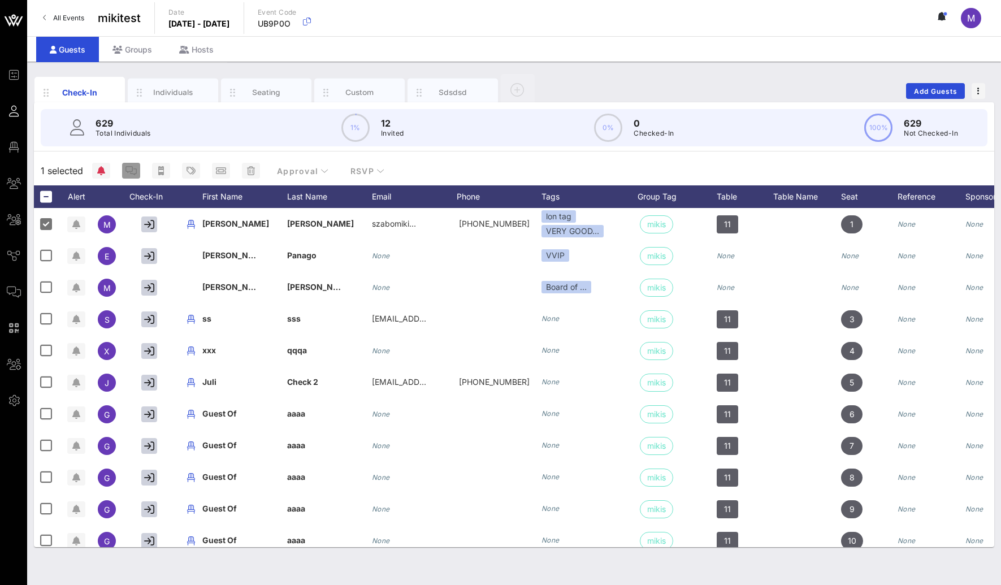
click at [135, 172] on icon "button" at bounding box center [131, 170] width 11 height 9
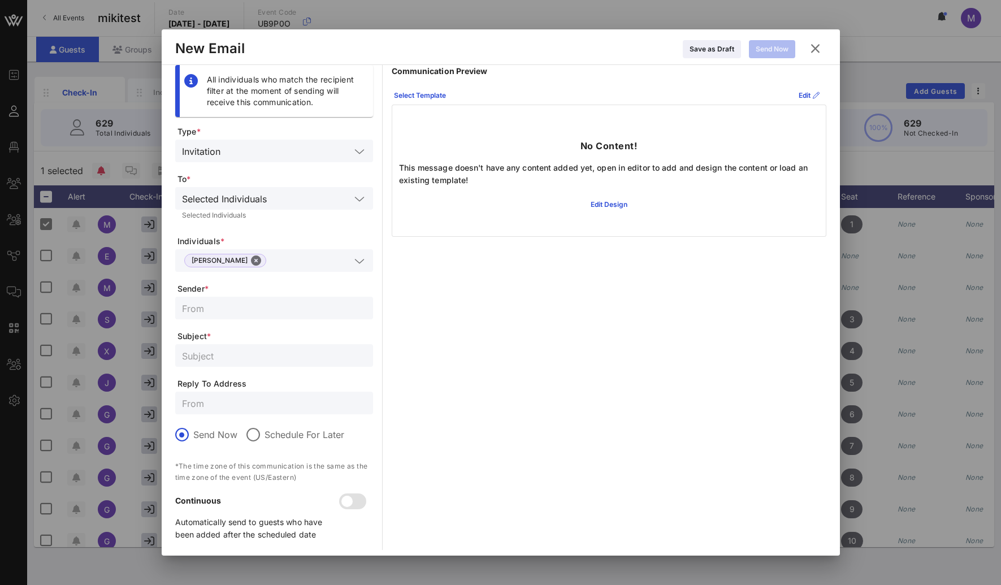
click at [274, 314] on input "text" at bounding box center [274, 308] width 184 height 15
type input "fdsfs"
click at [239, 359] on input "text" at bounding box center [274, 355] width 184 height 15
type input "fsdfsdf"
click at [230, 404] on input "text" at bounding box center [274, 403] width 184 height 15
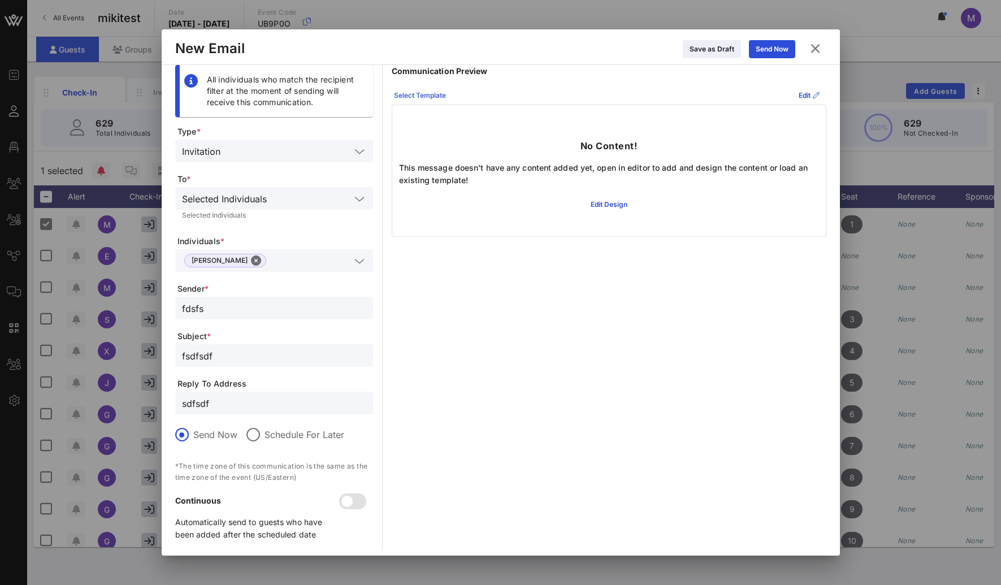
type input "sdfsdf"
click at [430, 100] on div "Select Template" at bounding box center [420, 95] width 52 height 11
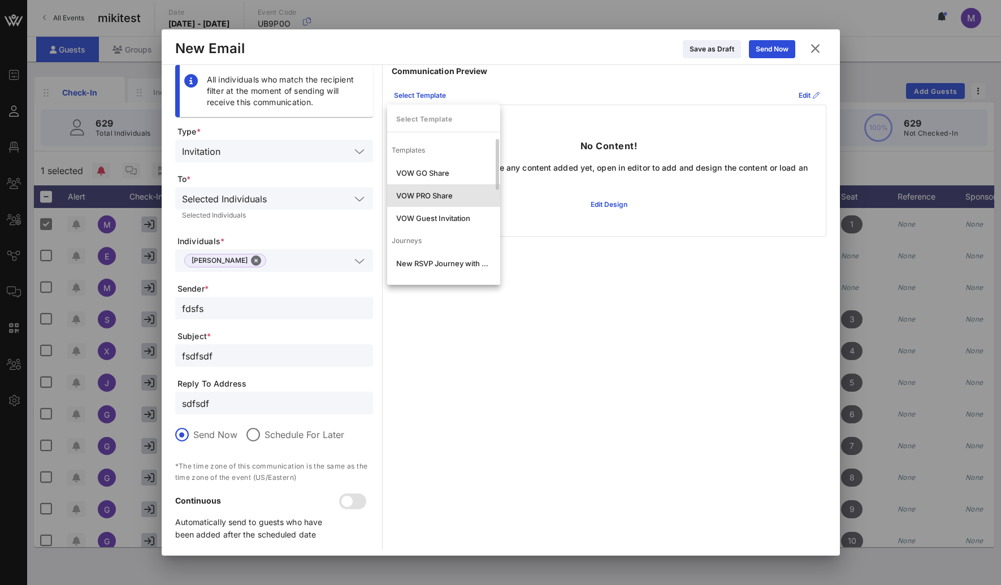
click at [444, 198] on div "VOW PRO Share" at bounding box center [443, 195] width 95 height 9
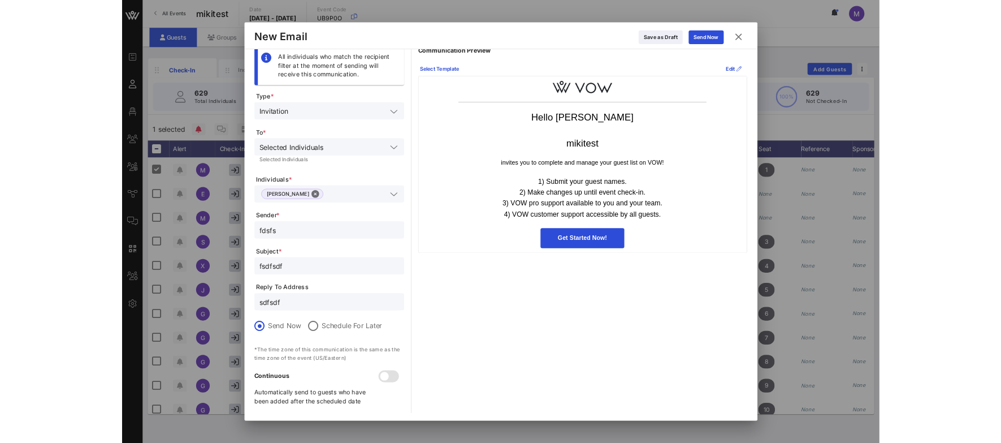
scroll to position [5, 0]
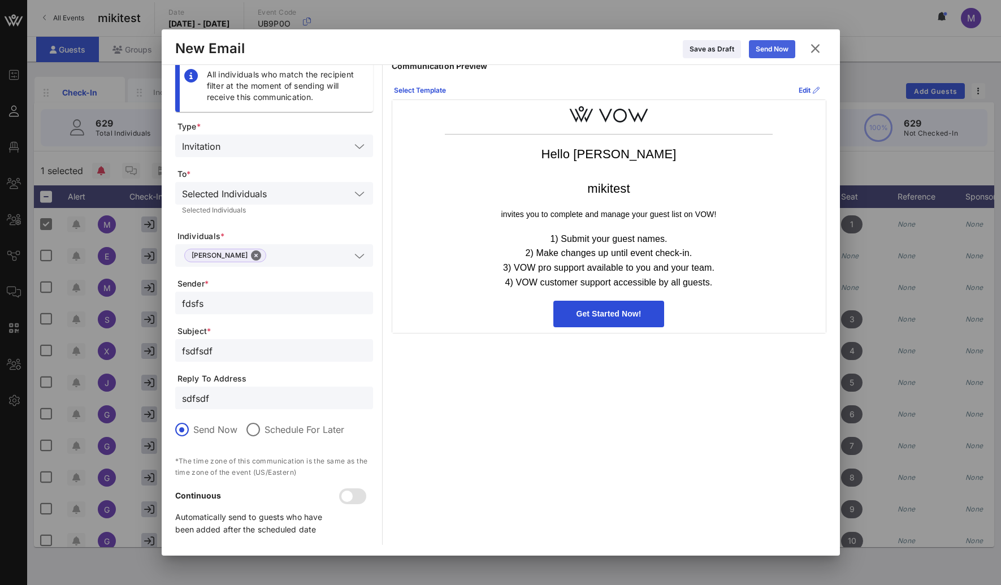
click at [788, 50] on div "Send Now" at bounding box center [772, 49] width 33 height 11
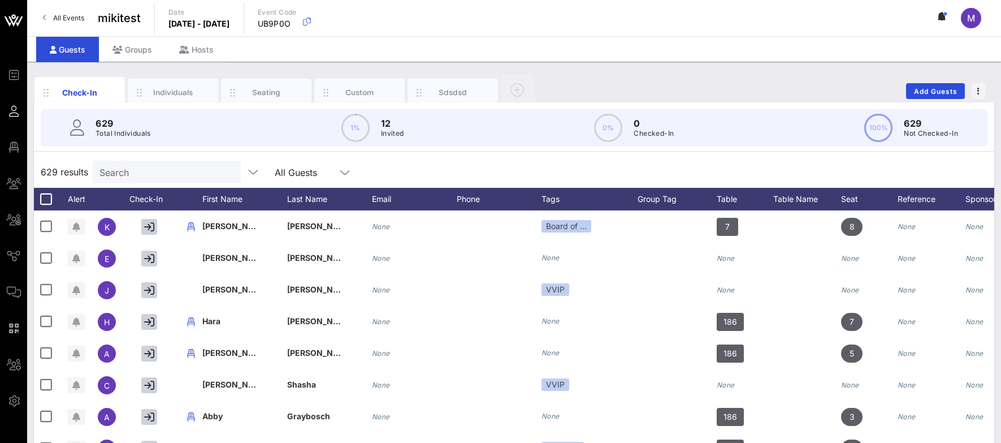
click at [115, 165] on input "Search" at bounding box center [166, 172] width 132 height 15
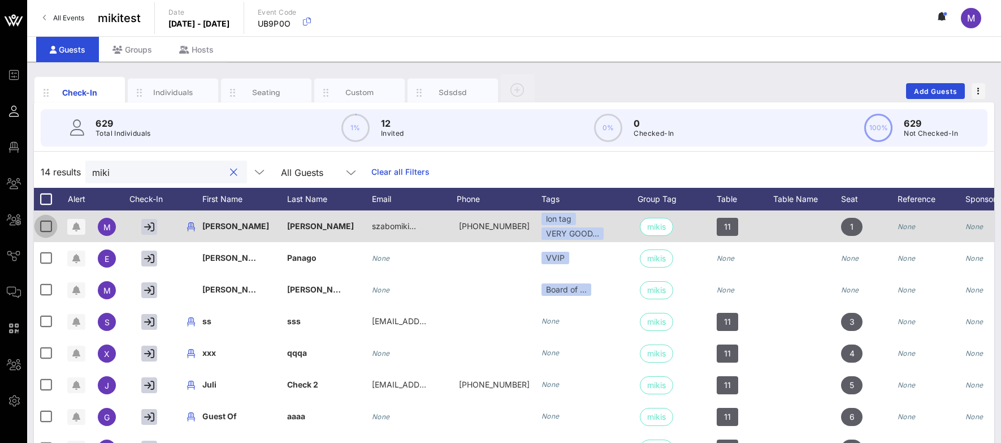
type input "miki"
click at [49, 224] on div at bounding box center [45, 226] width 19 height 19
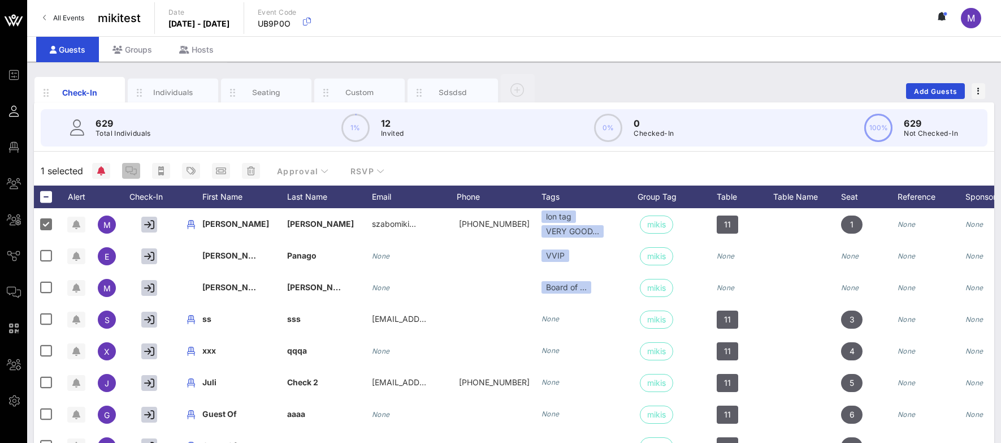
click at [124, 174] on span "button" at bounding box center [131, 170] width 18 height 9
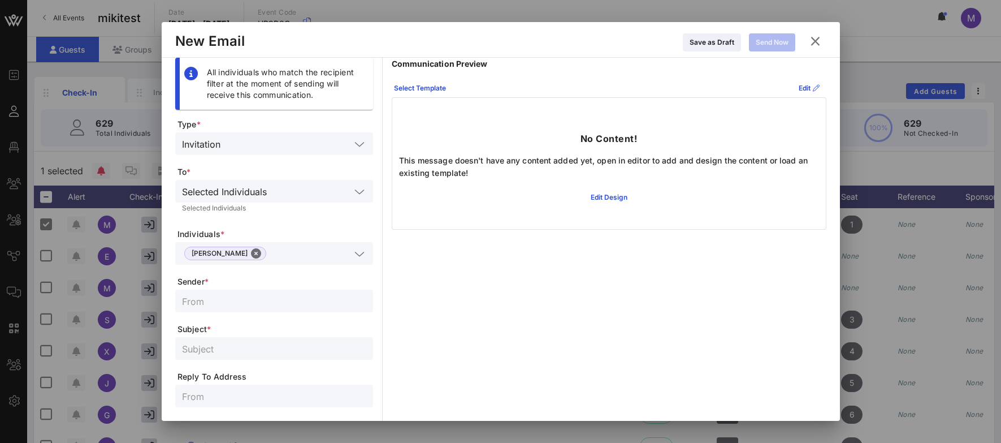
click at [248, 290] on div at bounding box center [274, 301] width 184 height 23
type input "qweqw"
click at [219, 347] on input "text" at bounding box center [274, 348] width 184 height 15
type input "eqweqwe"
click at [216, 391] on input "text" at bounding box center [274, 395] width 184 height 15
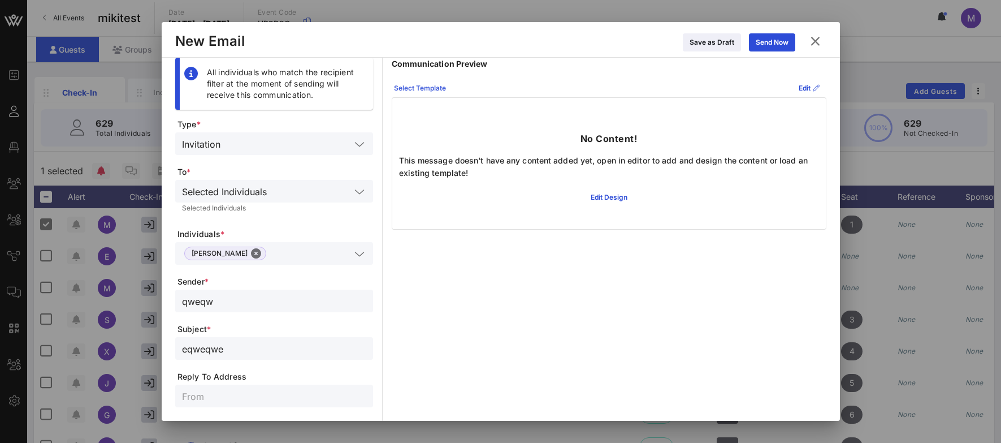
click at [441, 92] on div "Select Template" at bounding box center [420, 88] width 52 height 11
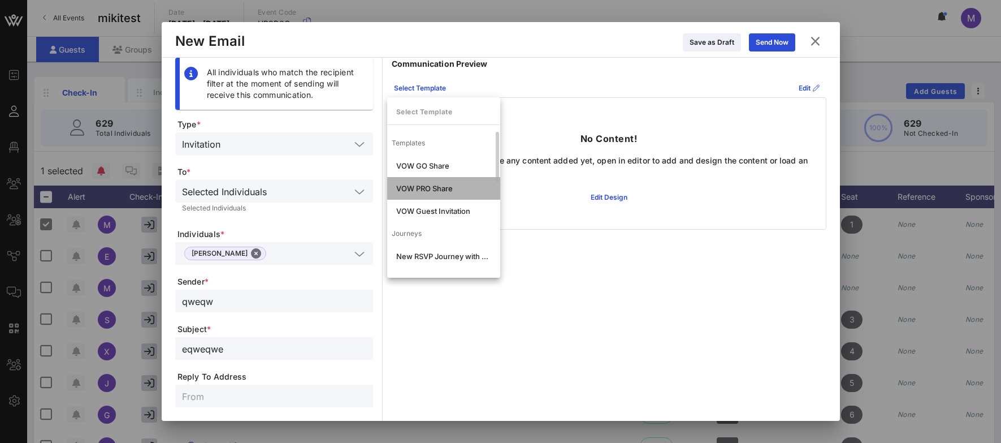
click at [433, 182] on div "VOW PRO Share" at bounding box center [443, 188] width 113 height 23
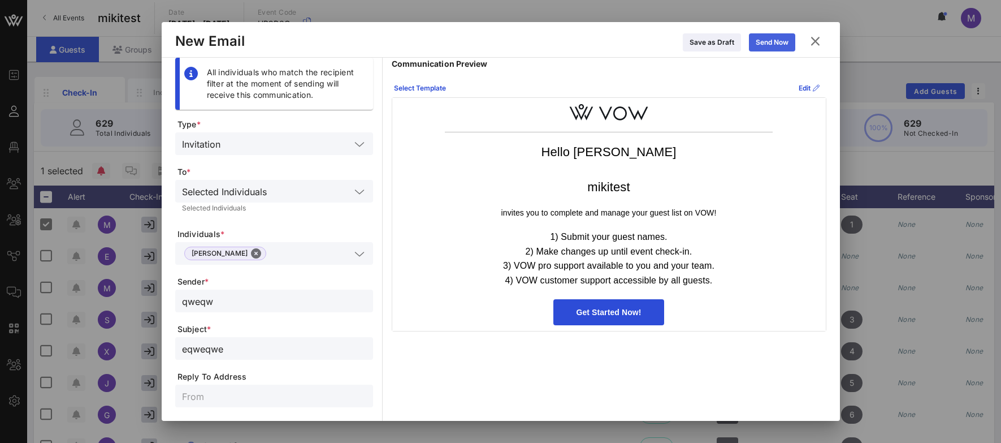
click at [765, 42] on div "Send Now" at bounding box center [772, 42] width 33 height 11
click at [819, 40] on icon at bounding box center [815, 41] width 15 height 14
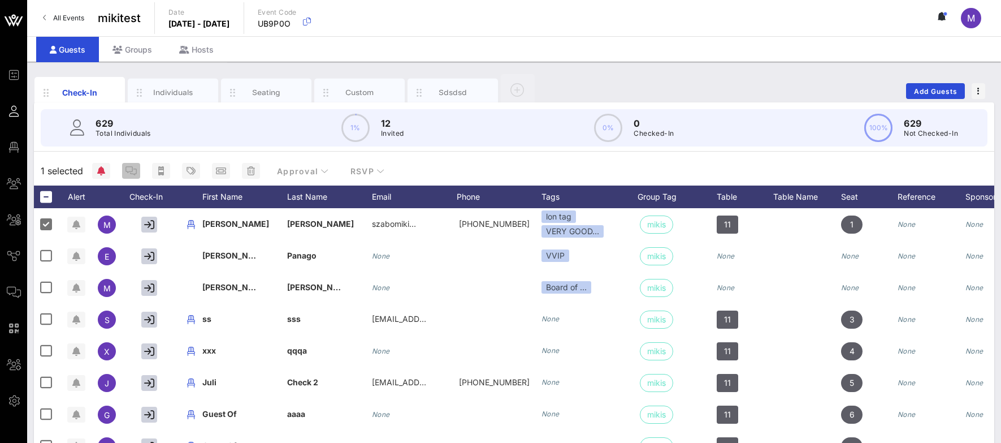
click at [123, 172] on span "button" at bounding box center [131, 170] width 18 height 9
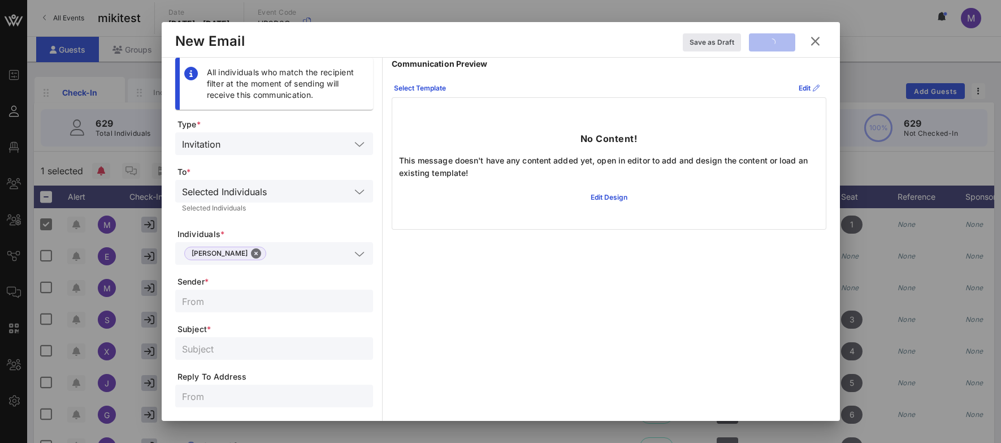
click at [820, 42] on icon at bounding box center [815, 42] width 20 height 20
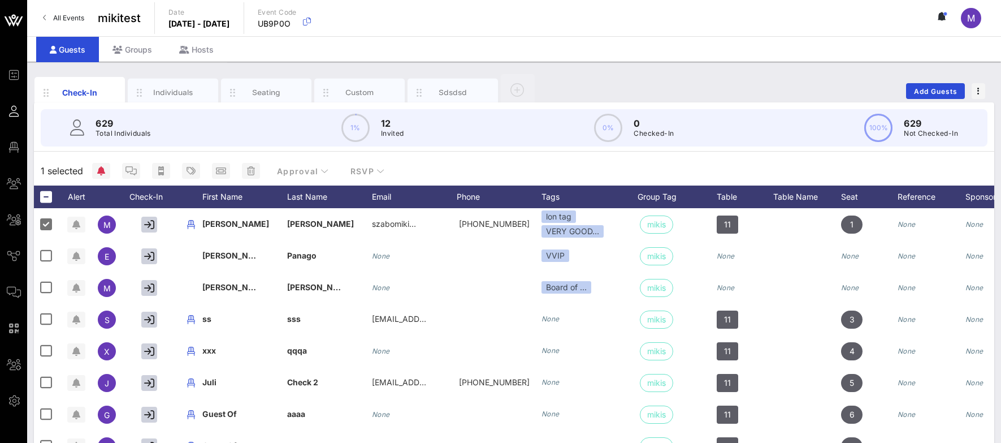
click at [748, 55] on div "Guests Groups Hosts" at bounding box center [514, 48] width 974 height 25
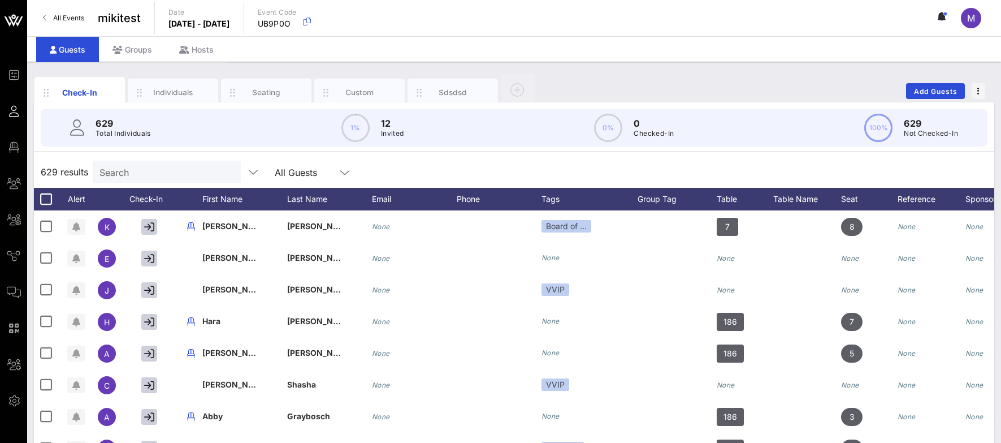
click at [114, 184] on div "629 results Search All Guests" at bounding box center [514, 172] width 961 height 32
click at [126, 174] on input "text" at bounding box center [166, 172] width 132 height 15
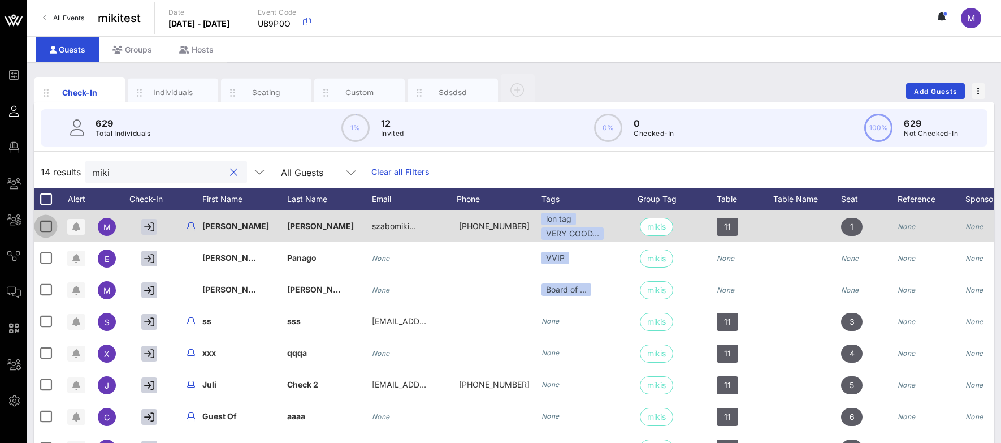
type input "miki"
click at [41, 219] on div at bounding box center [45, 226] width 19 height 19
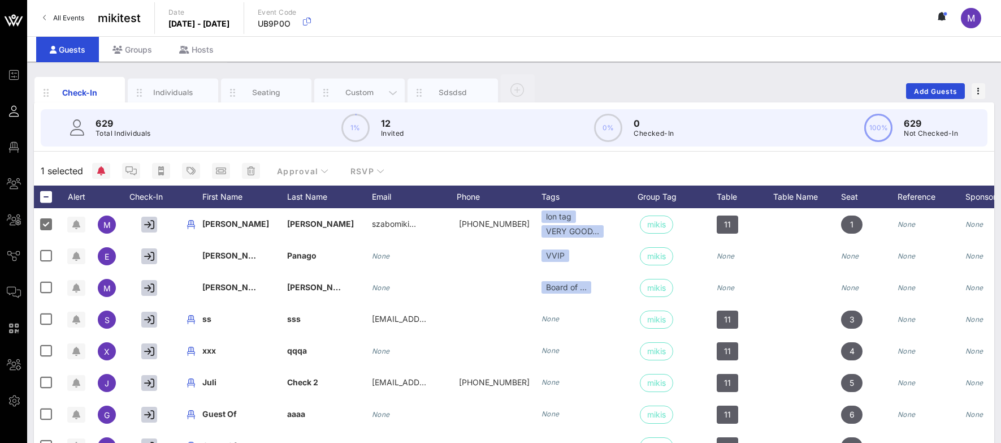
click at [361, 80] on div "Custom" at bounding box center [359, 93] width 90 height 28
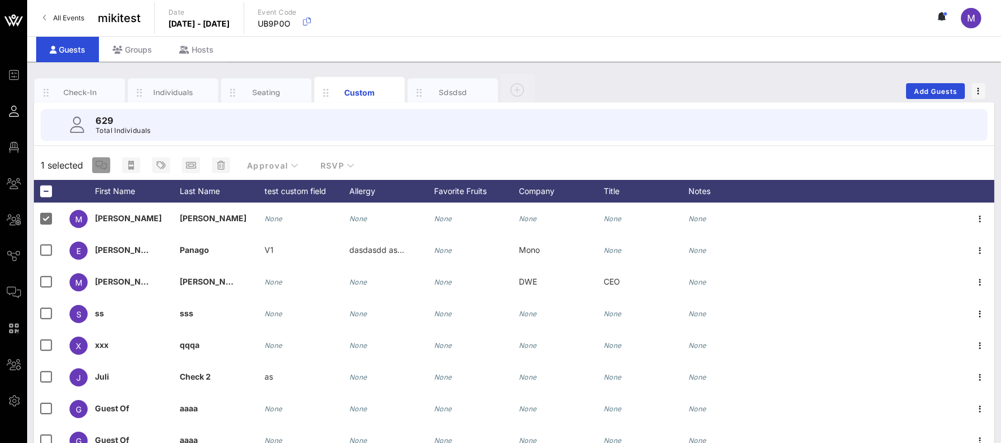
click at [99, 164] on icon "button" at bounding box center [101, 165] width 11 height 9
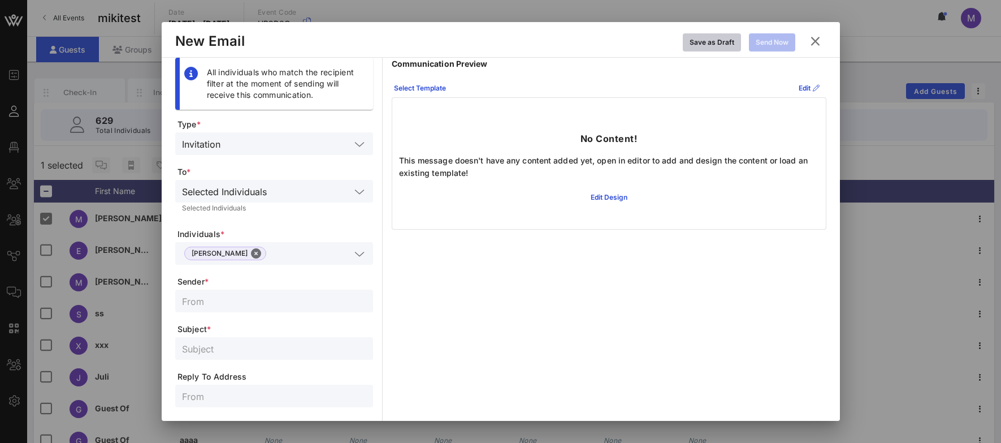
click at [709, 50] on button "Save as Draft" at bounding box center [712, 42] width 58 height 18
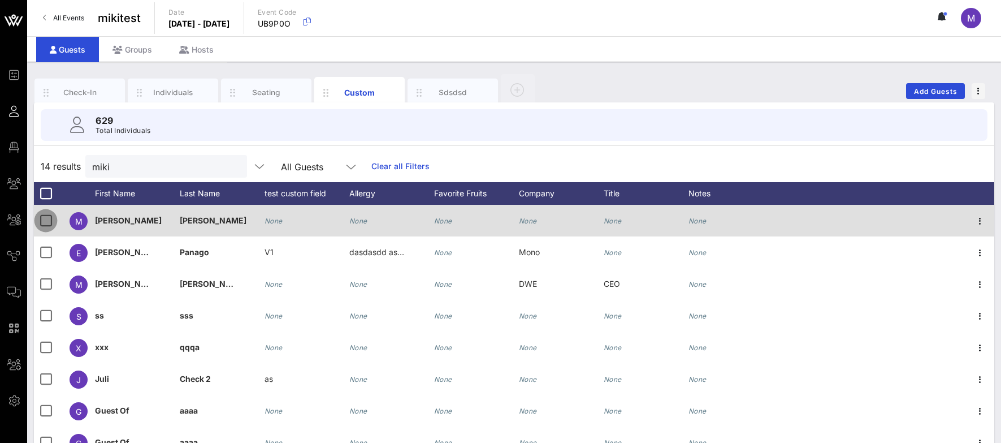
click at [46, 216] on div at bounding box center [45, 220] width 19 height 19
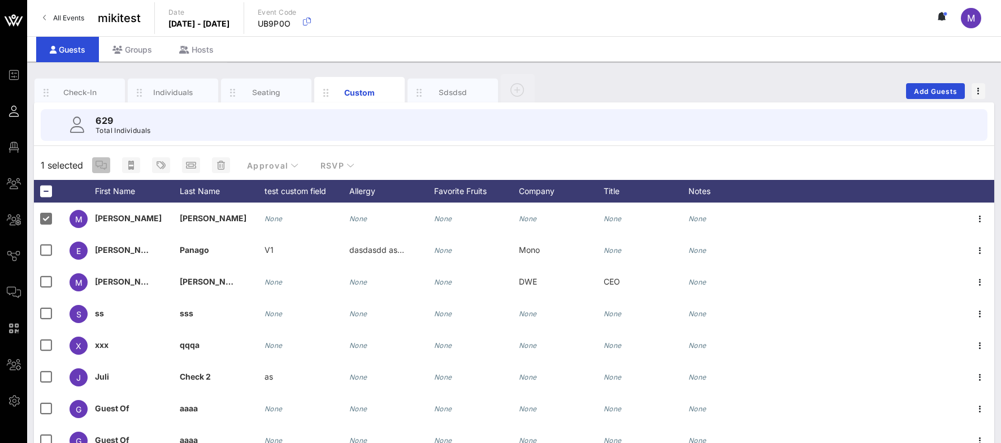
click at [109, 162] on span "button" at bounding box center [101, 165] width 18 height 9
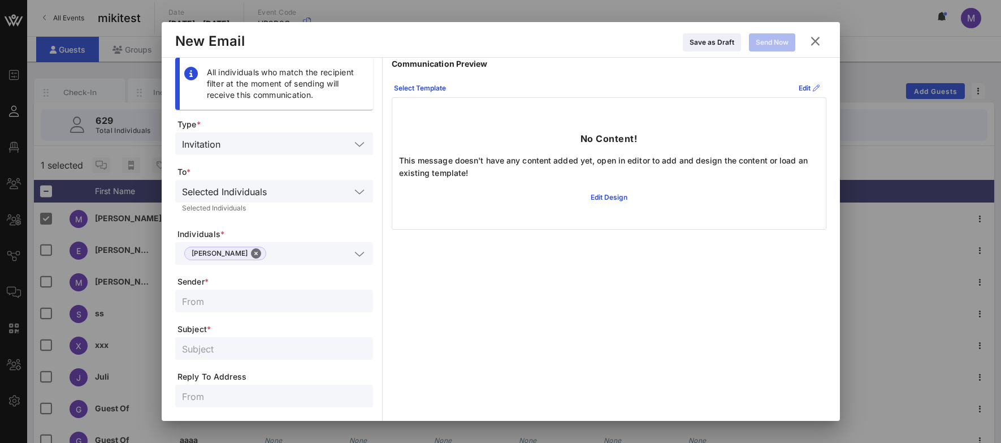
click at [238, 305] on input "text" at bounding box center [274, 300] width 184 height 15
type input "fsdfs"
click at [210, 344] on input "text" at bounding box center [274, 348] width 184 height 15
type input "dsfsdf"
click at [435, 93] on div "Select Template" at bounding box center [420, 88] width 52 height 11
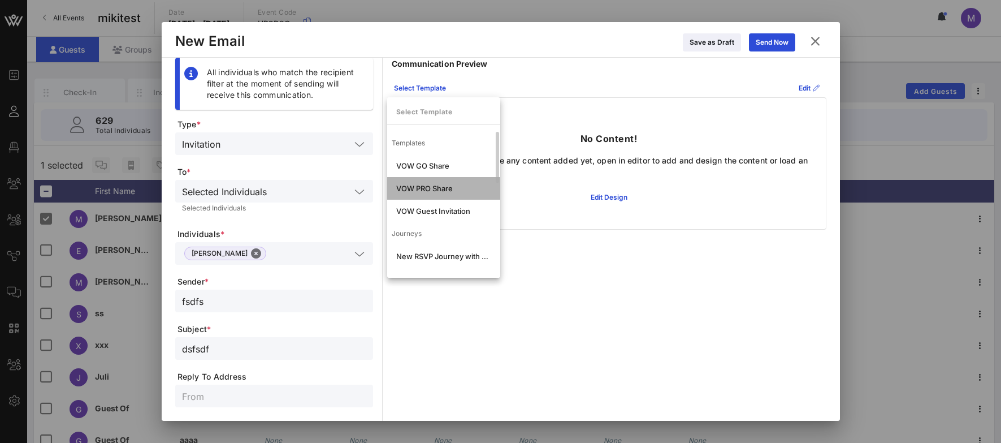
click at [455, 191] on div "VOW PRO Share" at bounding box center [443, 188] width 95 height 9
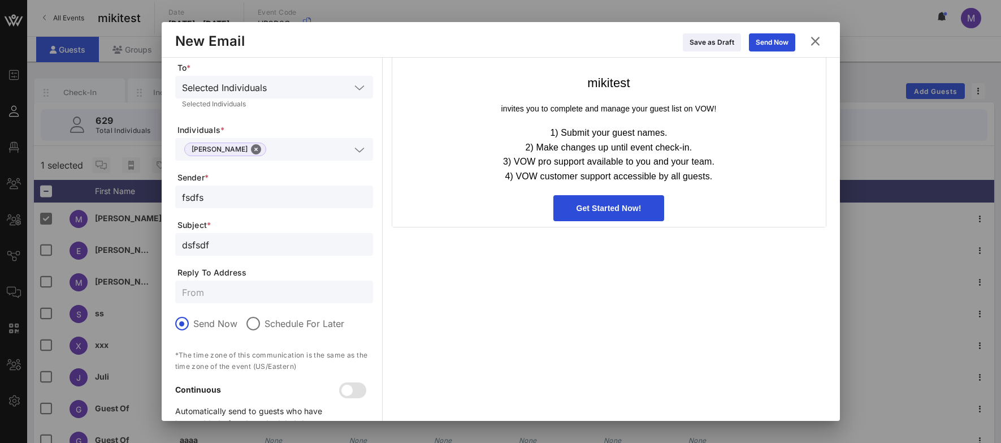
scroll to position [133, 0]
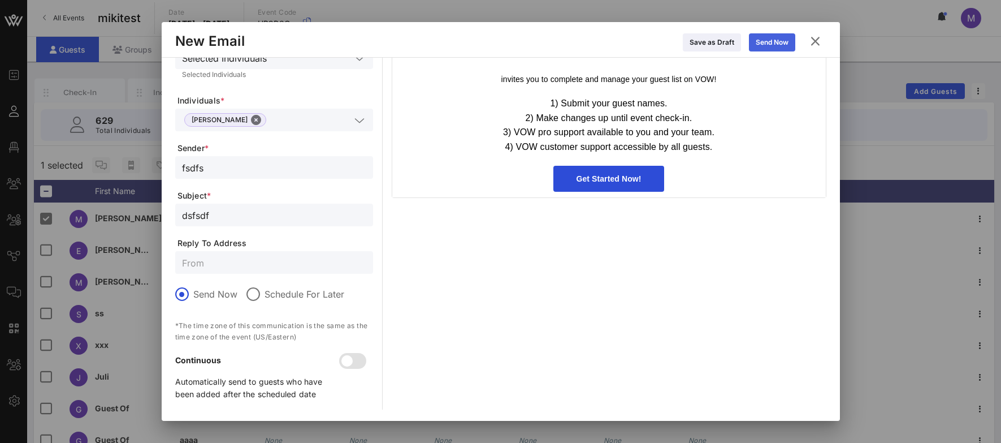
click at [774, 39] on icon at bounding box center [772, 42] width 9 height 8
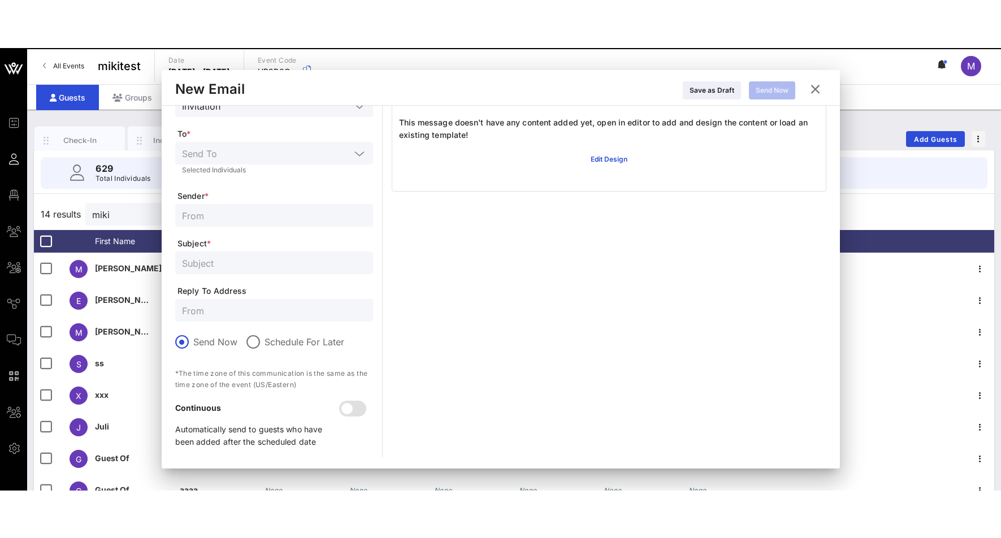
scroll to position [86, 0]
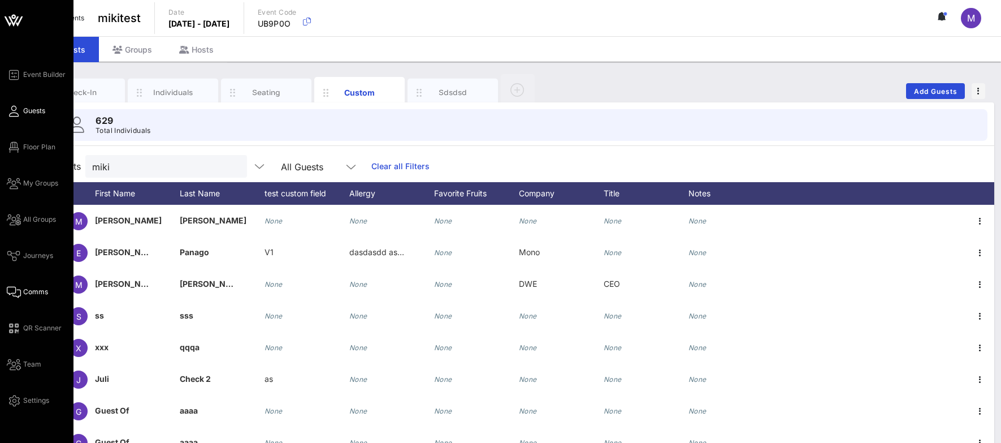
click at [14, 291] on icon at bounding box center [14, 292] width 14 height 2
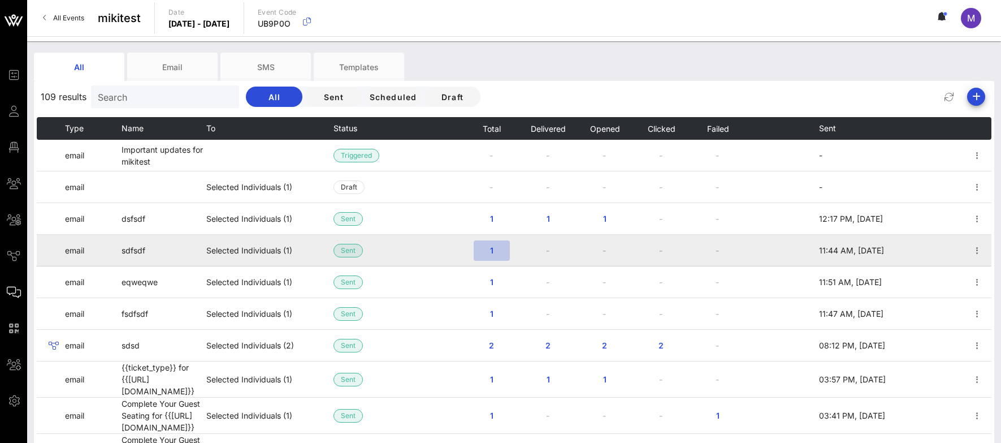
click at [484, 249] on span "1" at bounding box center [492, 250] width 18 height 10
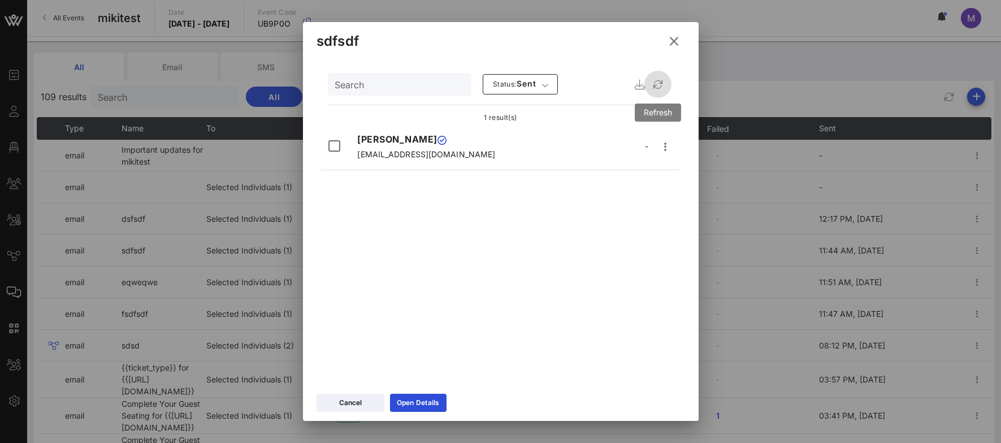
click at [661, 83] on icon "button" at bounding box center [658, 84] width 14 height 14
click at [226, 38] on div at bounding box center [500, 221] width 1001 height 443
click at [678, 38] on icon at bounding box center [674, 41] width 16 height 14
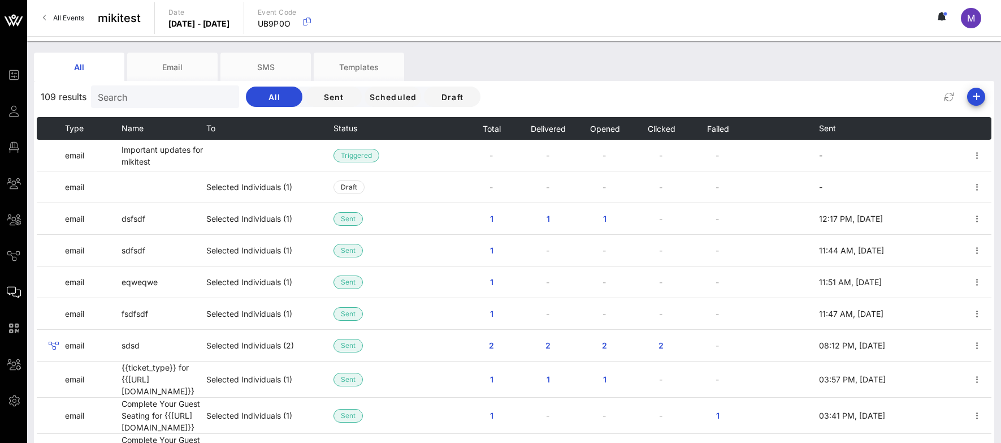
click at [62, 19] on span "All Events" at bounding box center [68, 18] width 31 height 8
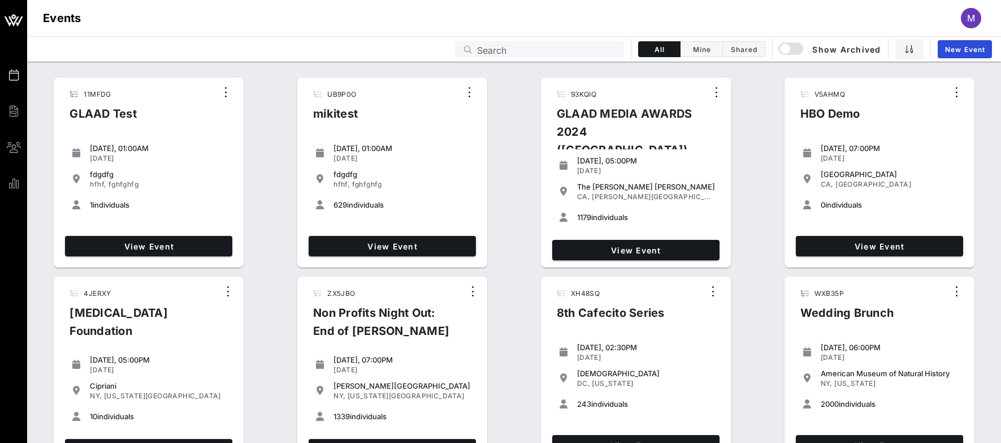
click at [508, 47] on input "Search" at bounding box center [547, 49] width 140 height 15
paste input "QX7JOJ"
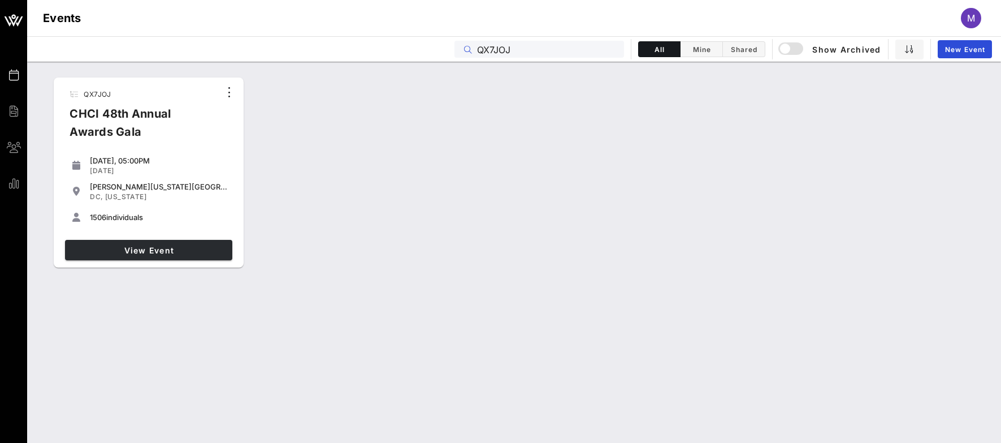
type input "QX7JOJ"
click at [147, 253] on span "View Event" at bounding box center [149, 250] width 158 height 10
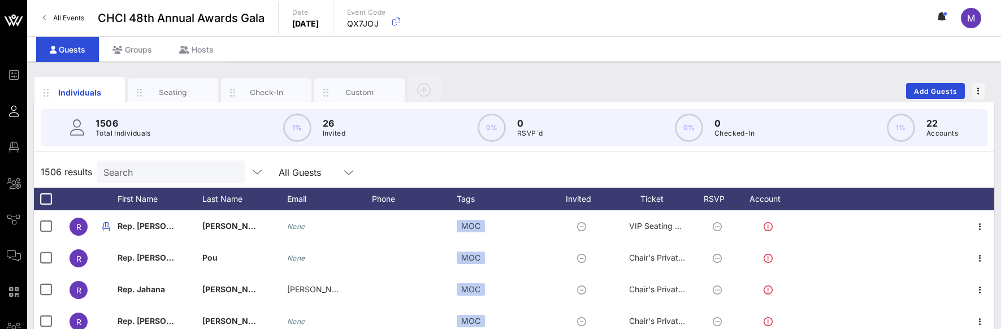
click at [187, 175] on input "Search" at bounding box center [169, 172] width 132 height 15
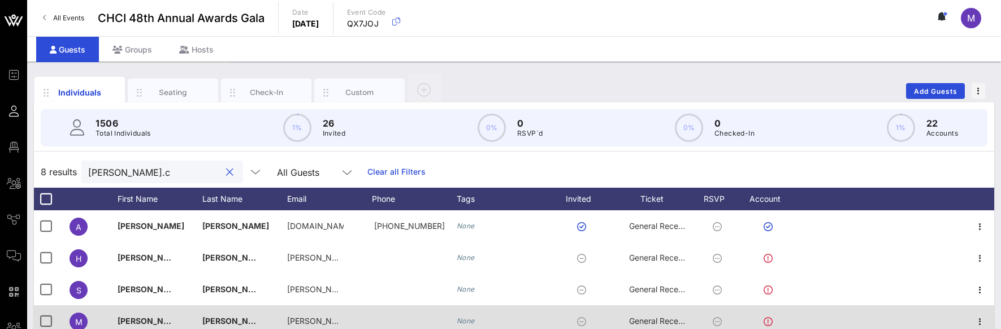
type input "[PERSON_NAME].c"
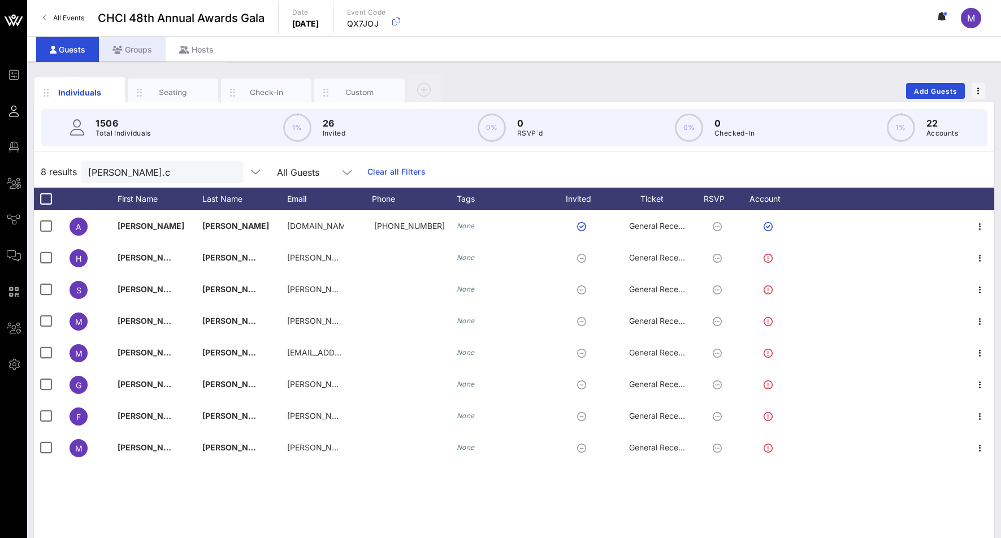
click at [120, 42] on div "Groups" at bounding box center [132, 49] width 67 height 25
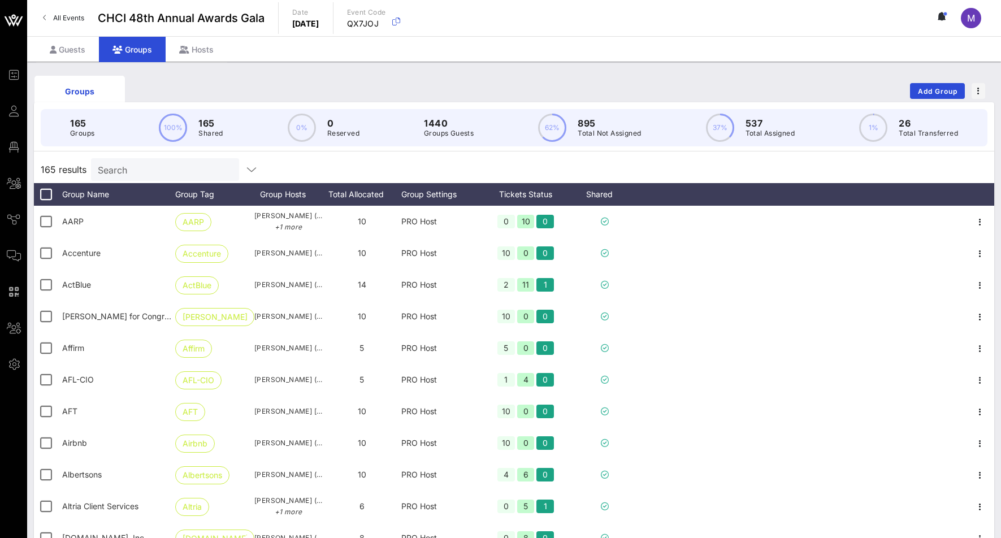
click at [152, 170] on input "Search" at bounding box center [164, 169] width 132 height 15
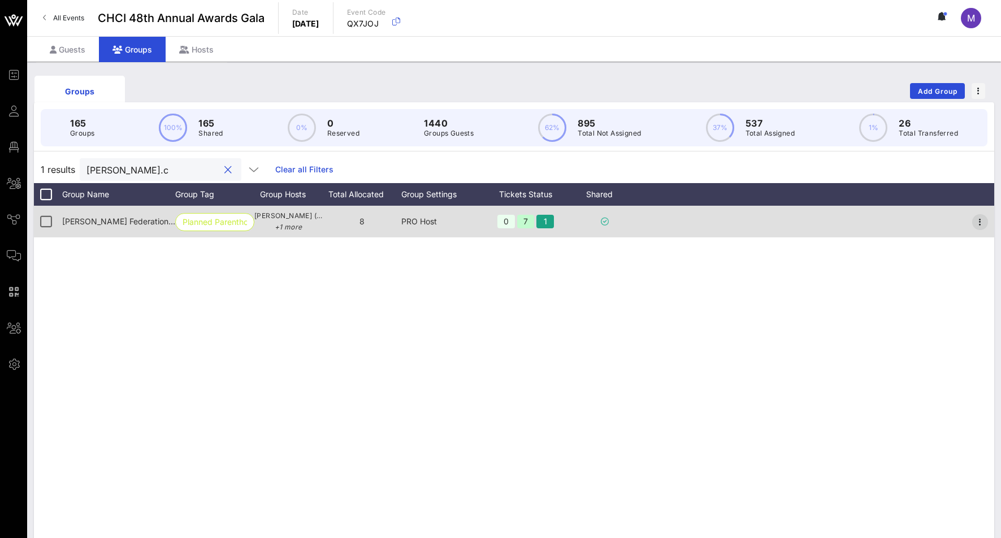
type input "[PERSON_NAME].c"
click at [981, 215] on icon "button" at bounding box center [981, 222] width 14 height 14
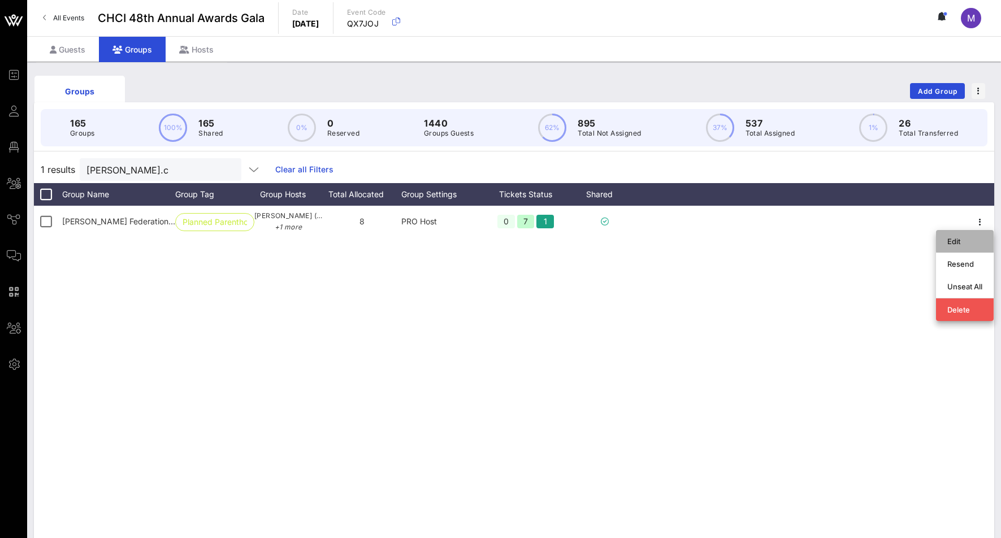
click at [961, 238] on div "Edit" at bounding box center [965, 241] width 35 height 9
